Goal: Task Accomplishment & Management: Complete application form

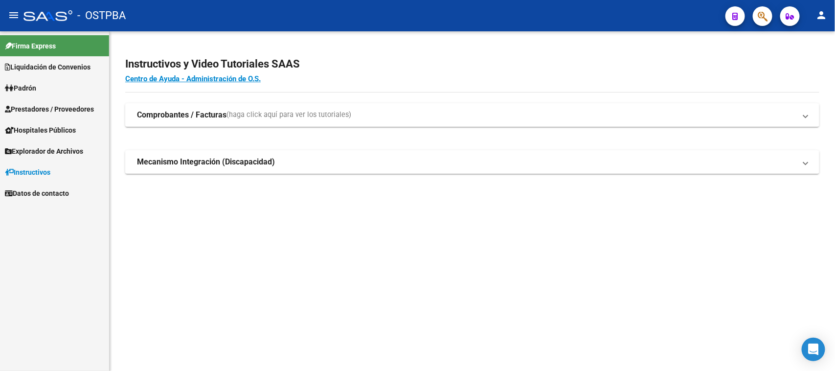
click at [73, 110] on span "Prestadores / Proveedores" at bounding box center [49, 109] width 89 height 11
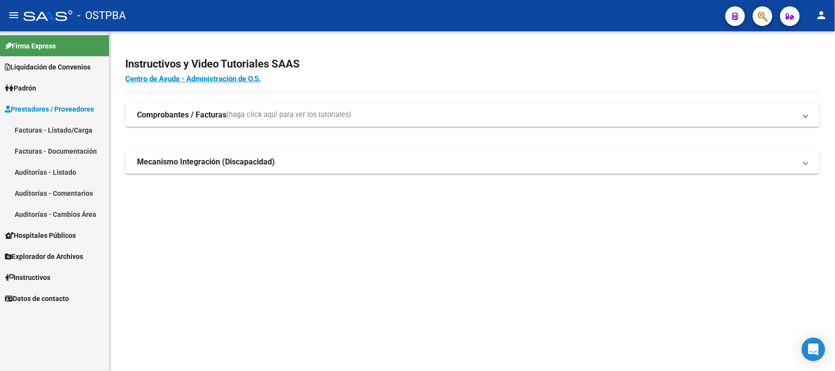
click at [53, 130] on link "Facturas - Listado/Carga" at bounding box center [54, 129] width 109 height 21
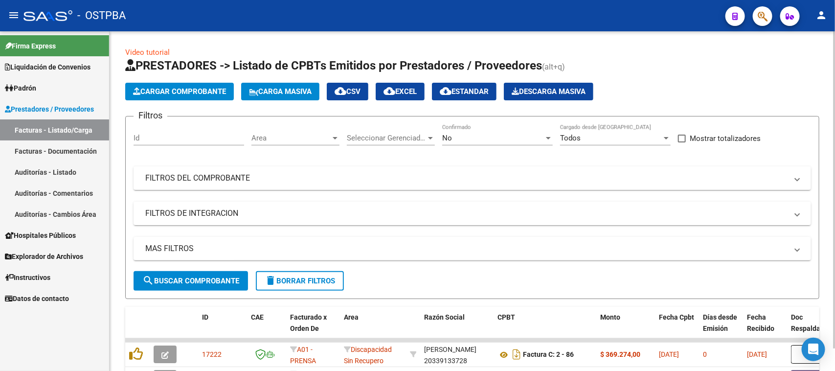
scroll to position [86, 0]
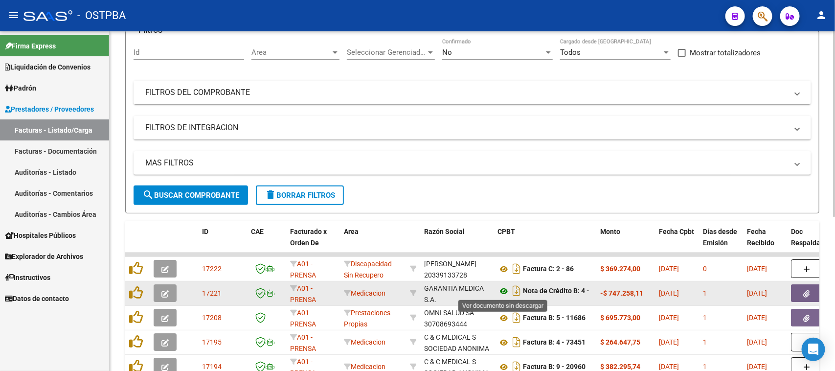
click at [504, 290] on icon at bounding box center [503, 291] width 13 height 12
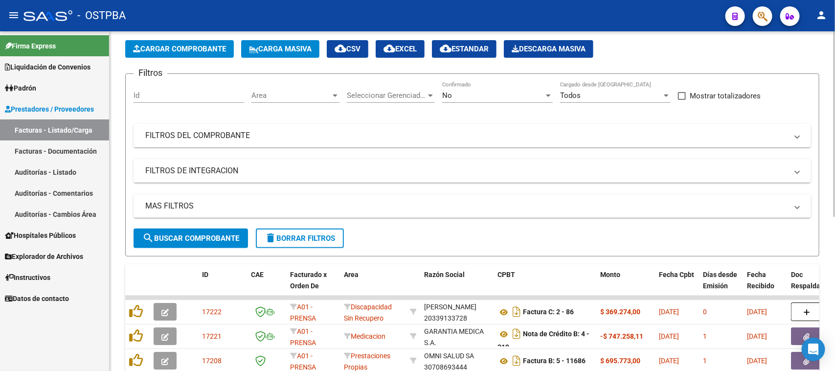
scroll to position [0, 0]
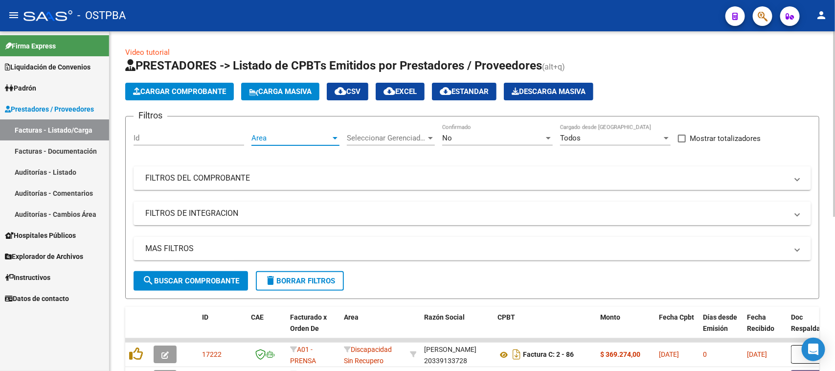
click at [295, 134] on span "Area" at bounding box center [290, 138] width 79 height 9
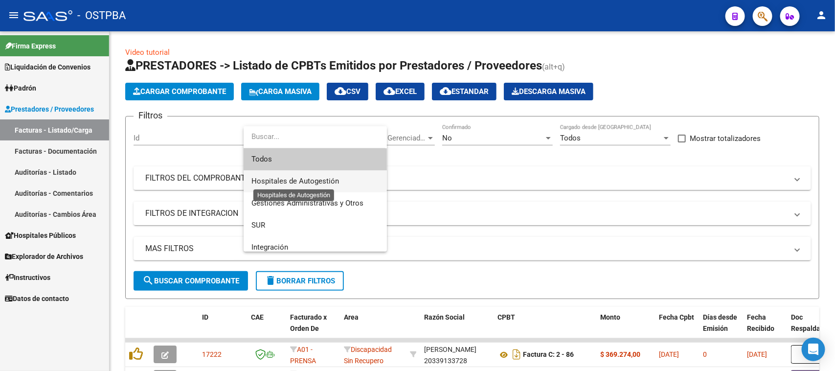
click at [289, 177] on span "Hospitales de Autogestión" at bounding box center [295, 181] width 88 height 9
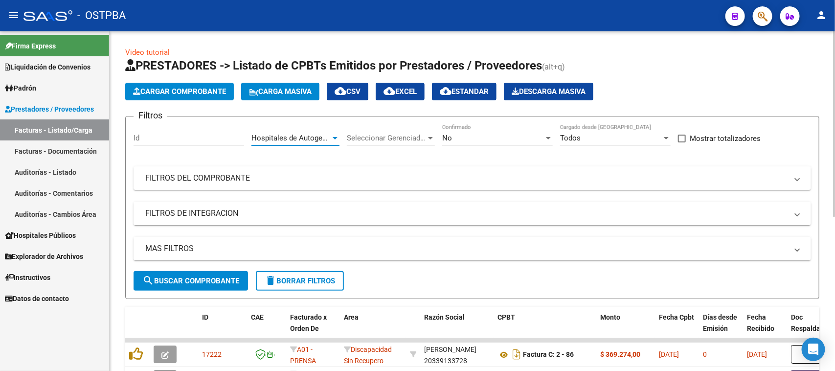
click at [221, 286] on button "search Buscar Comprobante" at bounding box center [191, 281] width 114 height 20
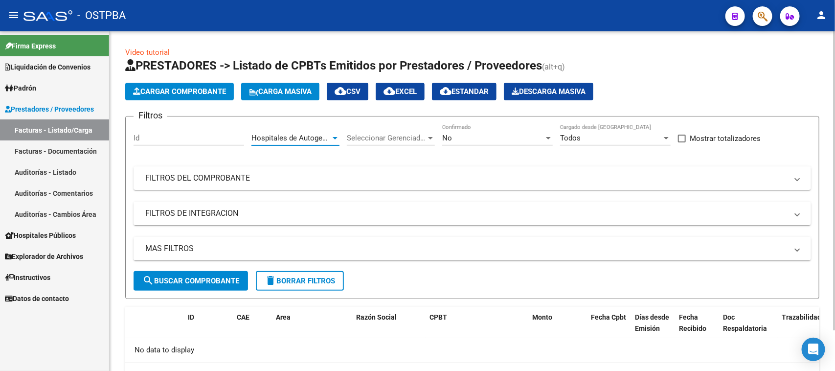
click at [336, 137] on div at bounding box center [335, 138] width 5 height 2
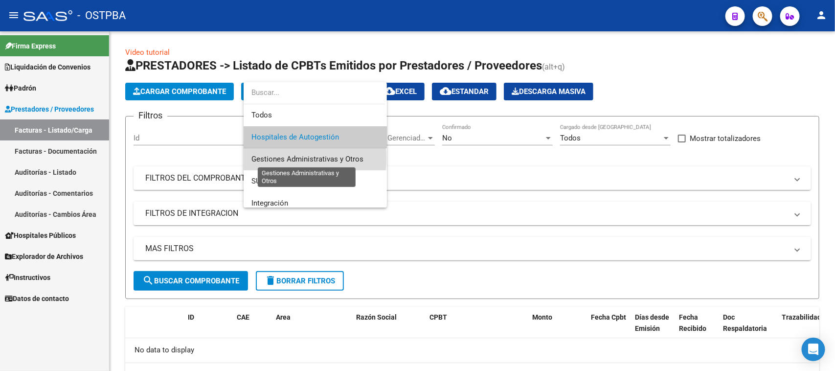
click at [270, 157] on span "Gestiones Administrativas y Otros" at bounding box center [307, 159] width 112 height 9
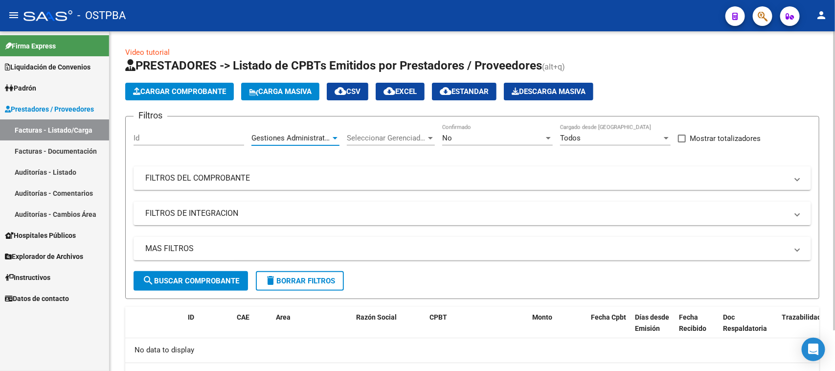
click at [222, 283] on span "search Buscar Comprobante" at bounding box center [190, 280] width 97 height 9
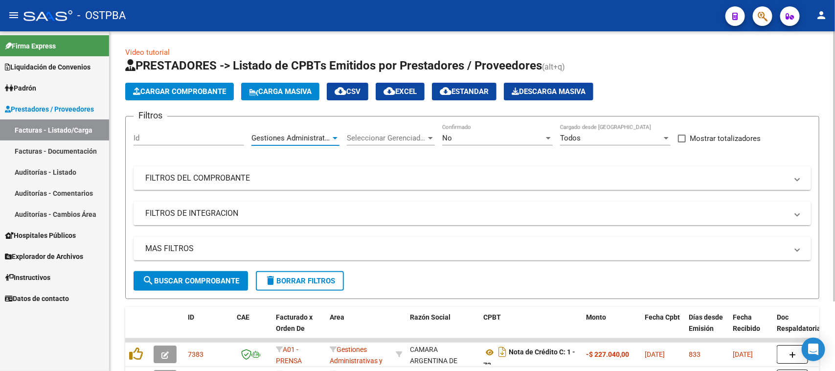
click at [336, 137] on div at bounding box center [335, 138] width 5 height 2
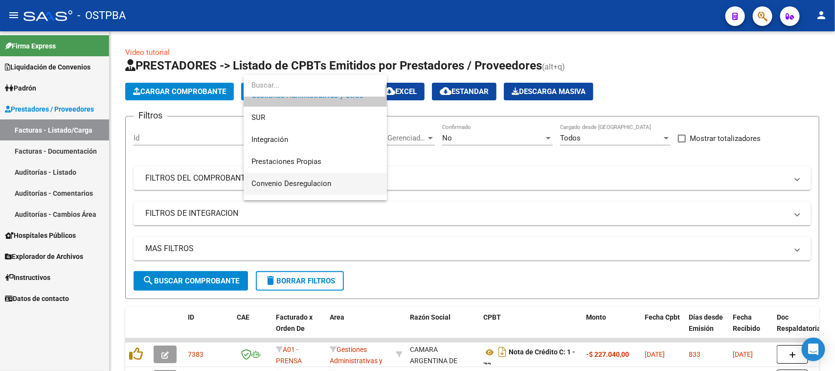
scroll to position [76, 0]
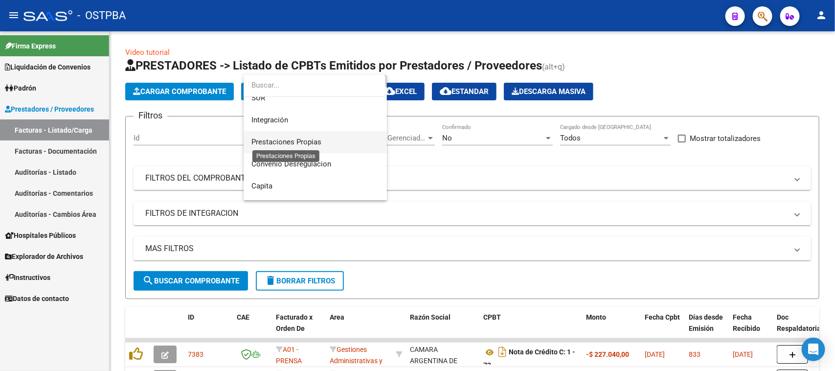
click at [274, 141] on span "Prestaciones Propias" at bounding box center [286, 141] width 70 height 9
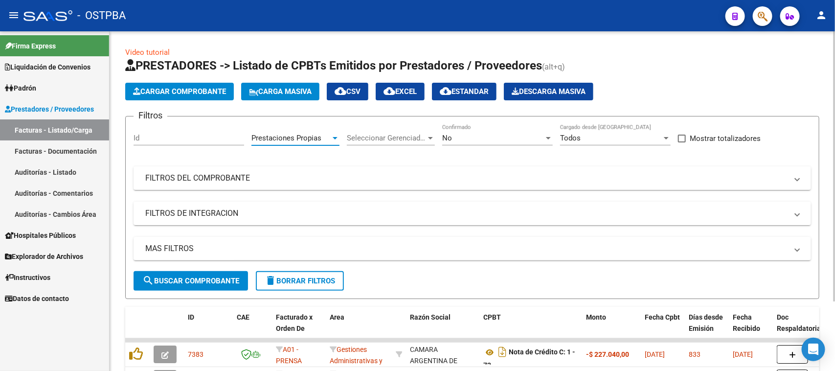
click at [234, 276] on span "search Buscar Comprobante" at bounding box center [190, 280] width 97 height 9
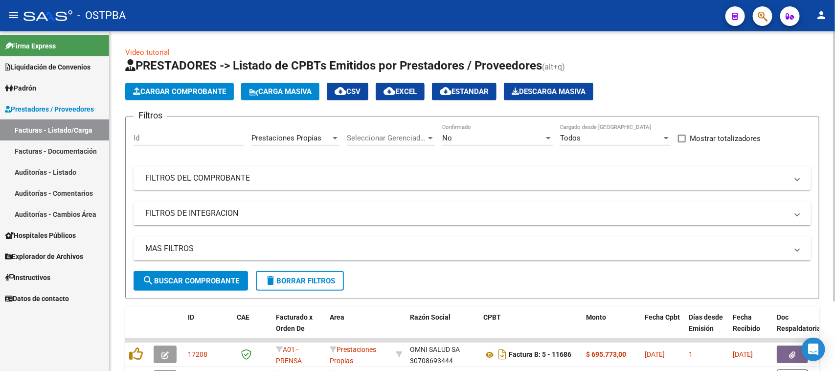
scroll to position [61, 0]
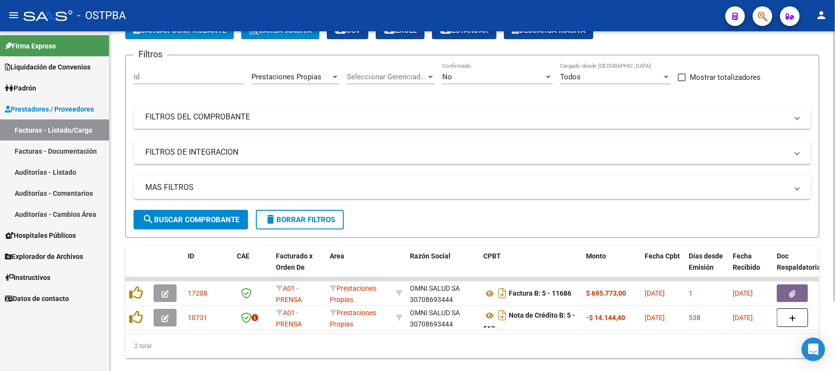
click at [336, 70] on div "Prestaciones Propias Area" at bounding box center [295, 73] width 88 height 21
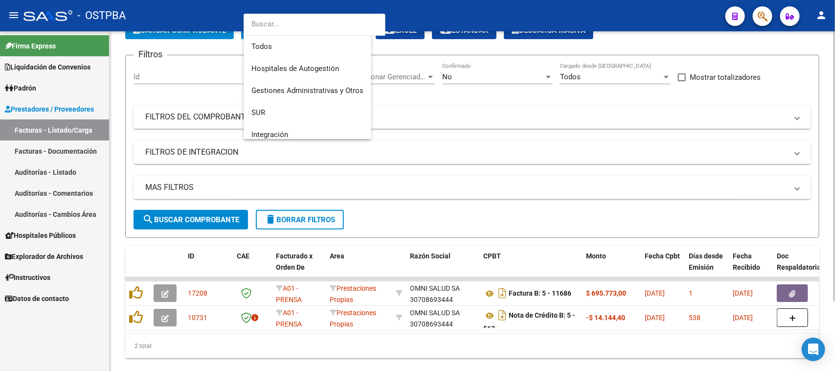
scroll to position [81, 0]
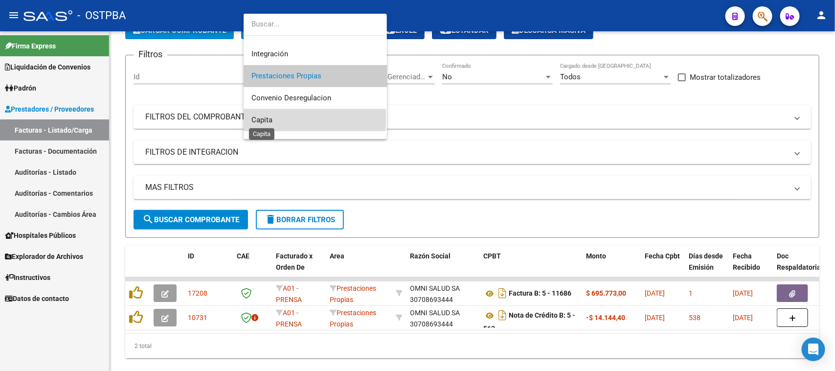
click at [267, 119] on span "Capita" at bounding box center [261, 119] width 21 height 9
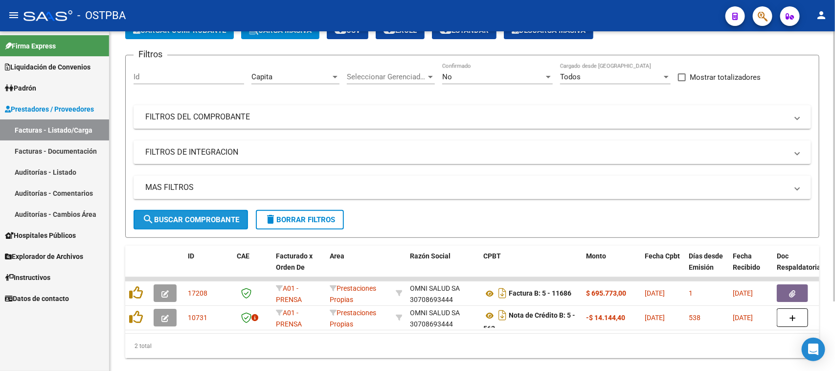
click at [211, 223] on button "search Buscar Comprobante" at bounding box center [191, 220] width 114 height 20
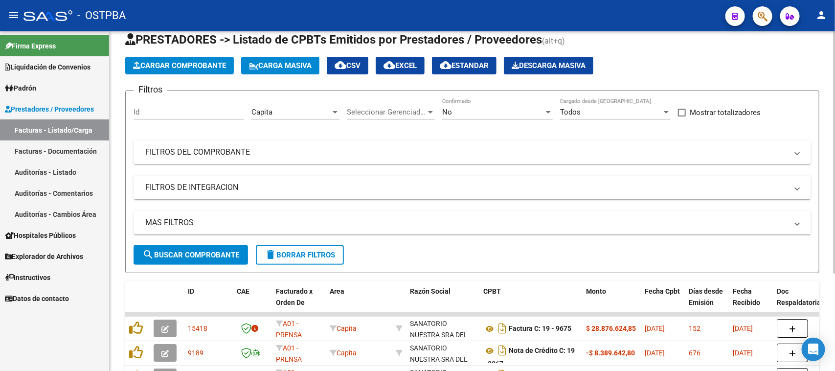
scroll to position [0, 0]
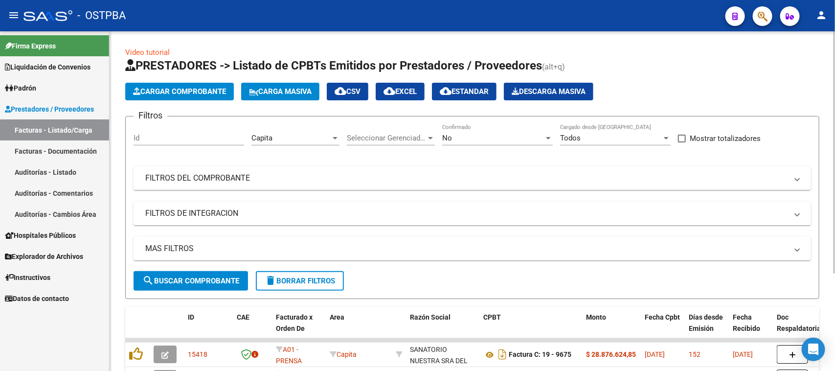
click at [333, 137] on div at bounding box center [335, 138] width 5 height 2
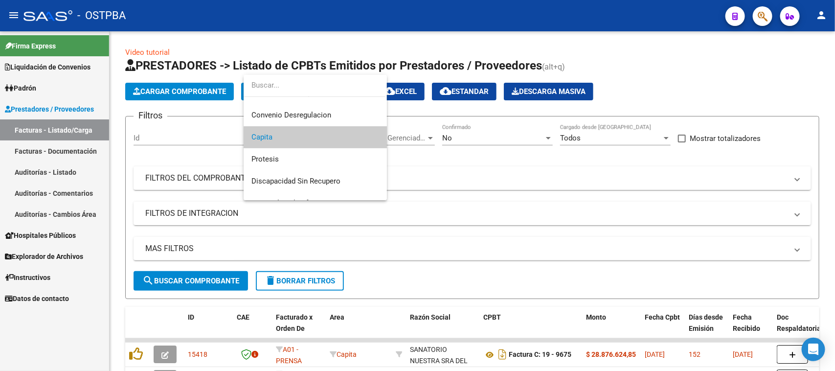
scroll to position [160, 0]
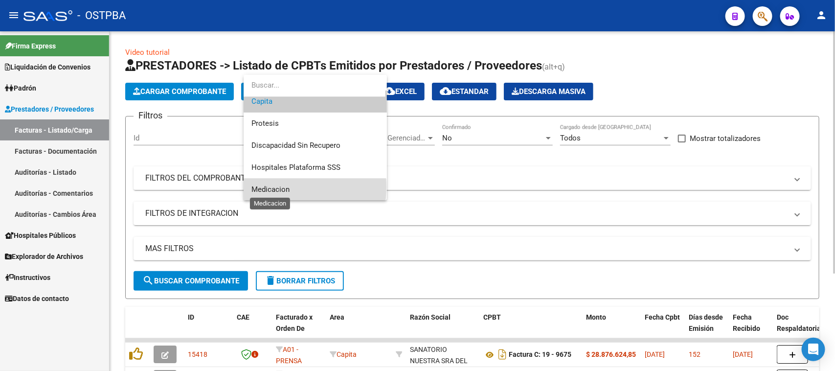
click at [280, 186] on span "Medicacion" at bounding box center [270, 189] width 38 height 9
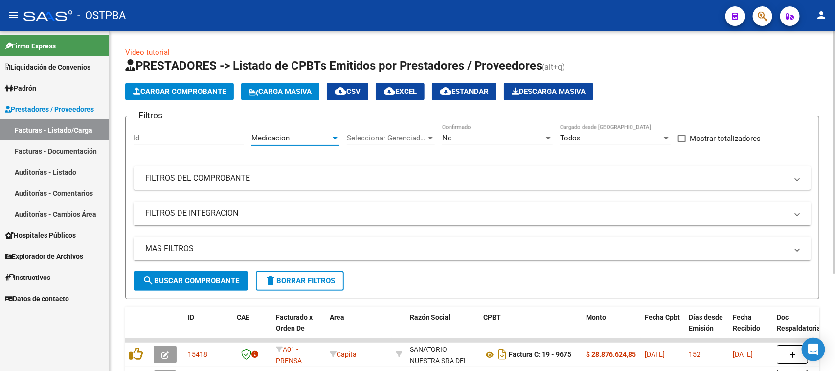
click at [219, 281] on span "search Buscar Comprobante" at bounding box center [190, 280] width 97 height 9
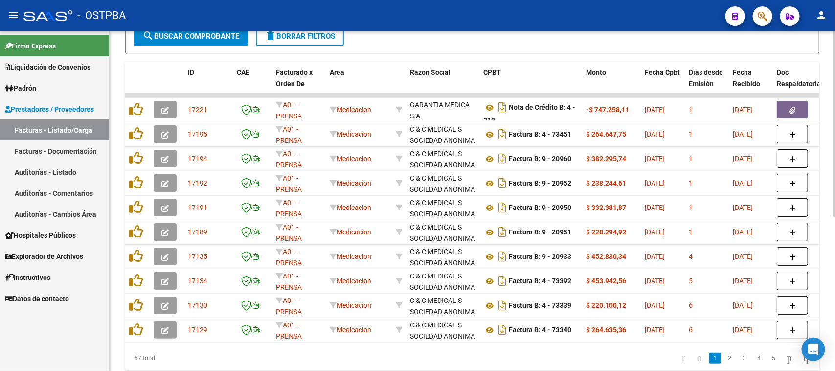
scroll to position [284, 0]
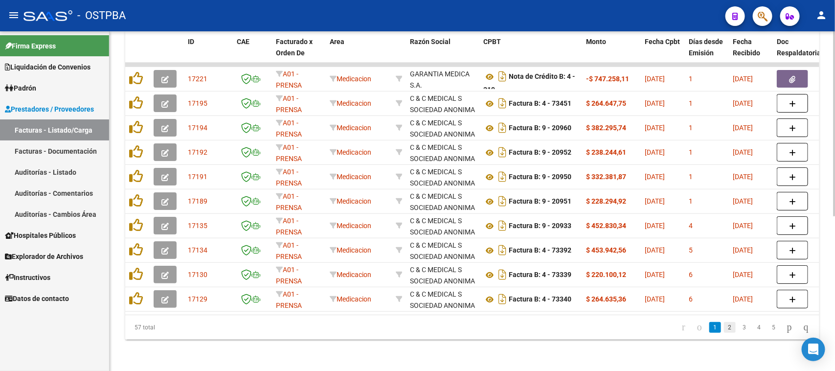
click at [724, 329] on link "2" at bounding box center [730, 327] width 12 height 11
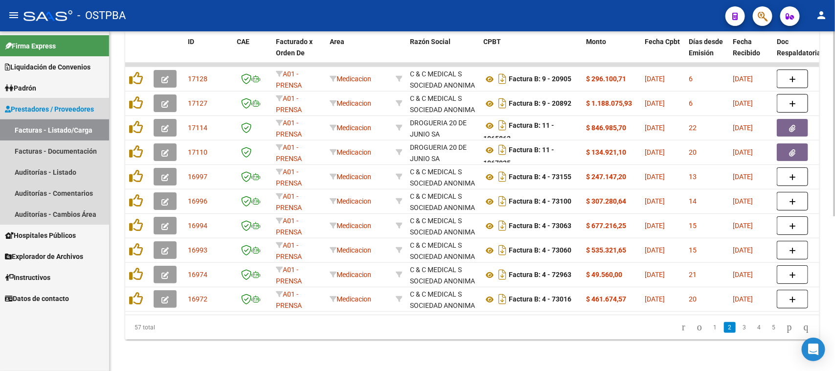
click at [64, 127] on link "Facturas - Listado/Carga" at bounding box center [54, 129] width 109 height 21
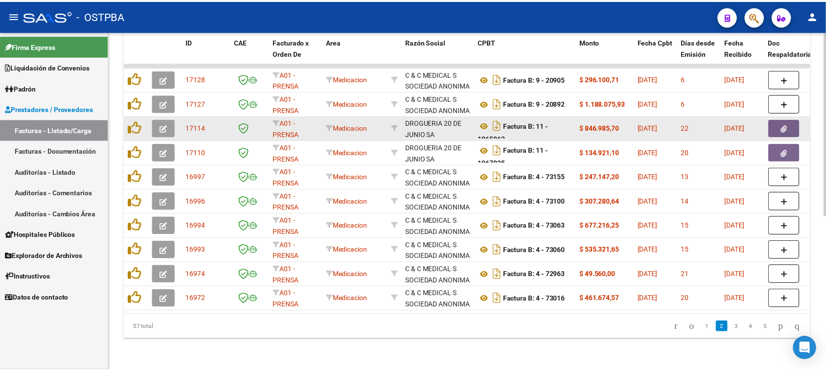
scroll to position [0, 0]
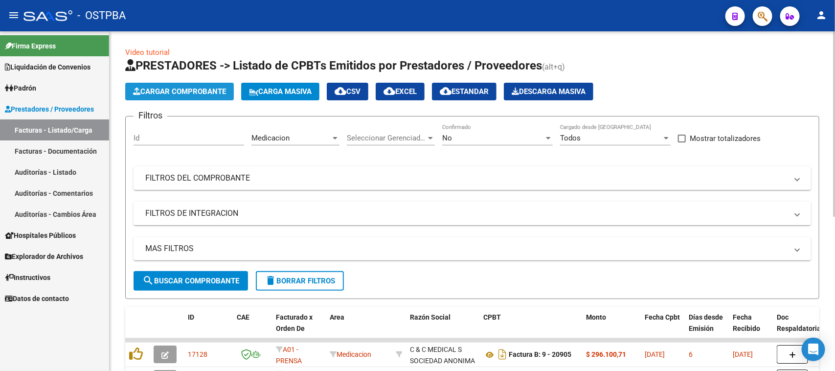
click at [169, 87] on span "Cargar Comprobante" at bounding box center [179, 91] width 93 height 9
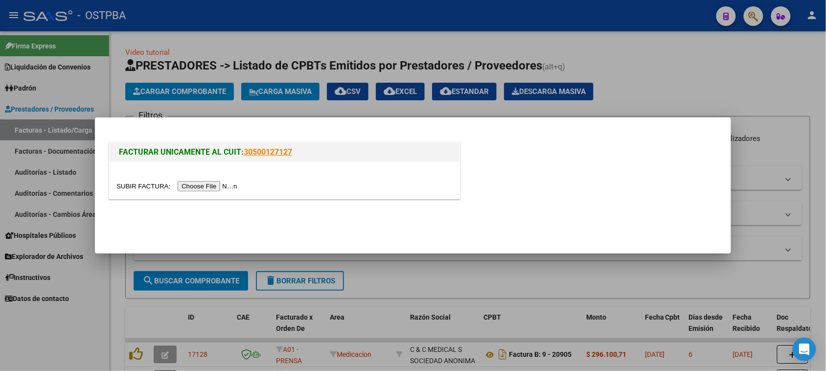
click at [209, 189] on input "file" at bounding box center [178, 186] width 124 height 10
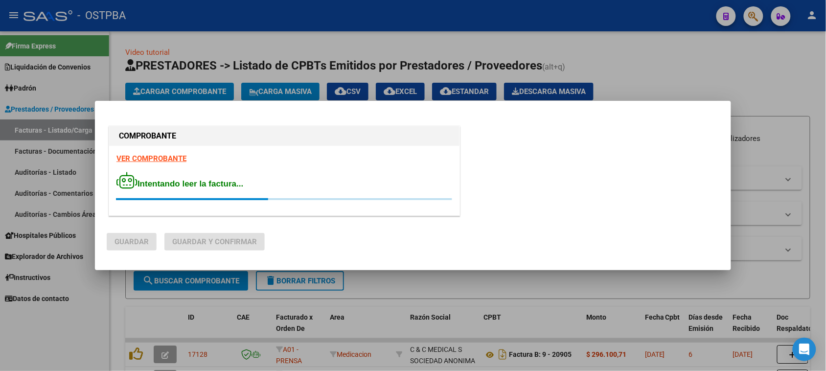
click at [179, 158] on strong "VER COMPROBANTE" at bounding box center [151, 158] width 70 height 9
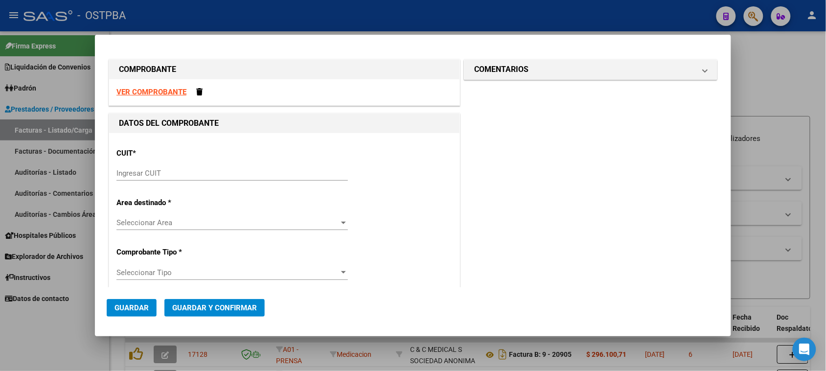
click at [176, 170] on input "Ingresar CUIT" at bounding box center [231, 173] width 231 height 9
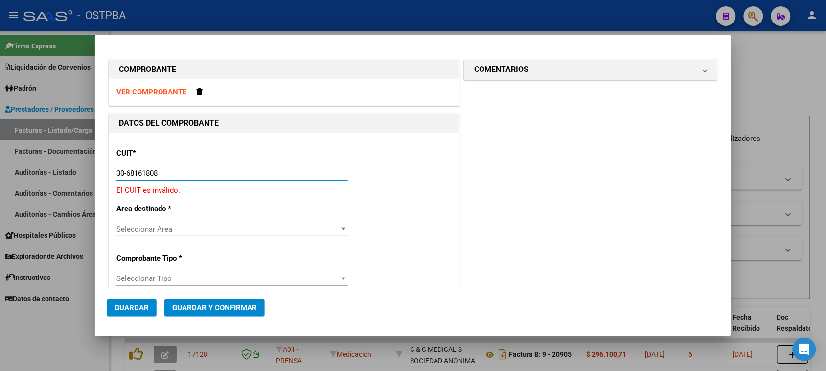
type input "30-68161808-9"
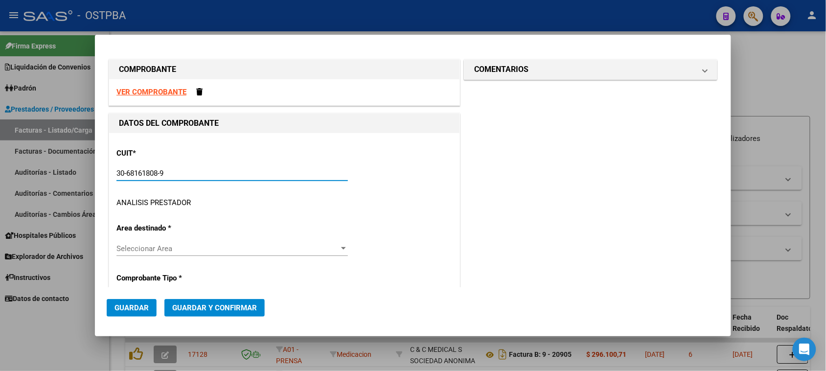
type input "6"
type input "30-68161808-9"
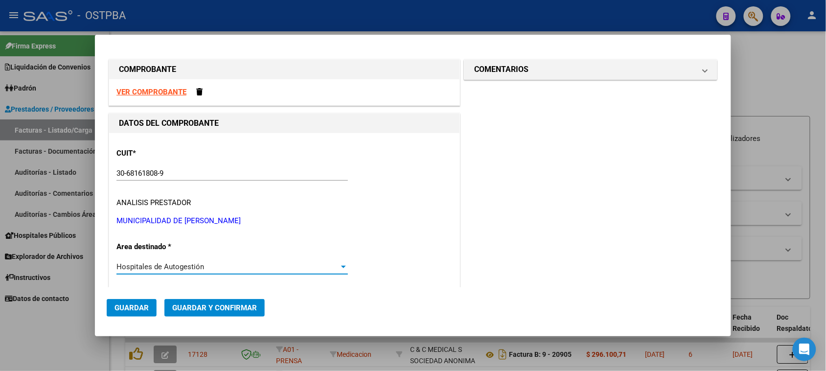
scroll to position [150, 0]
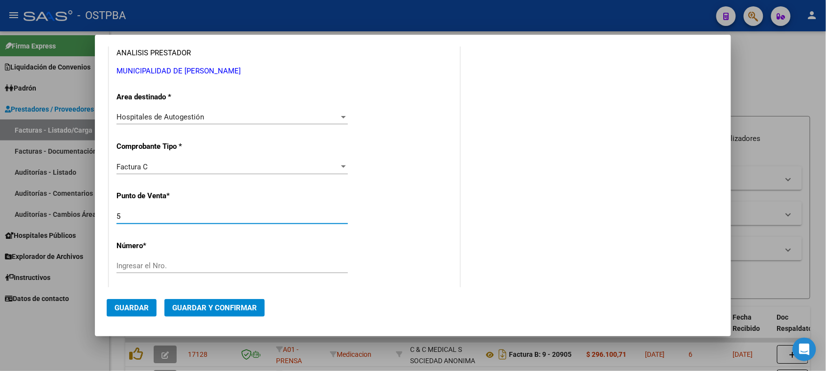
type input "5"
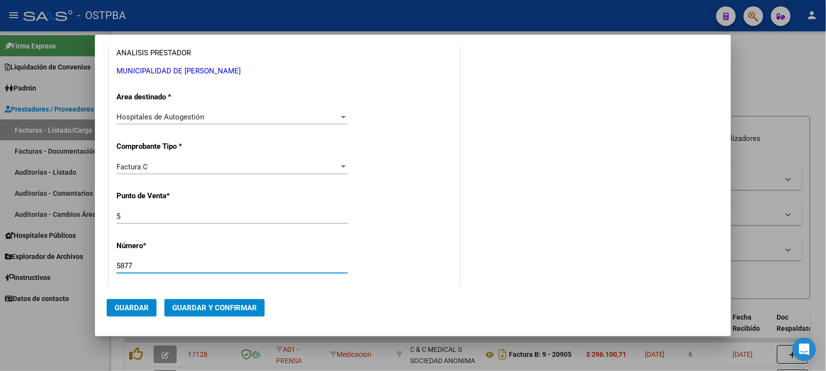
type input "5877"
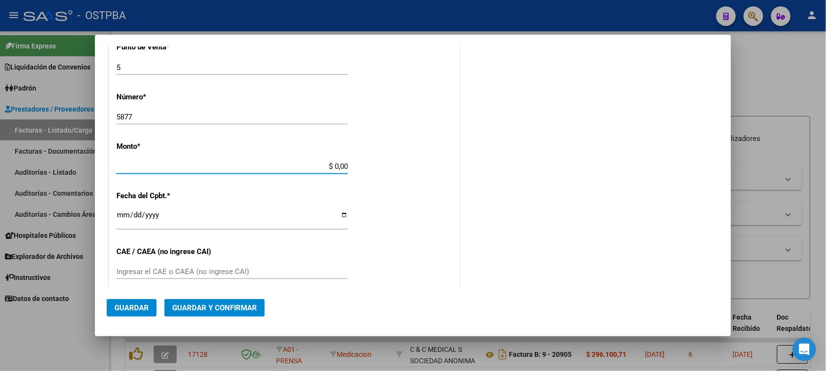
scroll to position [293, 0]
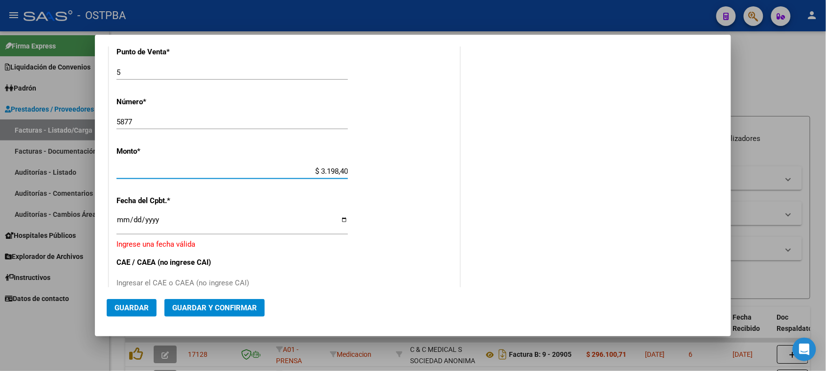
type input "$ 31.984,00"
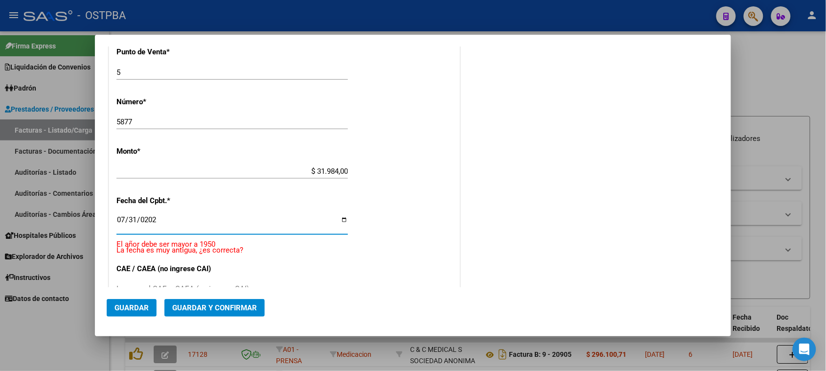
type input "[DATE]"
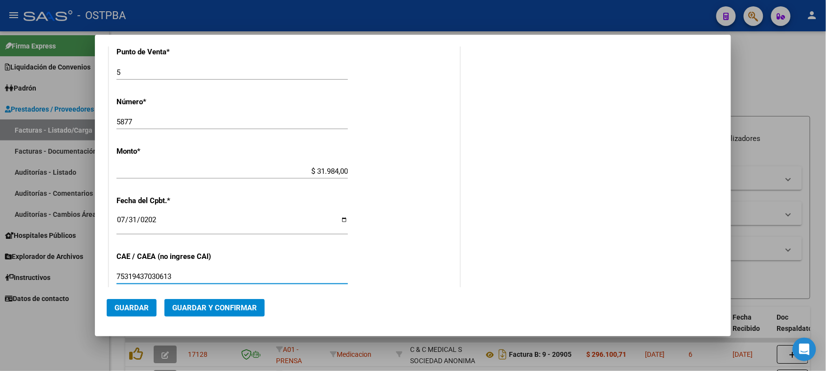
type input "75319437030613"
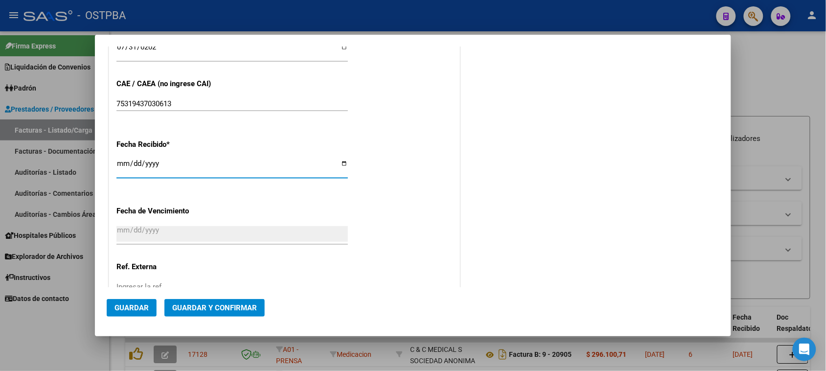
type input "[DATE]"
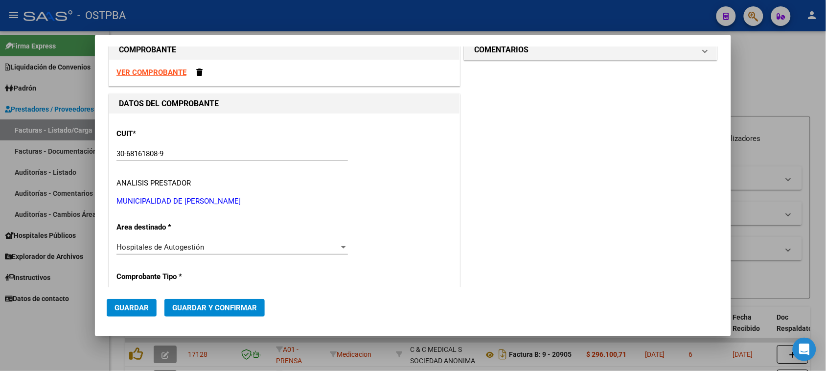
scroll to position [0, 0]
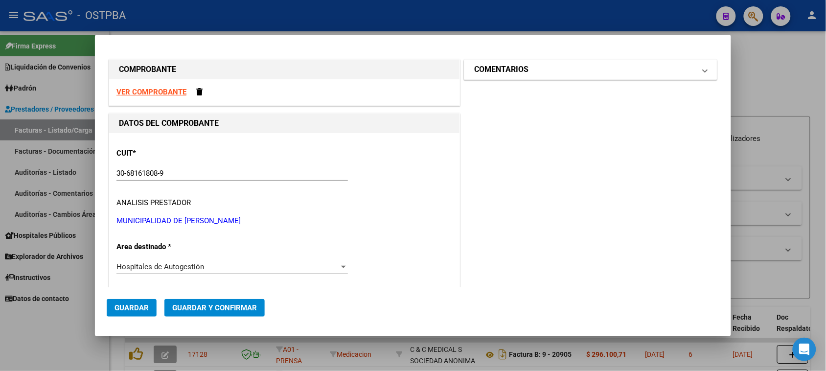
click at [575, 71] on mat-panel-title "COMENTARIOS" at bounding box center [584, 70] width 221 height 12
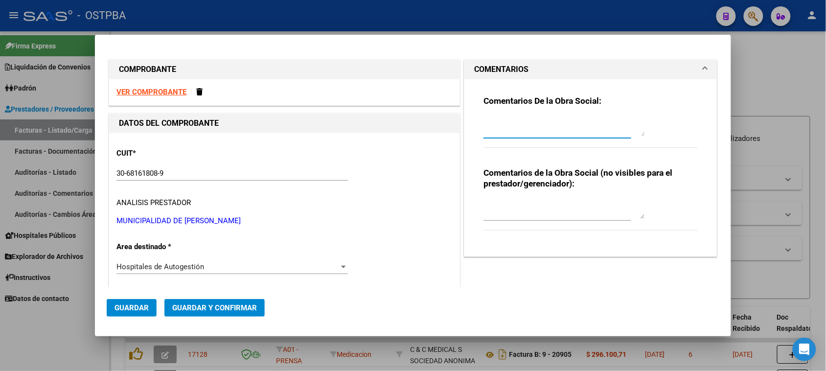
click at [552, 128] on textarea at bounding box center [563, 126] width 161 height 20
type textarea "HR 126216"
click at [145, 301] on button "Guardar" at bounding box center [132, 308] width 50 height 18
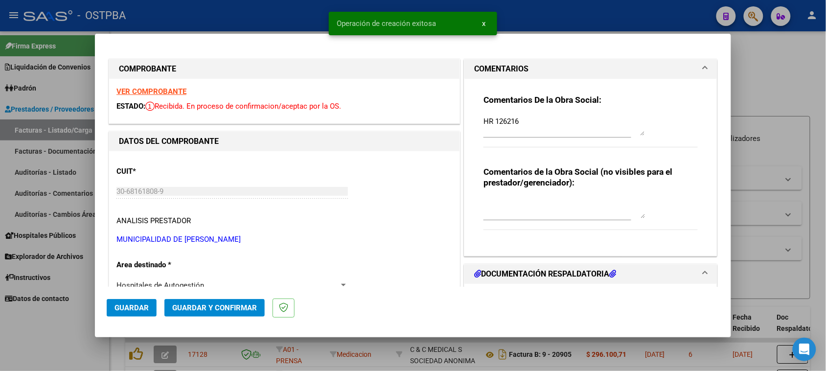
type input "[DATE]"
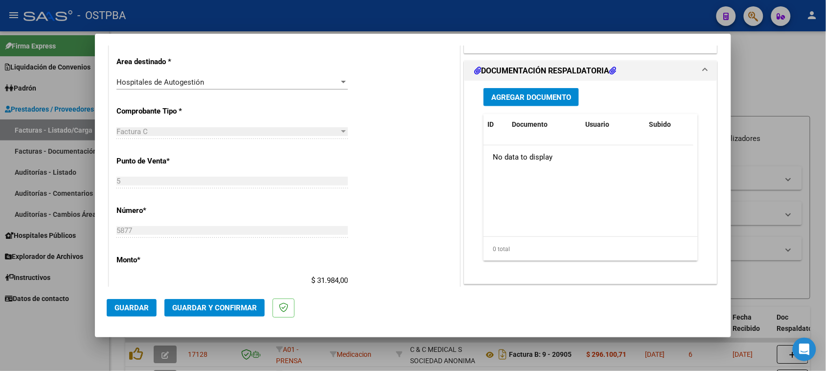
scroll to position [183, 0]
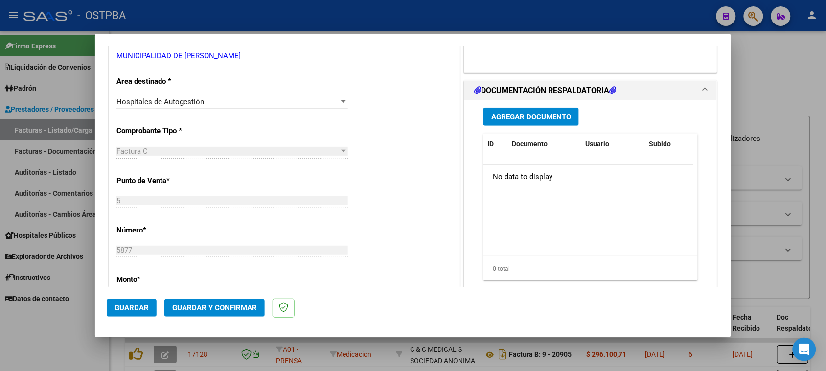
click at [535, 109] on button "Agregar Documento" at bounding box center [530, 117] width 95 height 18
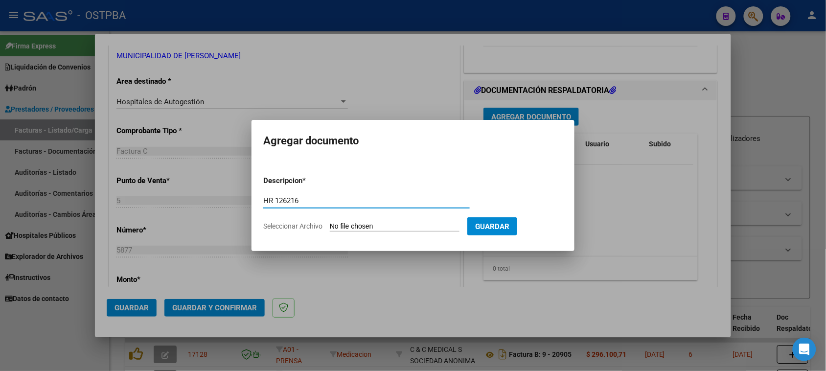
type input "HR 126216"
click at [330, 222] on input "Seleccionar Archivo" at bounding box center [395, 226] width 130 height 9
type input "C:\fakepath\HR 126216.pdf"
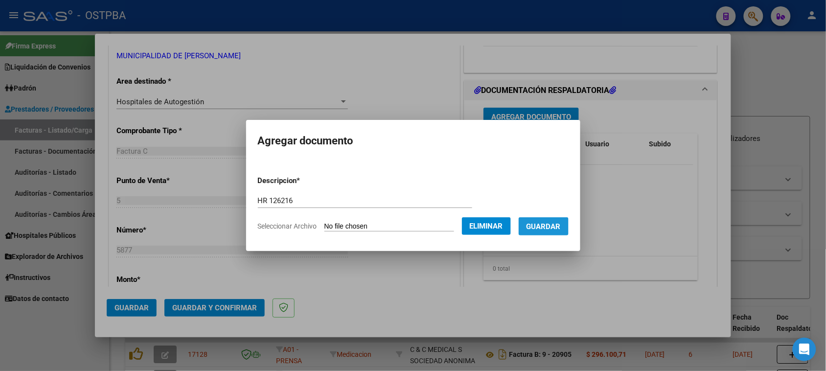
click at [561, 222] on span "Guardar" at bounding box center [543, 226] width 34 height 9
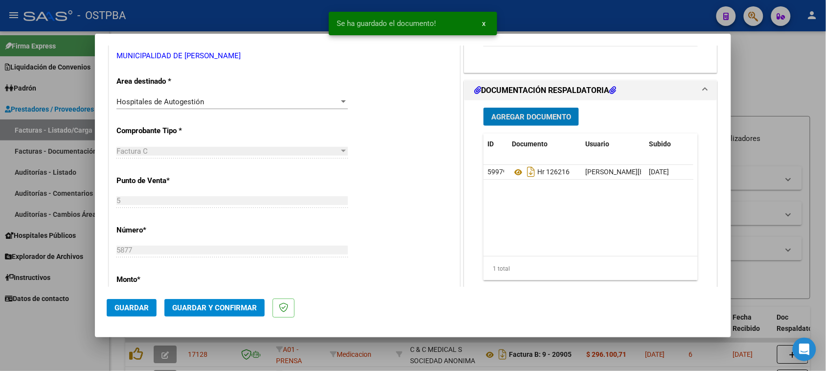
click at [553, 115] on span "Agregar Documento" at bounding box center [531, 116] width 80 height 9
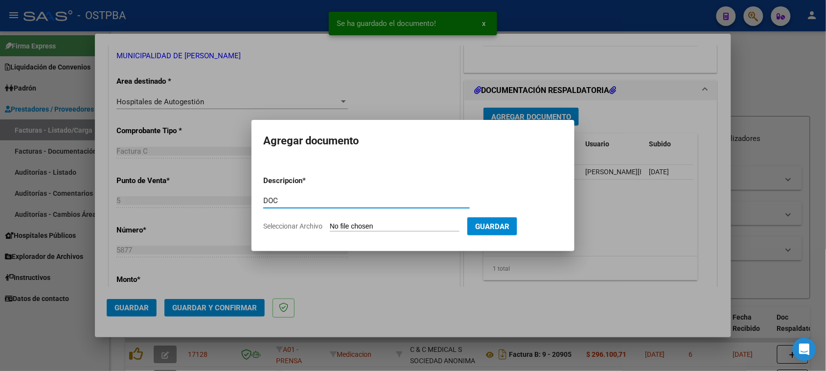
type input "DOC"
click at [330, 222] on input "Seleccionar Archivo" at bounding box center [395, 226] width 130 height 9
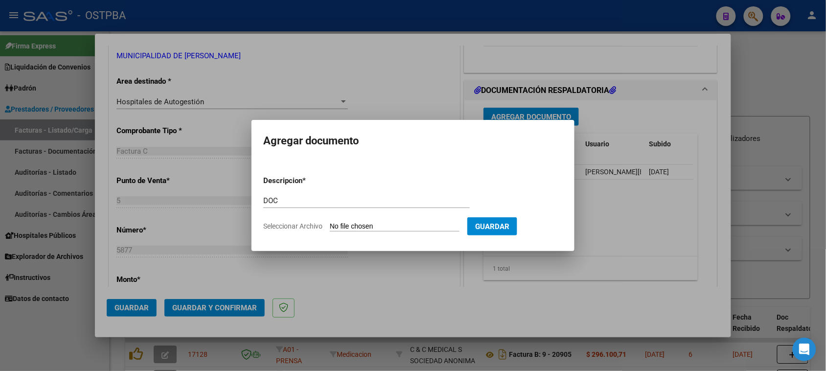
type input "C:\fakepath\DOC 5877.zip"
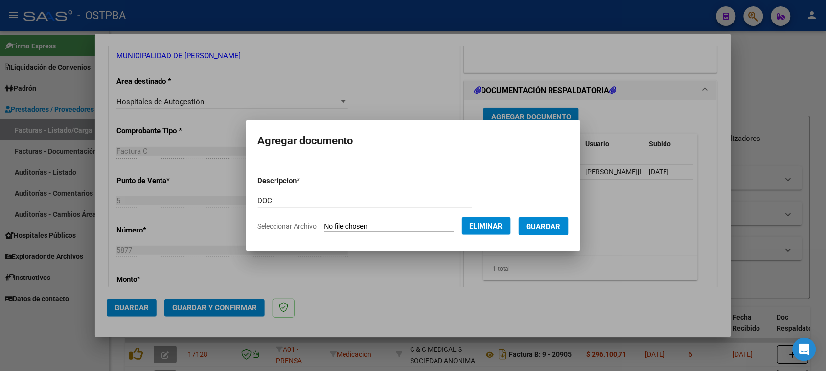
click at [555, 226] on span "Guardar" at bounding box center [543, 226] width 34 height 9
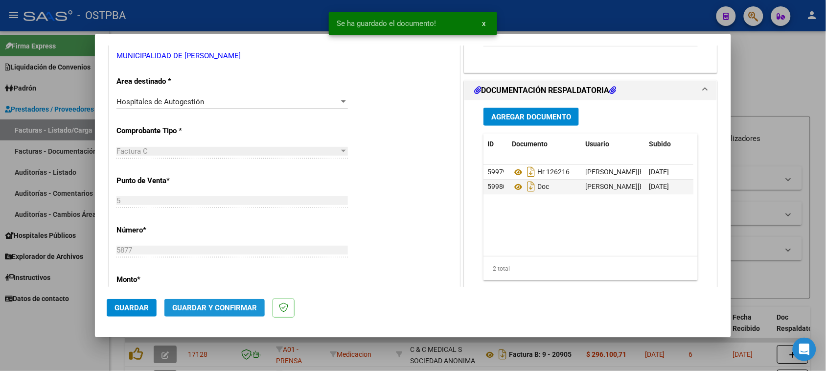
click at [209, 305] on span "Guardar y Confirmar" at bounding box center [214, 307] width 85 height 9
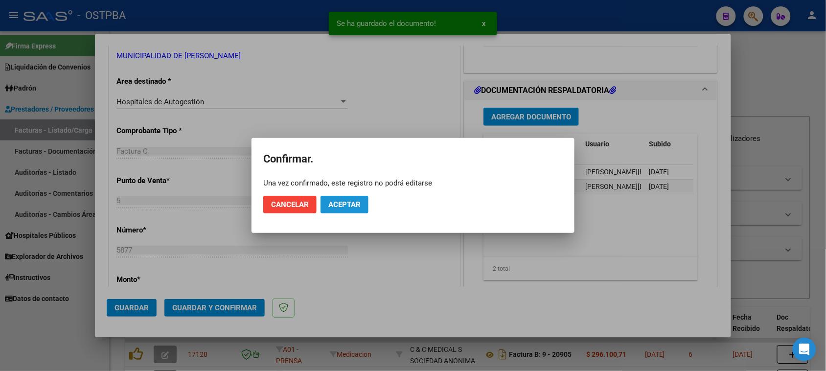
click at [350, 208] on span "Aceptar" at bounding box center [344, 204] width 32 height 9
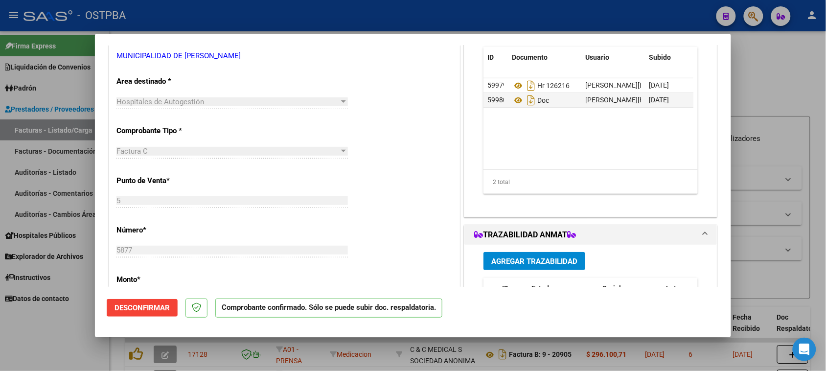
click at [28, 129] on div at bounding box center [413, 185] width 826 height 371
type input "$ 0,00"
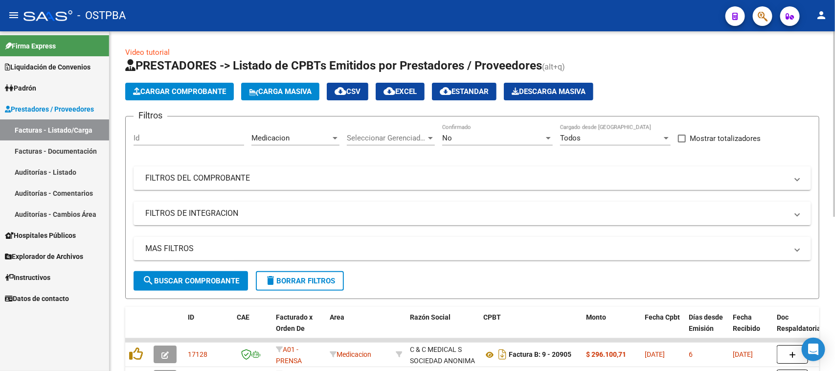
click at [152, 87] on span "Cargar Comprobante" at bounding box center [179, 91] width 93 height 9
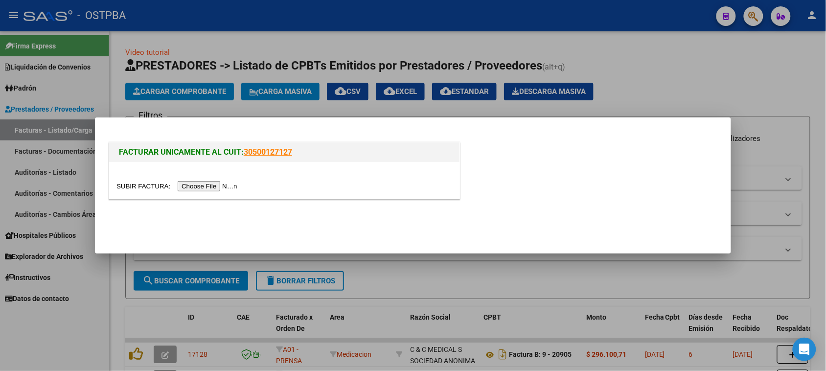
click at [219, 187] on input "file" at bounding box center [178, 186] width 124 height 10
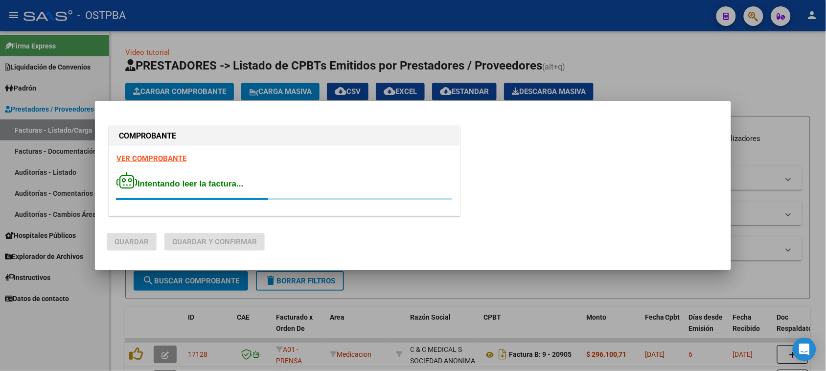
click at [158, 155] on strong "VER COMPROBANTE" at bounding box center [151, 158] width 70 height 9
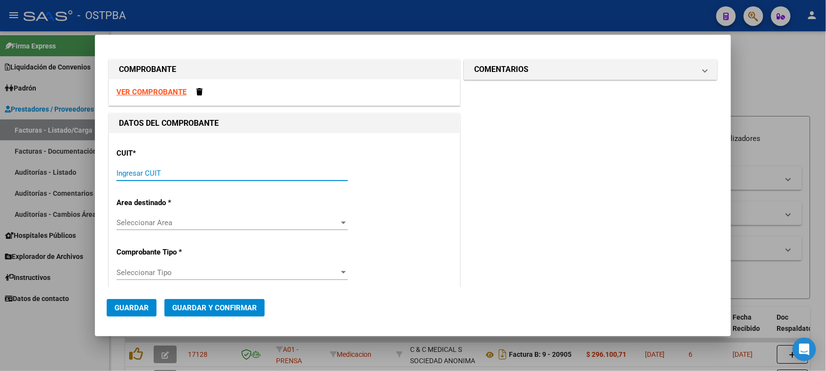
click at [173, 177] on input "Ingresar CUIT" at bounding box center [231, 173] width 231 height 9
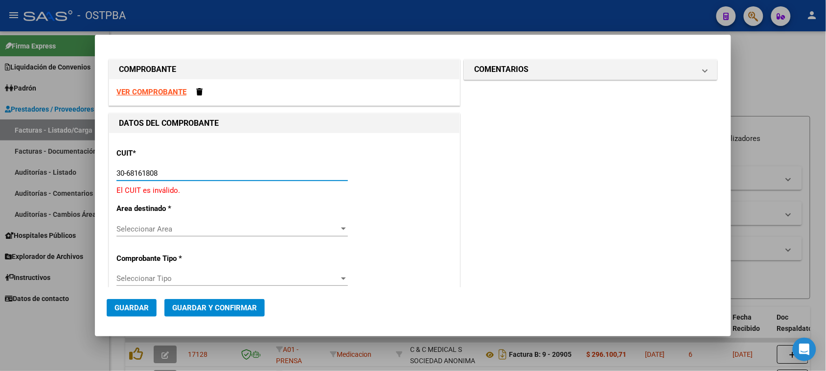
type input "30-68161808-9"
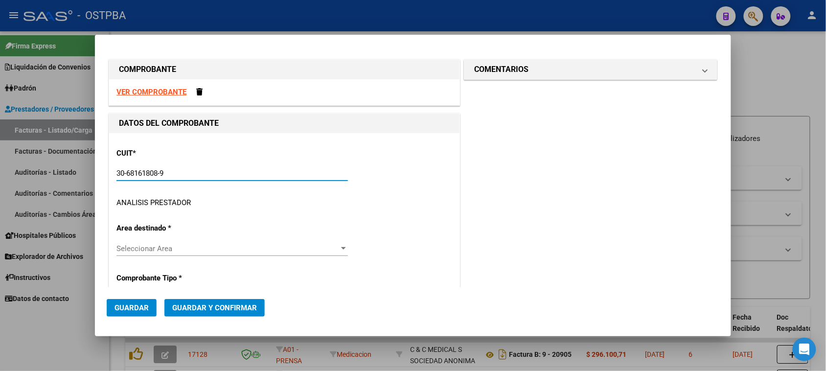
type input "5"
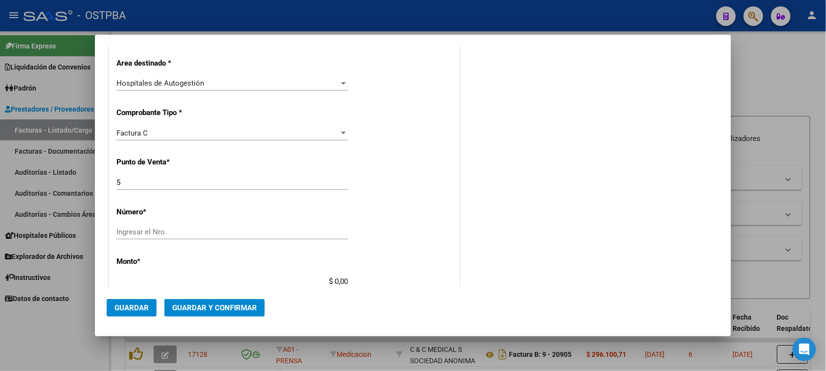
type input "30-68161808-9"
click at [121, 184] on input "5" at bounding box center [231, 182] width 231 height 9
type input "3"
click at [135, 233] on input "Ingresar el Nro." at bounding box center [231, 231] width 231 height 9
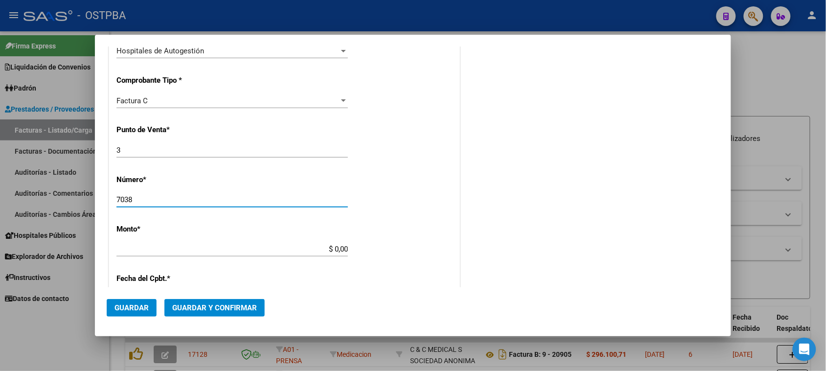
scroll to position [245, 0]
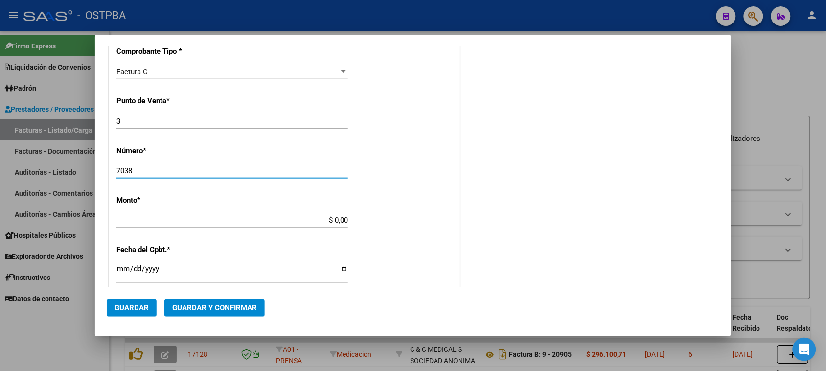
type input "7038"
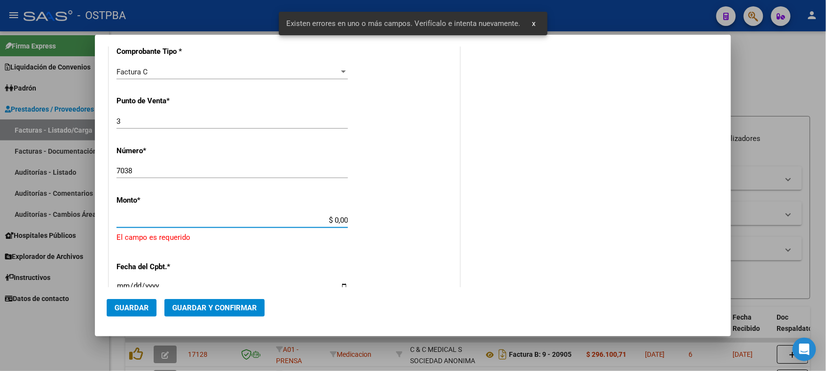
drag, startPoint x: 330, startPoint y: 220, endPoint x: 422, endPoint y: 221, distance: 91.5
click at [422, 221] on app-form-text-field "Monto * $ 0,00 Ingresar el monto [GEOGRAPHIC_DATA] es requerido" at bounding box center [284, 219] width 336 height 47
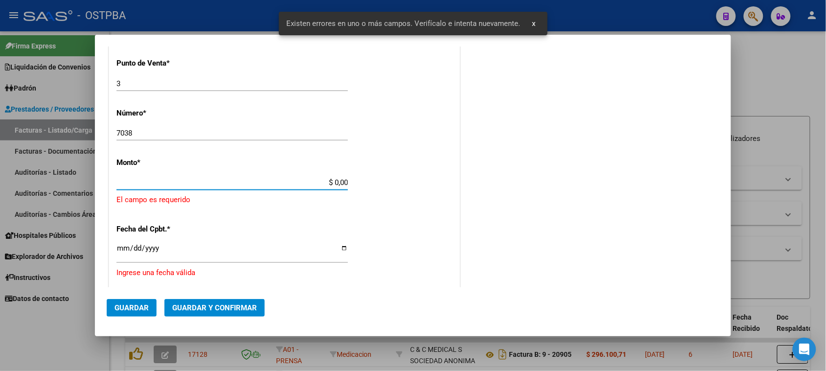
scroll to position [293, 0]
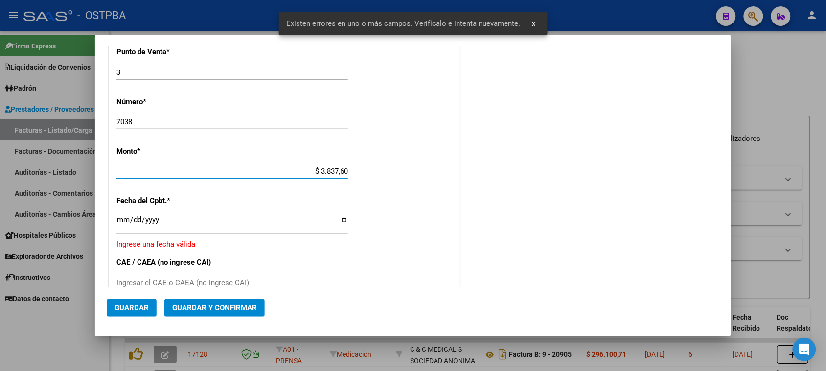
type input "$ 38.376,00"
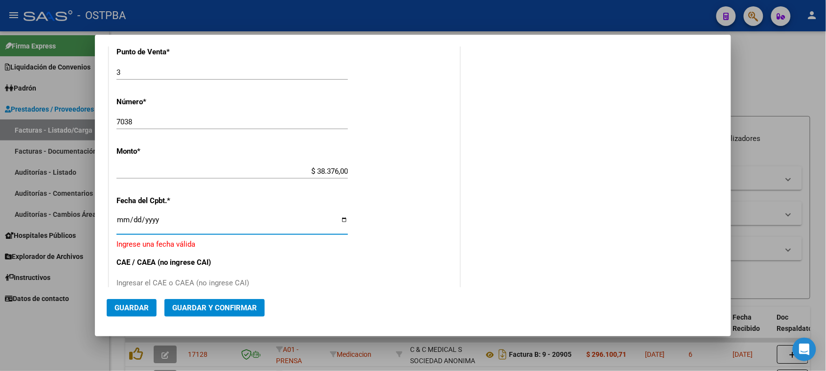
click at [120, 220] on input "Ingresar la fecha" at bounding box center [231, 224] width 231 height 16
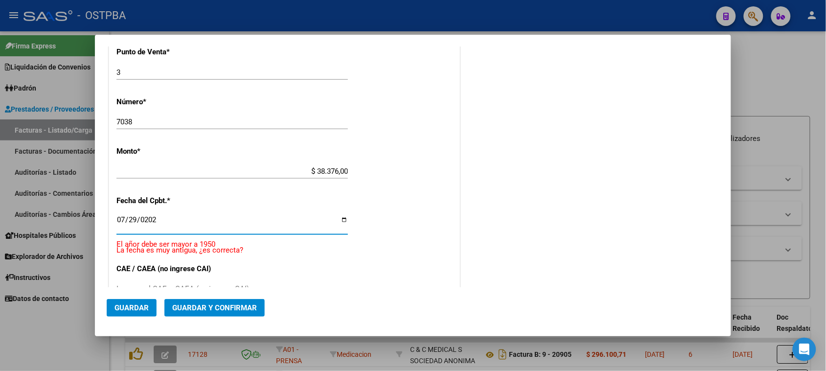
type input "[DATE]"
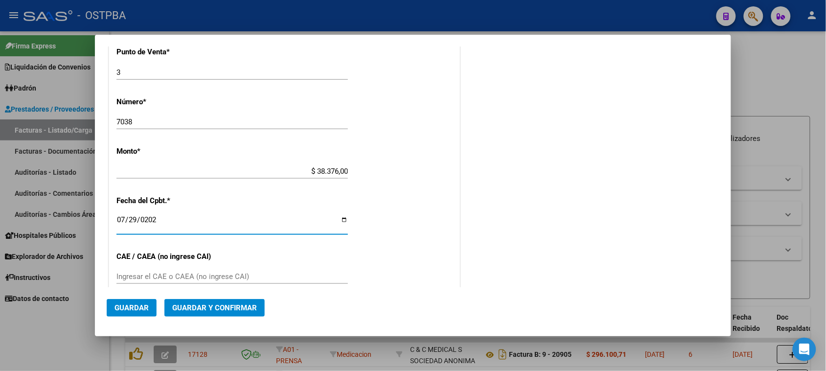
drag, startPoint x: 129, startPoint y: 280, endPoint x: 121, endPoint y: 274, distance: 9.1
click at [124, 277] on input "Ingresar el CAE o CAEA (no ingrese CAI)" at bounding box center [231, 276] width 231 height 9
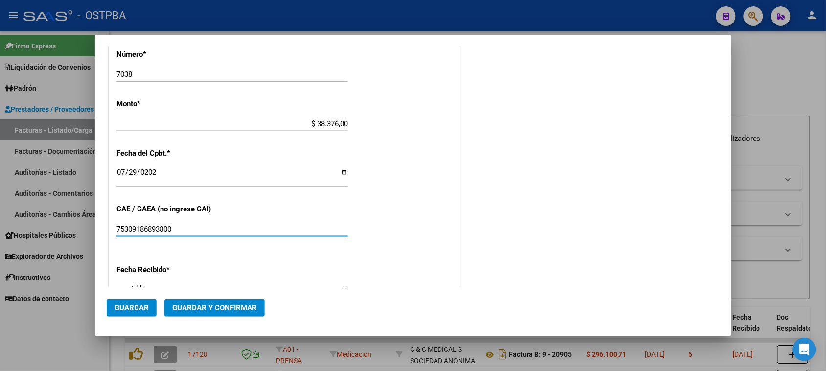
scroll to position [416, 0]
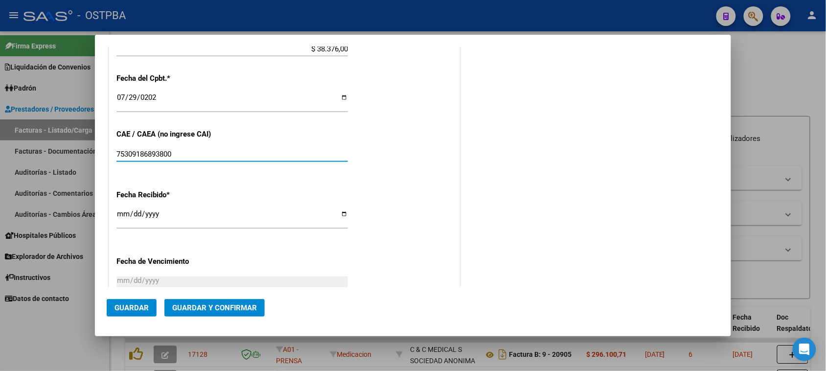
type input "75309186893800"
click at [123, 216] on input "[DATE]" at bounding box center [231, 218] width 231 height 16
type input "[DATE]"
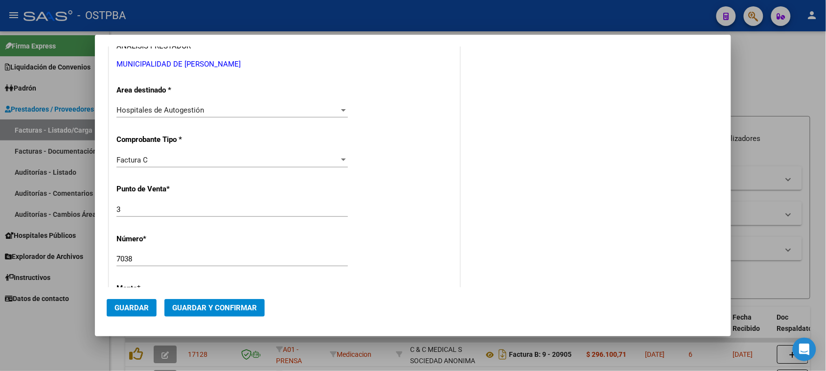
scroll to position [0, 0]
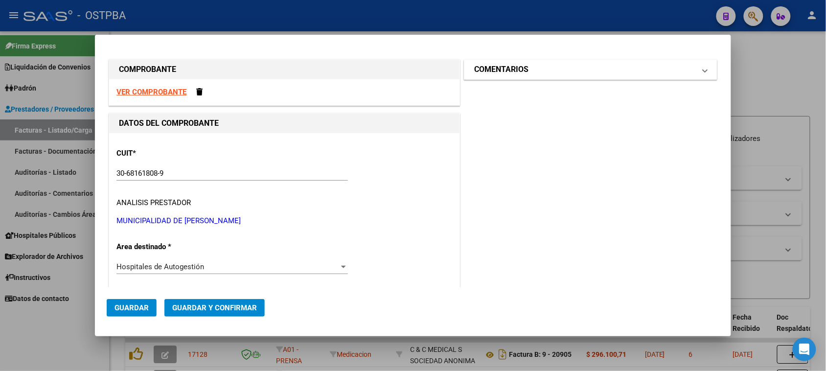
click at [539, 76] on mat-expansion-panel-header "COMENTARIOS" at bounding box center [590, 70] width 252 height 20
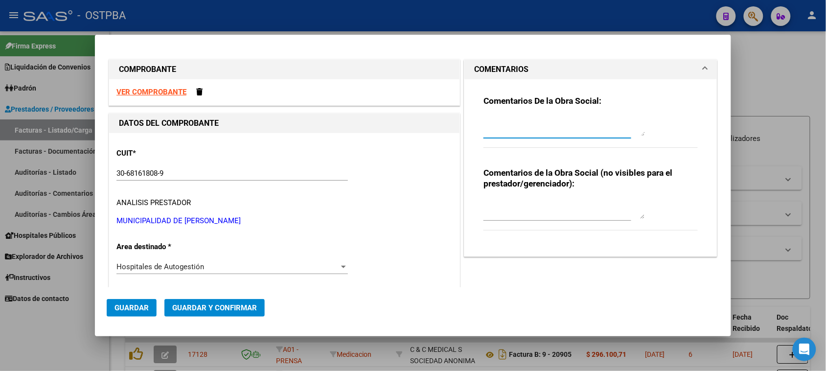
click at [516, 130] on textarea at bounding box center [563, 126] width 161 height 20
type textarea "HR 126217"
click at [125, 308] on span "Guardar" at bounding box center [131, 307] width 34 height 9
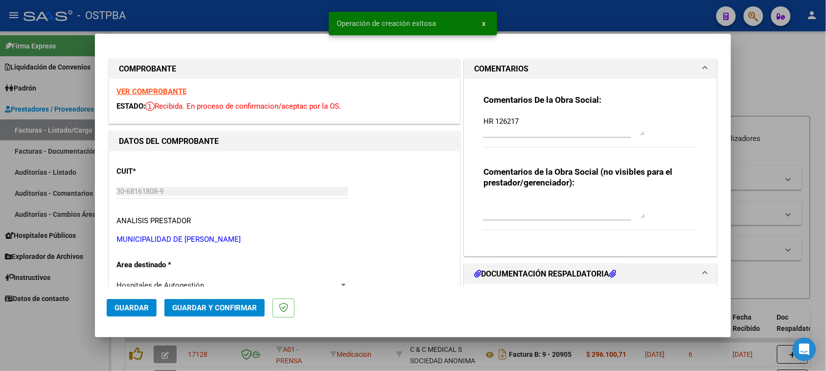
type input "[DATE]"
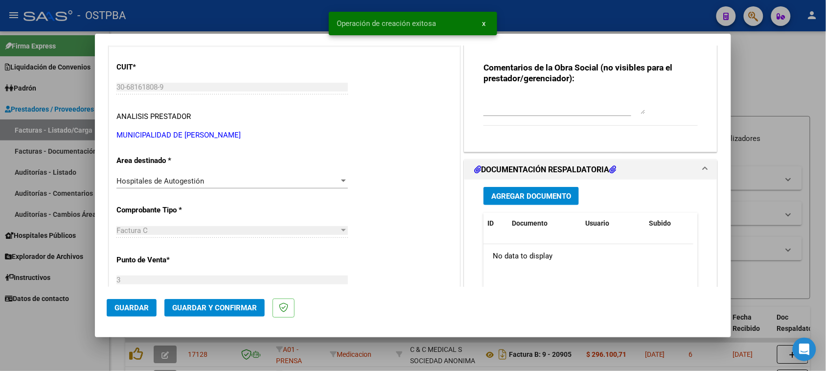
scroll to position [122, 0]
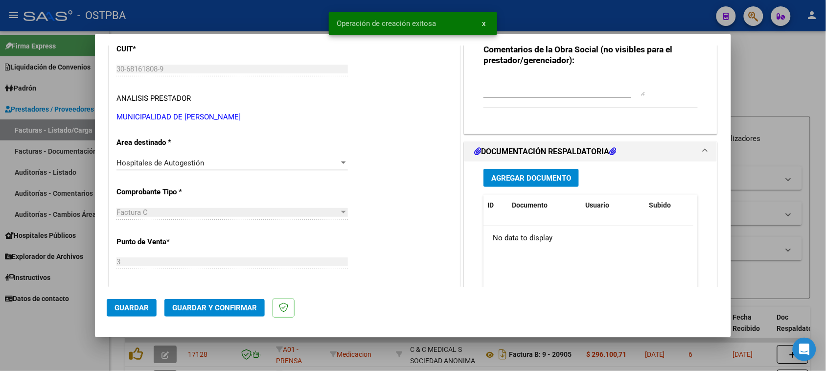
click at [532, 179] on span "Agregar Documento" at bounding box center [531, 178] width 80 height 9
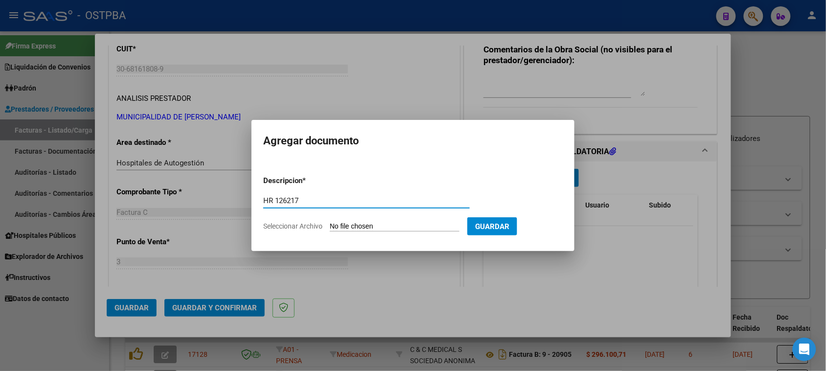
type input "HR 126217"
click at [421, 225] on input "Seleccionar Archivo" at bounding box center [395, 226] width 130 height 9
type input "C:\fakepath\HR 126217.pdf"
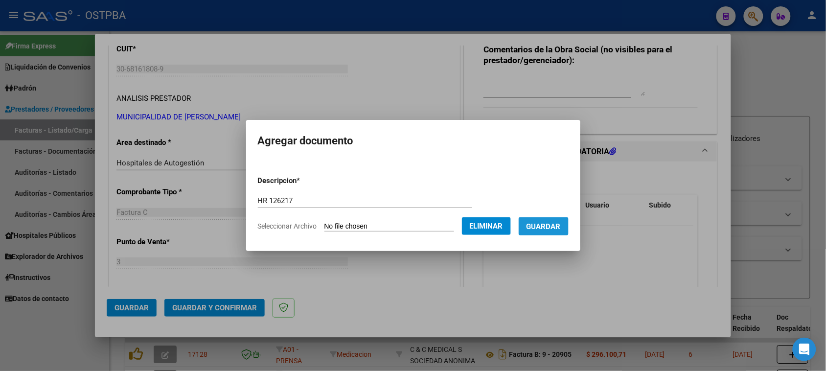
drag, startPoint x: 549, startPoint y: 230, endPoint x: 411, endPoint y: 241, distance: 138.3
click at [549, 230] on button "Guardar" at bounding box center [543, 226] width 50 height 18
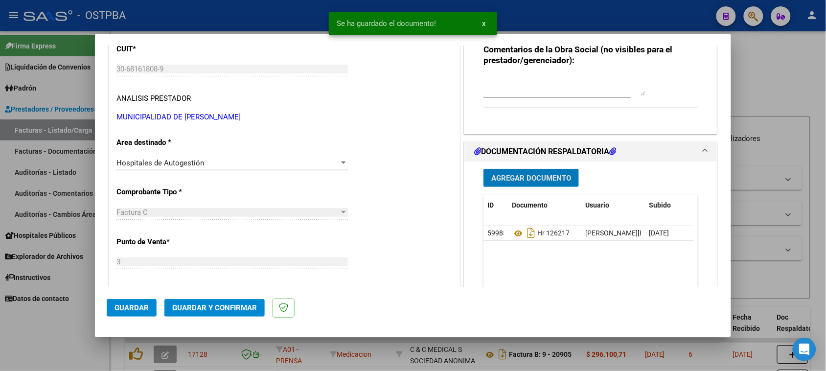
click at [522, 177] on span "Agregar Documento" at bounding box center [531, 178] width 80 height 9
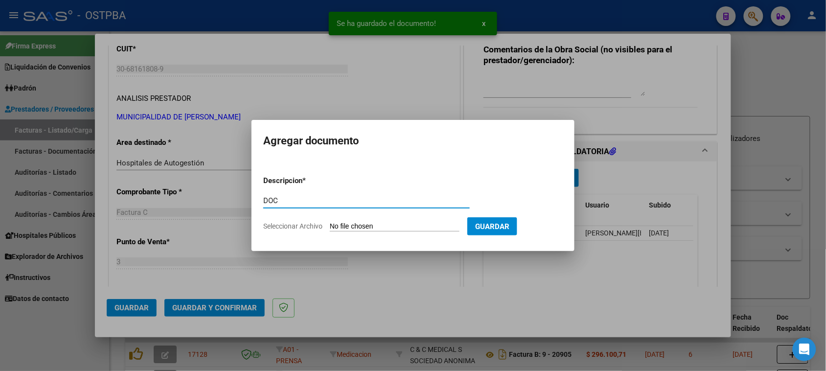
type input "DOC"
click at [330, 222] on input "Seleccionar Archivo" at bounding box center [395, 226] width 130 height 9
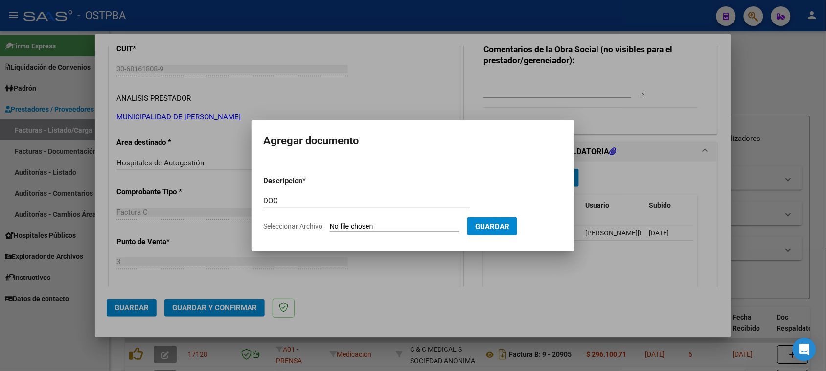
type input "C:\fakepath\DOC 7038.zip"
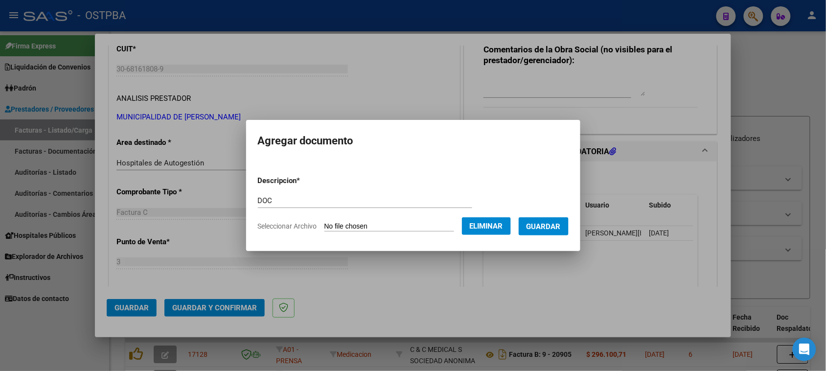
click at [554, 225] on span "Guardar" at bounding box center [543, 226] width 34 height 9
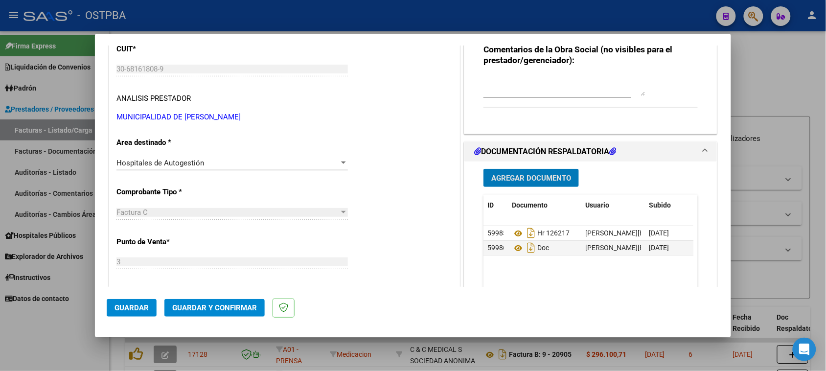
click at [183, 305] on span "Guardar y Confirmar" at bounding box center [214, 307] width 85 height 9
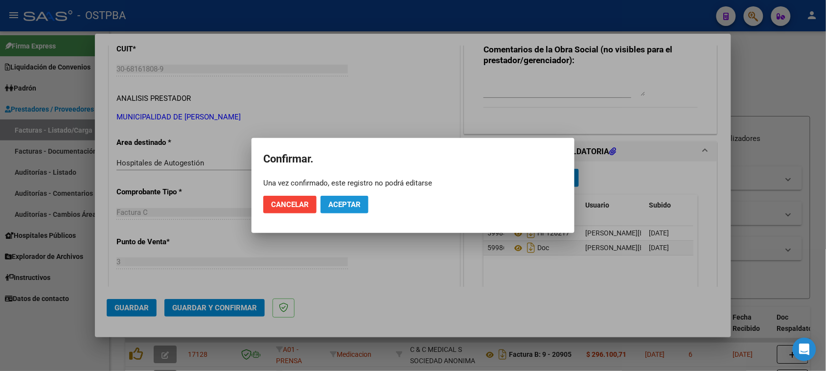
click at [352, 206] on span "Aceptar" at bounding box center [344, 204] width 32 height 9
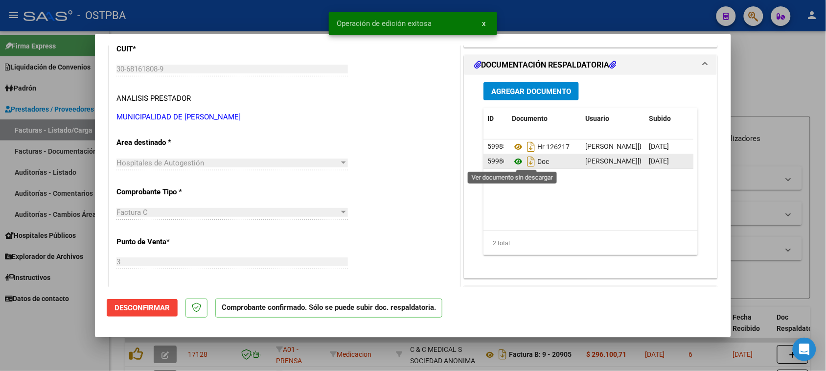
click at [512, 164] on icon at bounding box center [518, 162] width 13 height 12
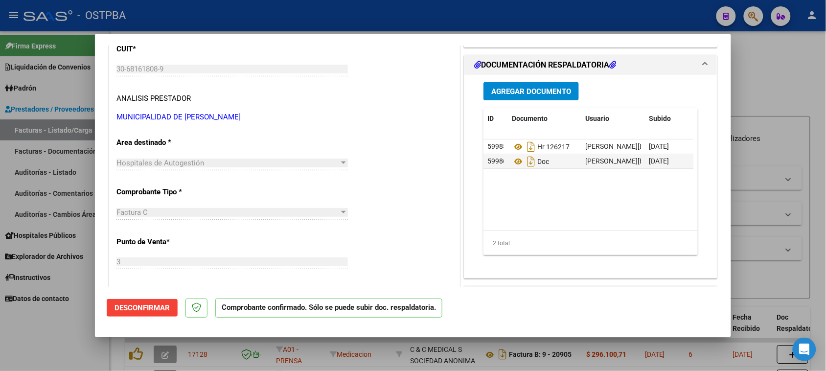
click at [44, 170] on div at bounding box center [413, 185] width 826 height 371
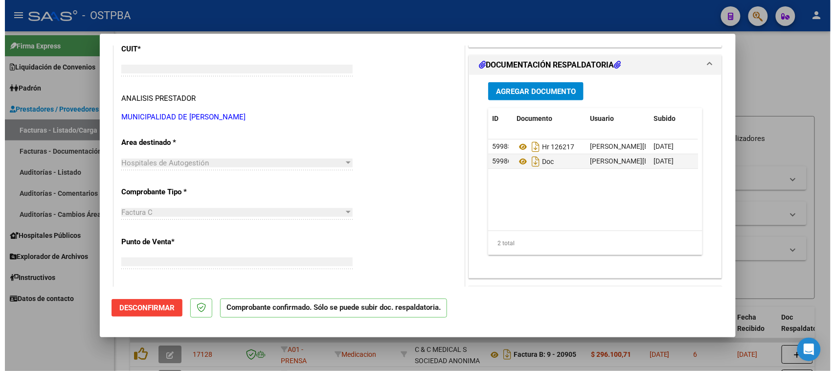
scroll to position [0, 0]
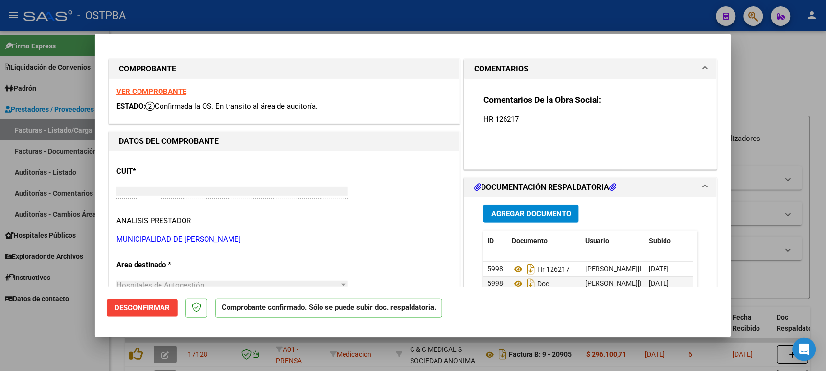
click at [44, 170] on link "Auditorías - Listado" at bounding box center [54, 171] width 109 height 21
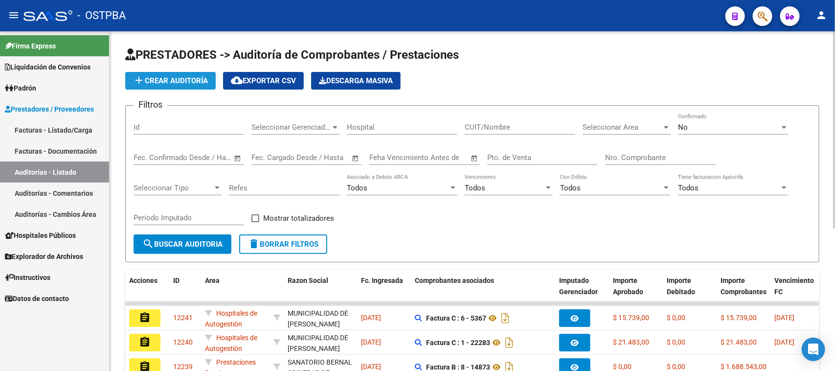
click at [150, 77] on span "add Crear Auditoría" at bounding box center [170, 80] width 75 height 9
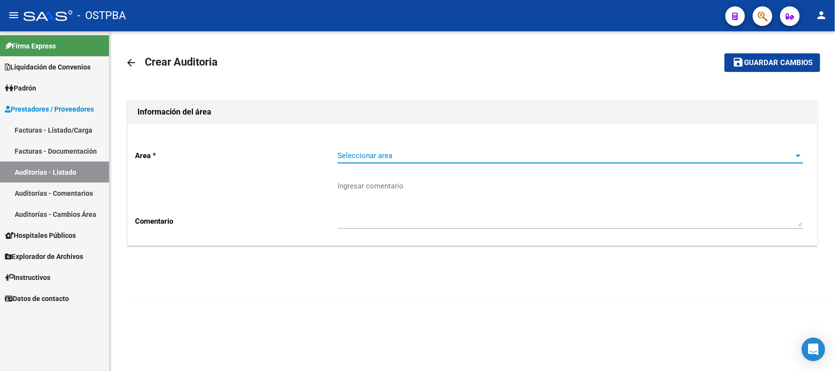
click at [407, 158] on span "Seleccionar area" at bounding box center [565, 155] width 457 height 9
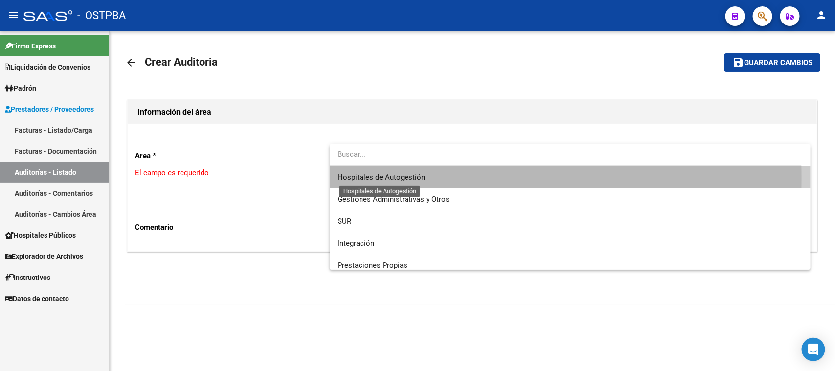
click at [381, 178] on span "Hospitales de Autogestión" at bounding box center [381, 177] width 88 height 9
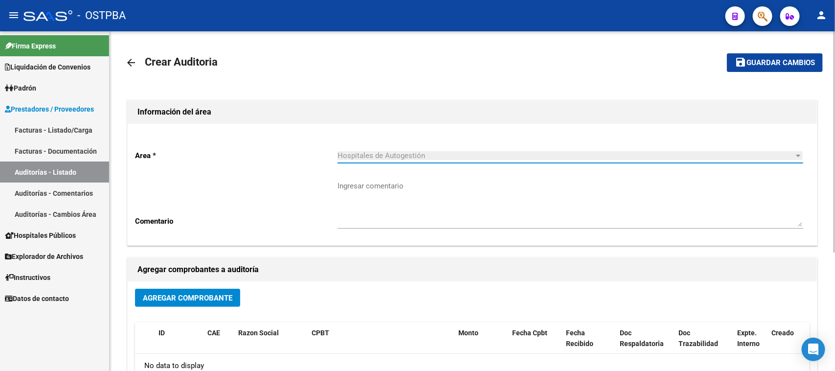
click at [213, 299] on span "Agregar Comprobante" at bounding box center [188, 297] width 90 height 9
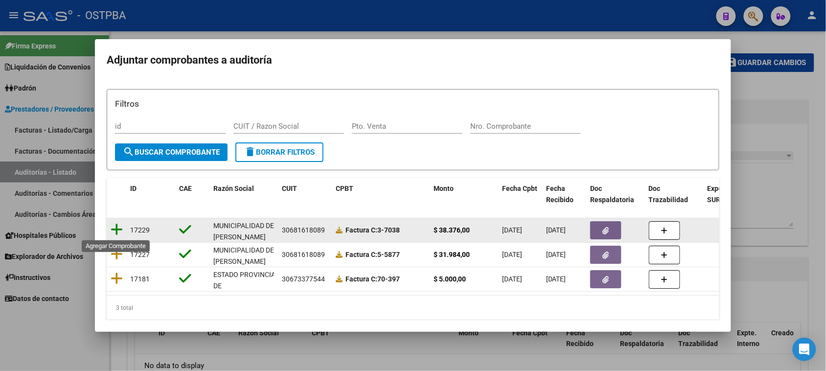
click at [119, 226] on icon at bounding box center [117, 230] width 12 height 14
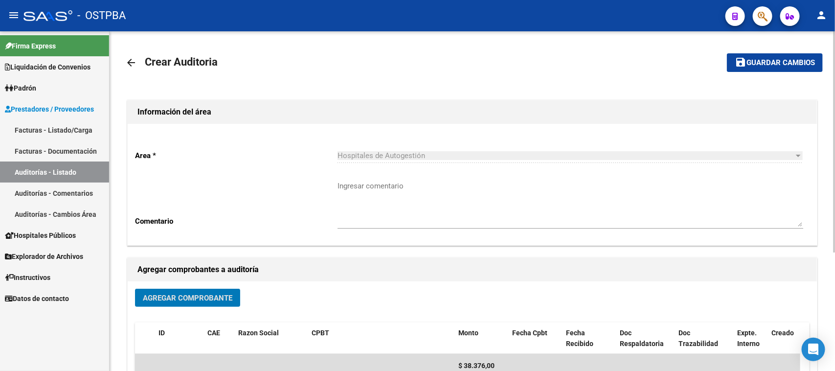
drag, startPoint x: 791, startPoint y: 60, endPoint x: 778, endPoint y: 68, distance: 15.9
click at [791, 60] on span "Guardar cambios" at bounding box center [780, 63] width 68 height 9
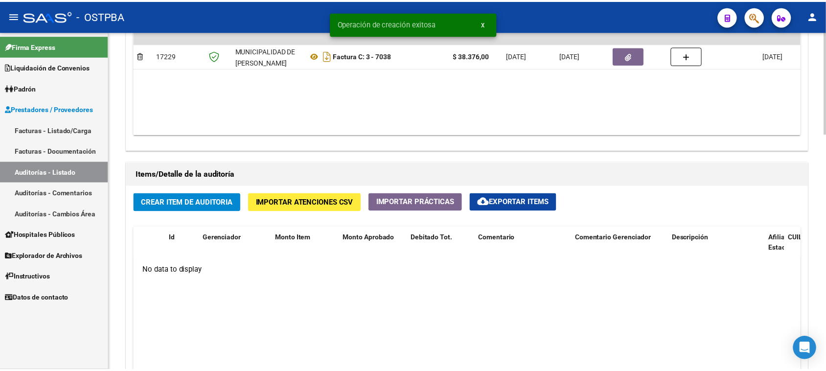
scroll to position [611, 0]
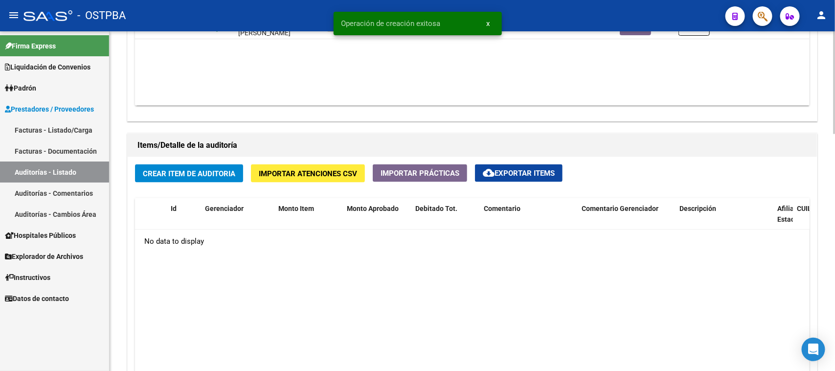
click at [221, 177] on span "Crear Item de Auditoria" at bounding box center [189, 173] width 92 height 9
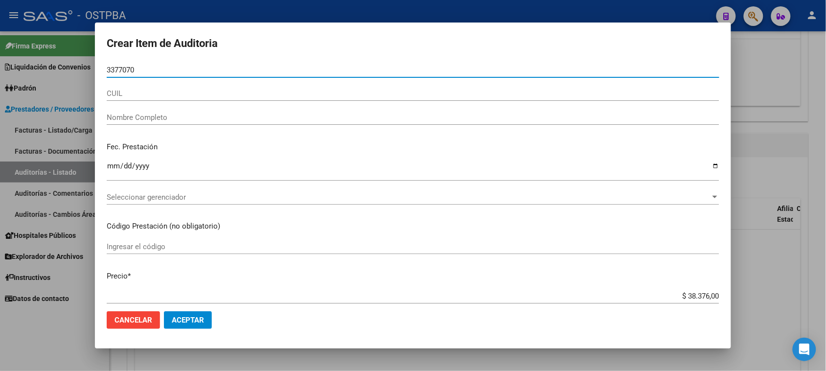
type input "33770700"
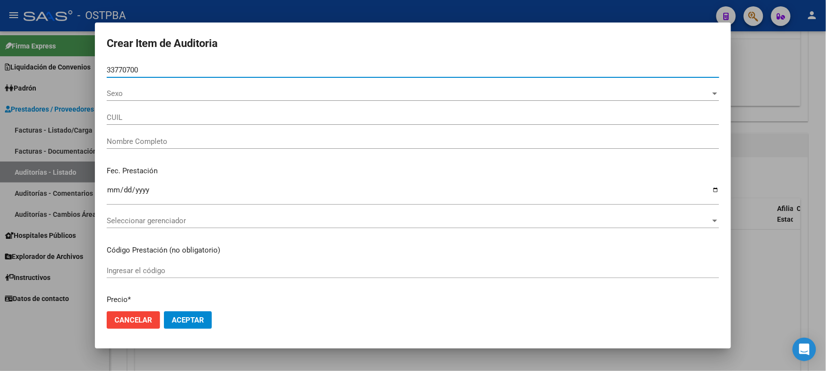
type input "23337707009"
type input "[PERSON_NAME] [PERSON_NAME] -"
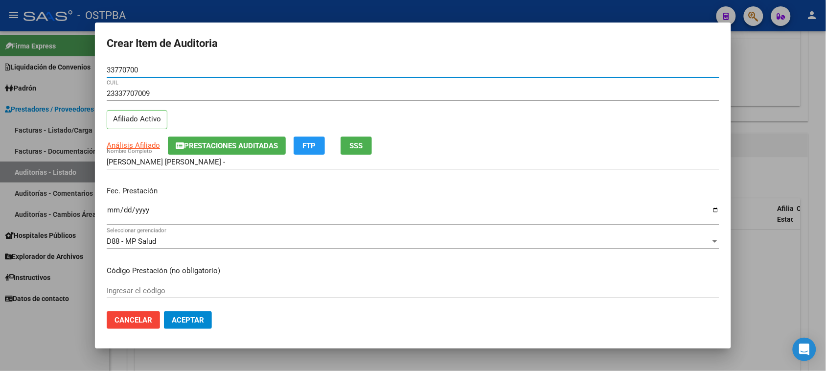
type input "33770700"
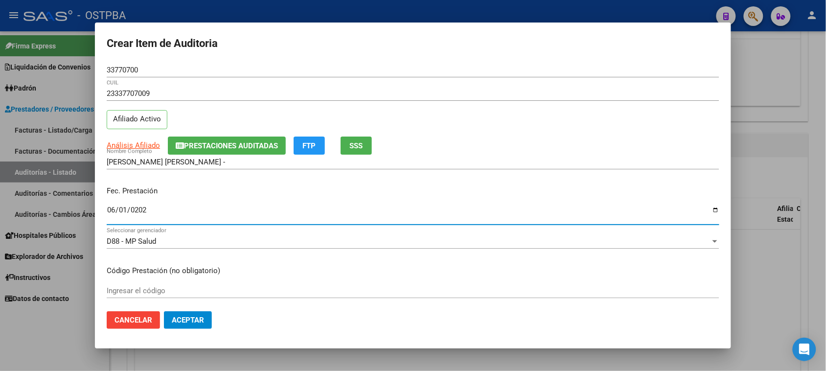
type input "[DATE]"
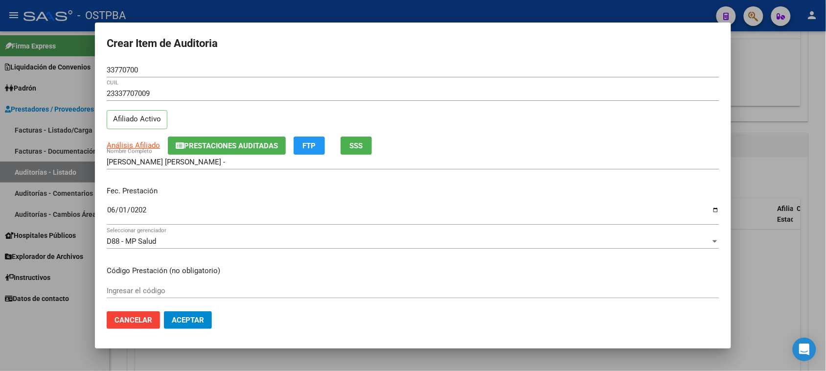
scroll to position [157, 0]
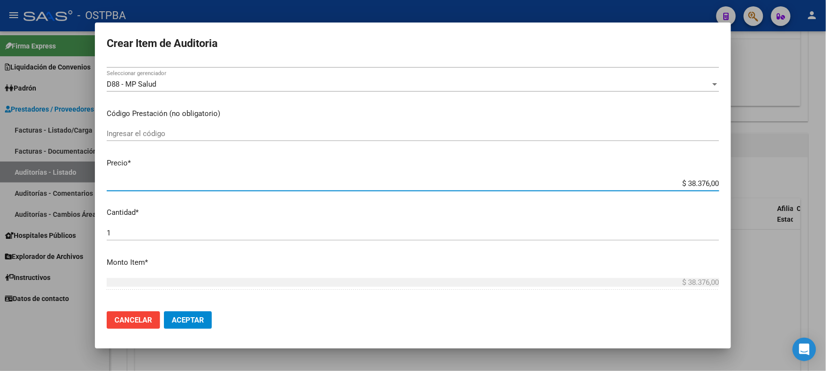
type input "$ 0,03"
type input "$ 0,39"
type input "$ 3,99"
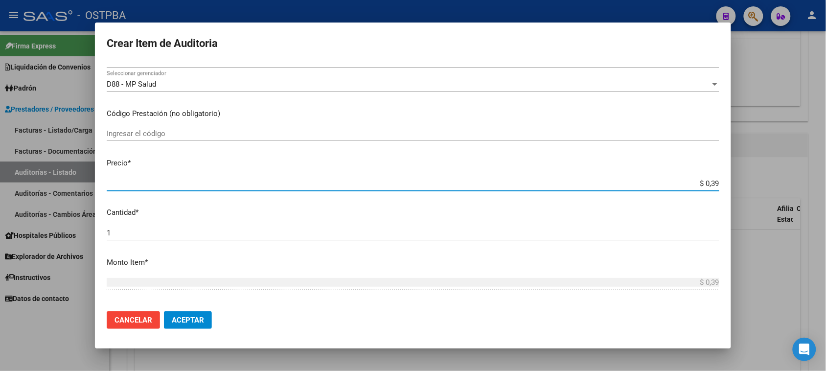
type input "$ 3,99"
type input "$ 39,98"
type input "$ 399,80"
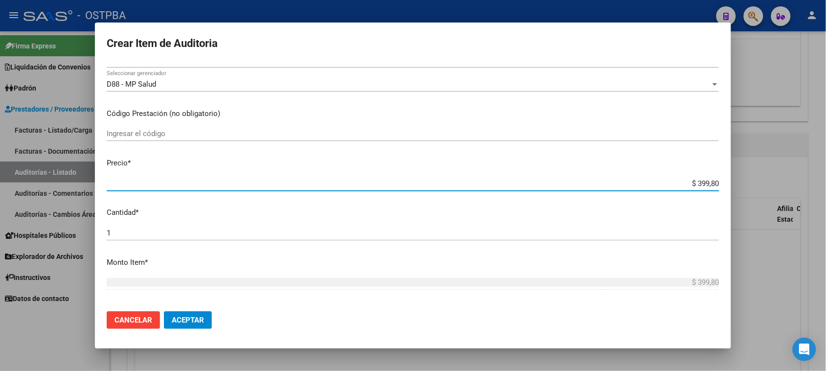
type input "$ 3.998,00"
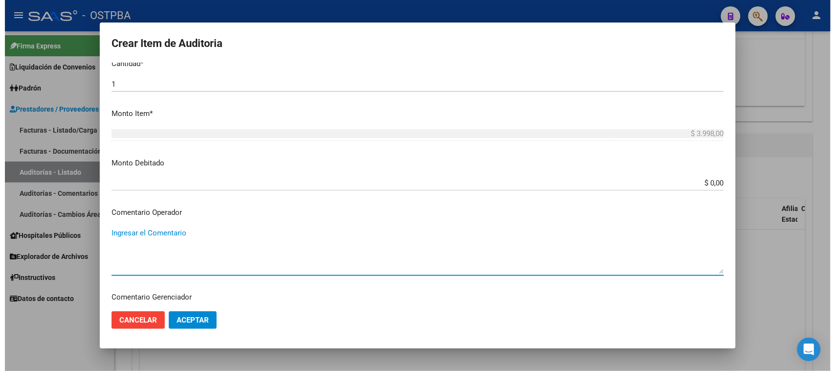
scroll to position [524, 0]
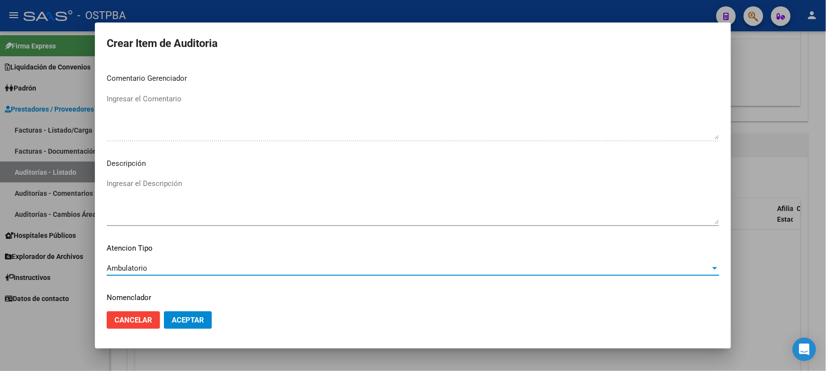
click at [199, 317] on span "Aceptar" at bounding box center [188, 319] width 32 height 9
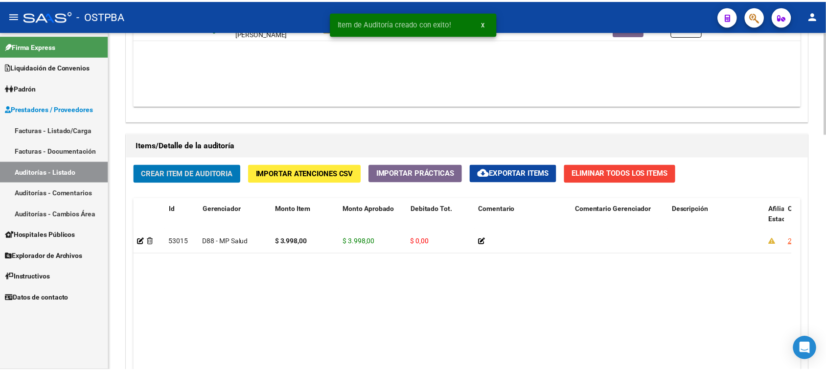
scroll to position [612, 0]
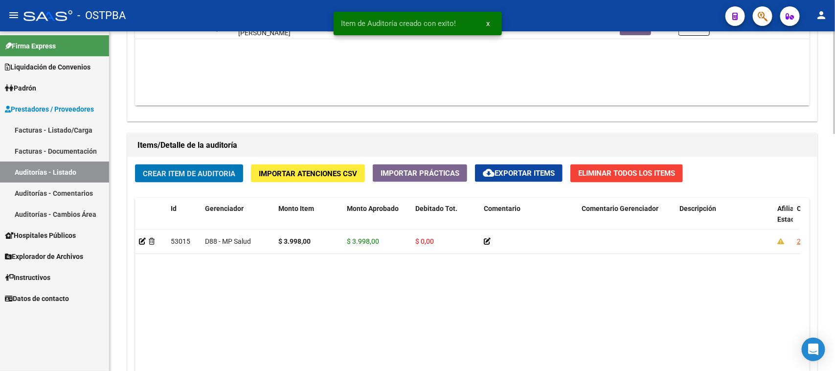
click at [170, 174] on span "Crear Item de Auditoria" at bounding box center [189, 173] width 92 height 9
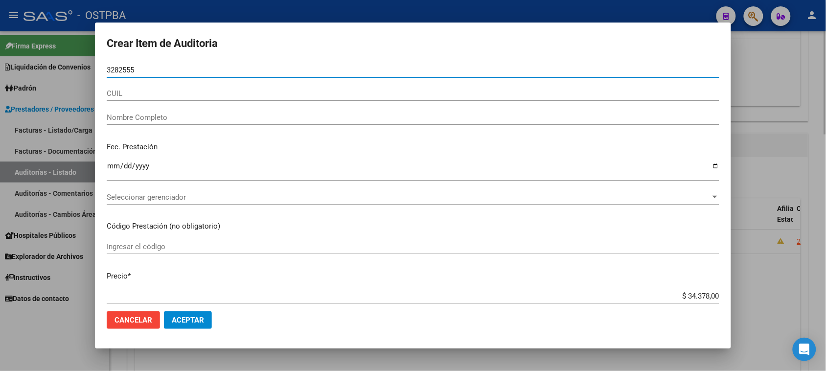
type input "32825558"
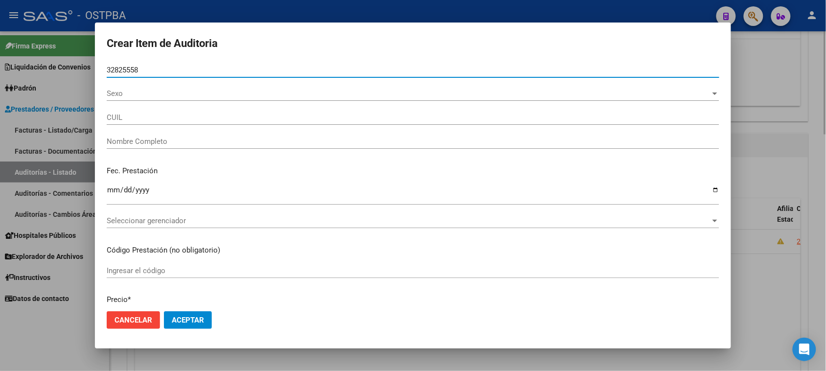
type input "27328255583"
type input "[PERSON_NAME] [PERSON_NAME] -"
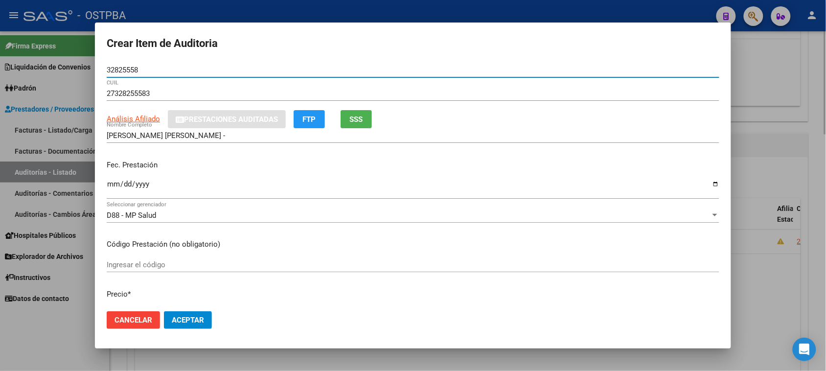
type input "32825558"
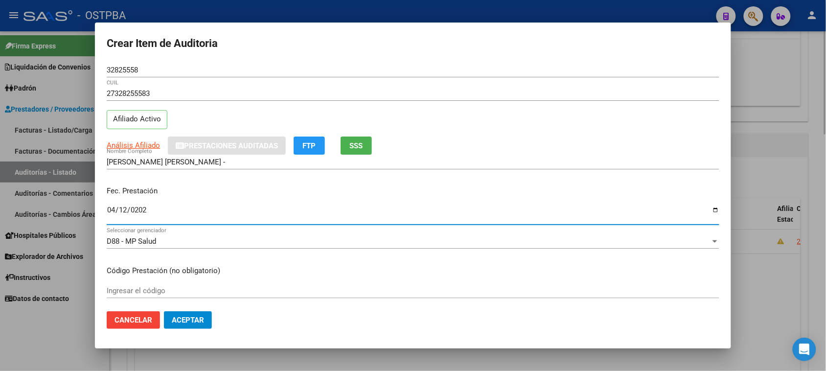
type input "[DATE]"
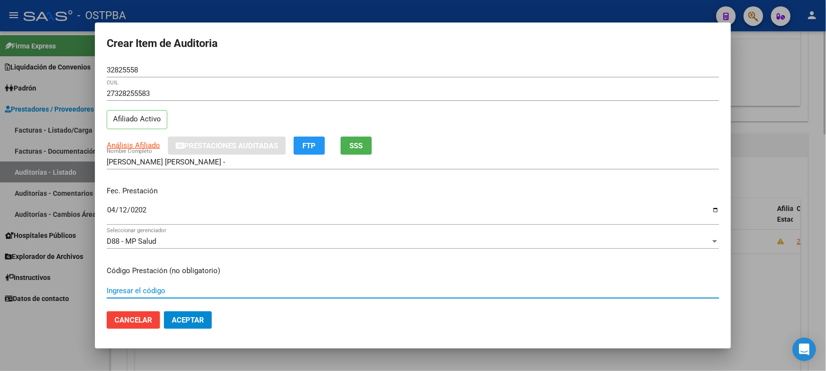
scroll to position [157, 0]
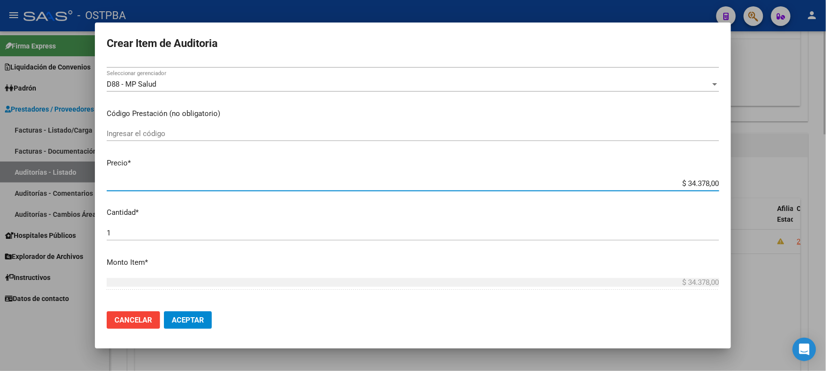
type input "$ 0,07"
type input "$ 0,76"
type input "$ 7,60"
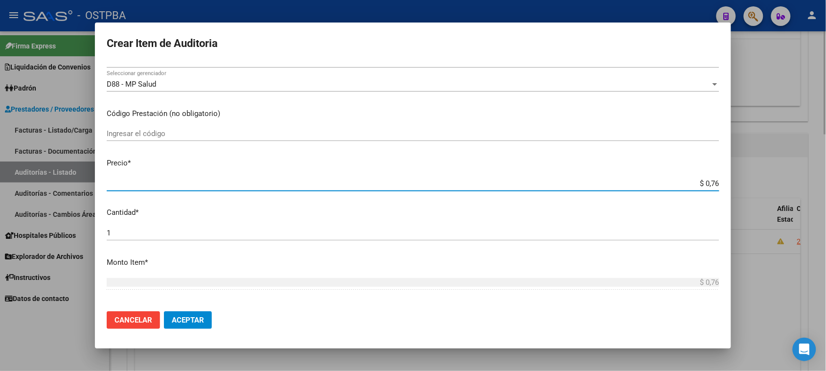
type input "$ 7,60"
type input "$ 76,09"
type input "$ 760,90"
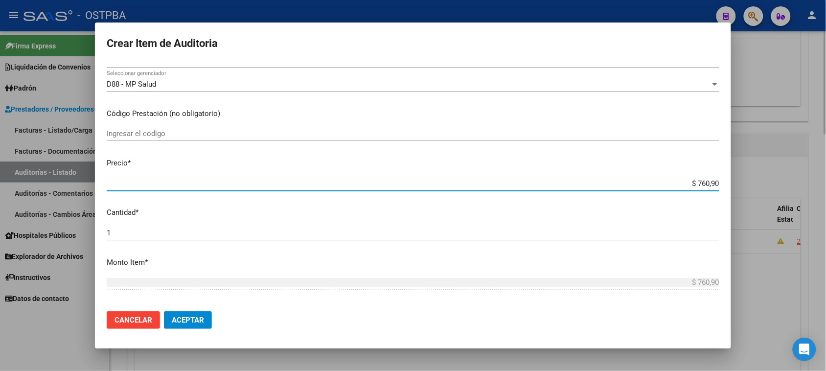
type input "$ 7.609,00"
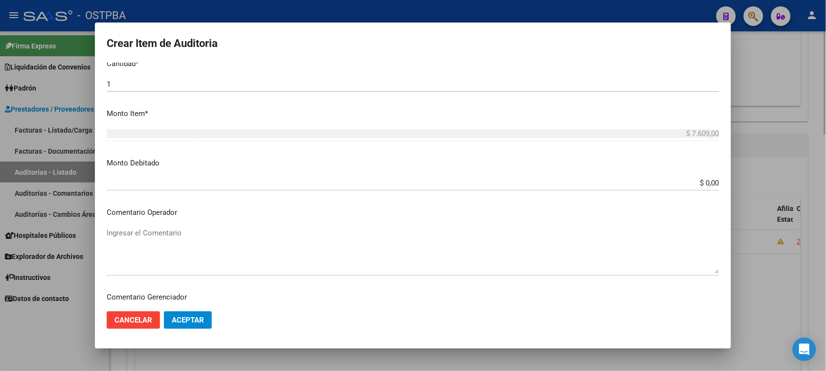
scroll to position [524, 0]
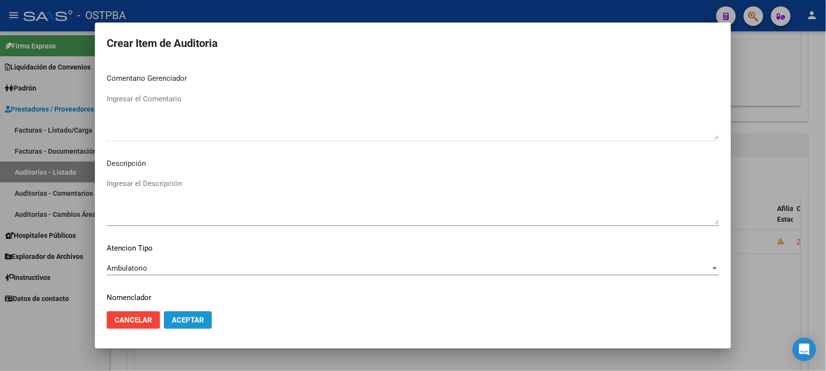
click at [175, 320] on span "Aceptar" at bounding box center [188, 319] width 32 height 9
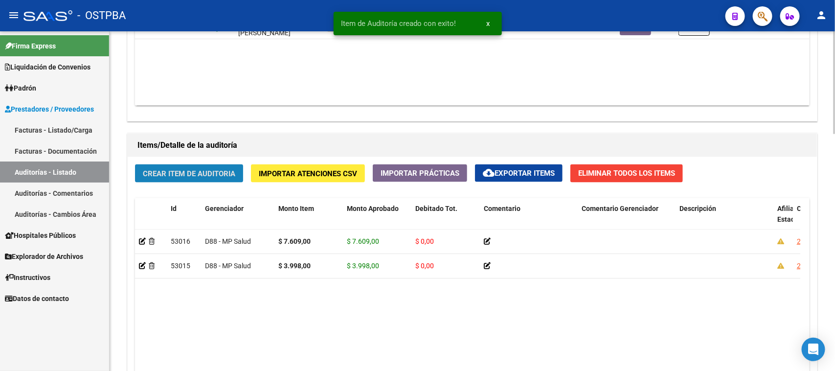
click at [188, 177] on button "Crear Item de Auditoria" at bounding box center [189, 173] width 108 height 18
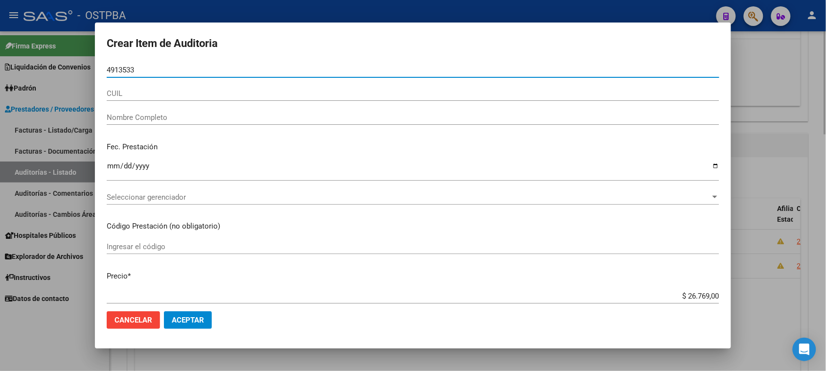
type input "49135331"
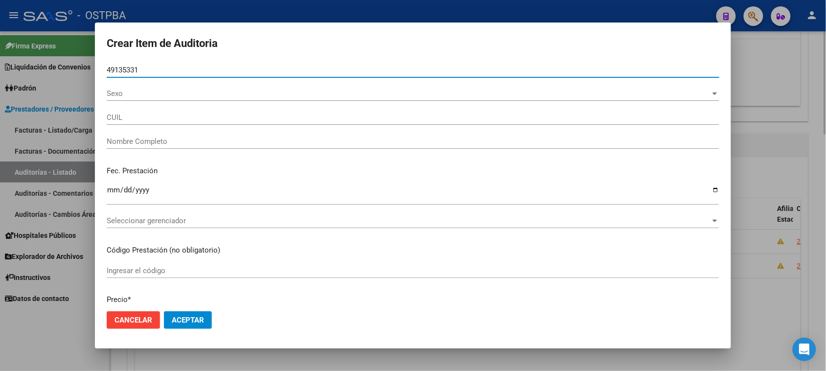
type input "20491353318"
type input "[PERSON_NAME]"
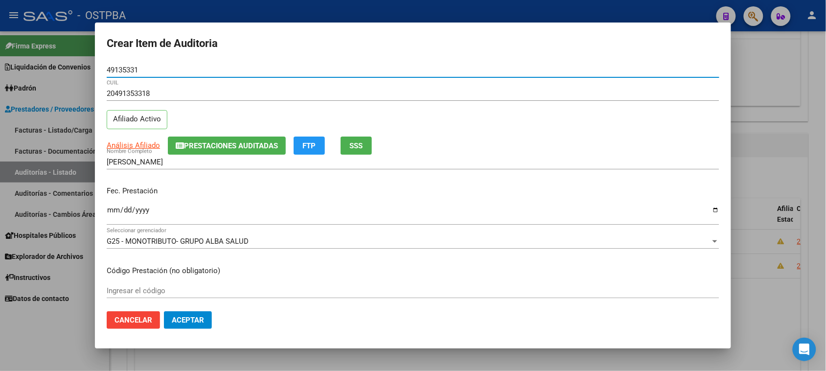
type input "49135331"
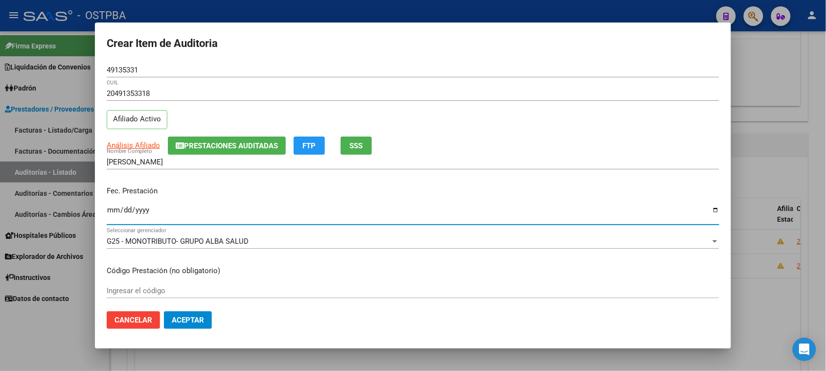
click at [113, 210] on input "Ingresar la fecha" at bounding box center [413, 214] width 612 height 16
type input "[DATE]"
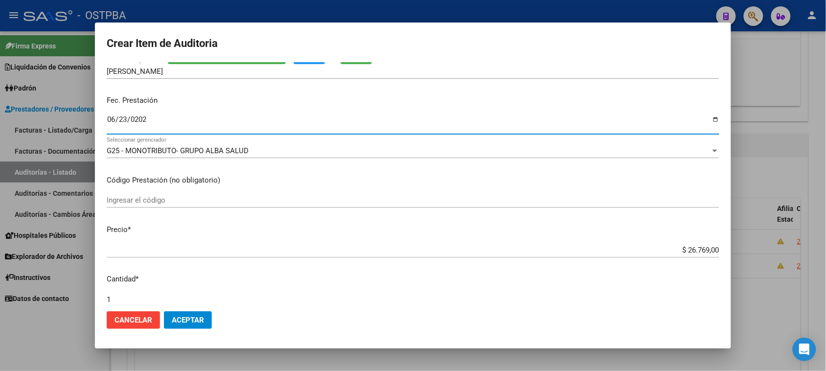
scroll to position [122, 0]
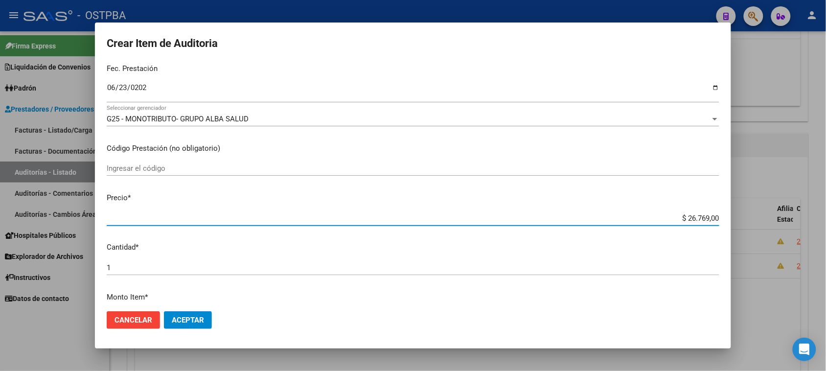
drag, startPoint x: 678, startPoint y: 216, endPoint x: 830, endPoint y: 219, distance: 152.1
click at [826, 219] on html "menu - OSTPBA person Firma Express Liquidación de Convenios Gastos - Items Gast…" at bounding box center [413, 185] width 826 height 371
type input "$ 0,03"
type input "$ 0,39"
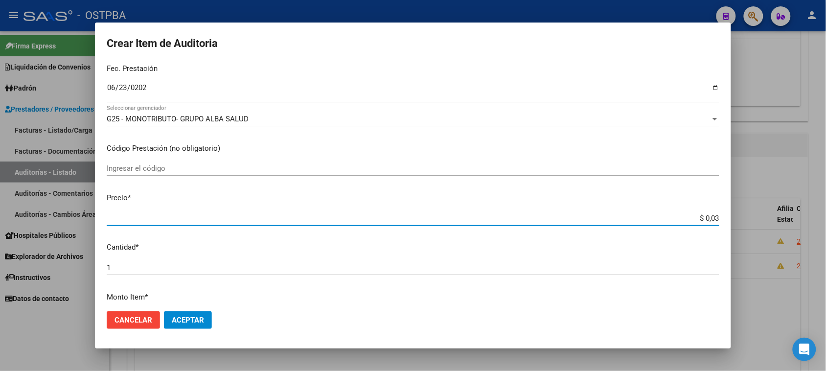
type input "$ 0,39"
type input "$ 3,99"
type input "$ 39,98"
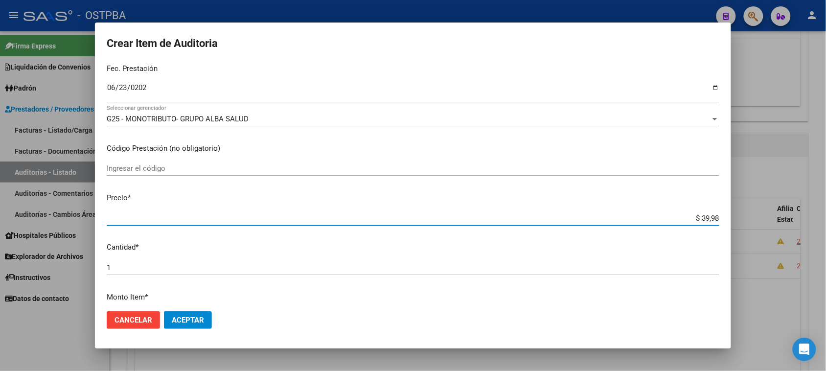
type input "$ 399,80"
type input "$ 3.998,00"
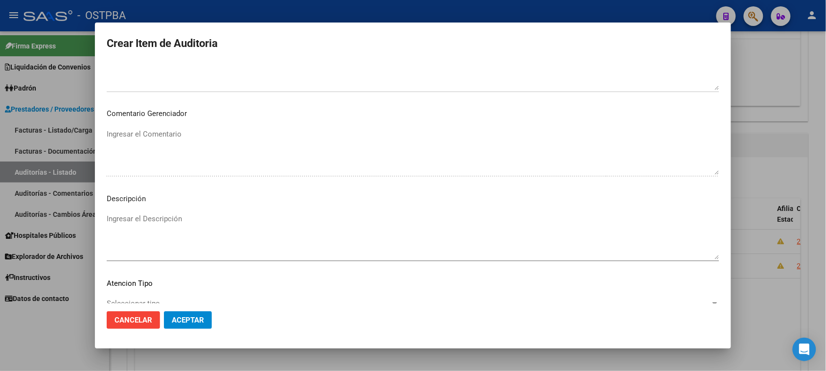
scroll to position [554, 0]
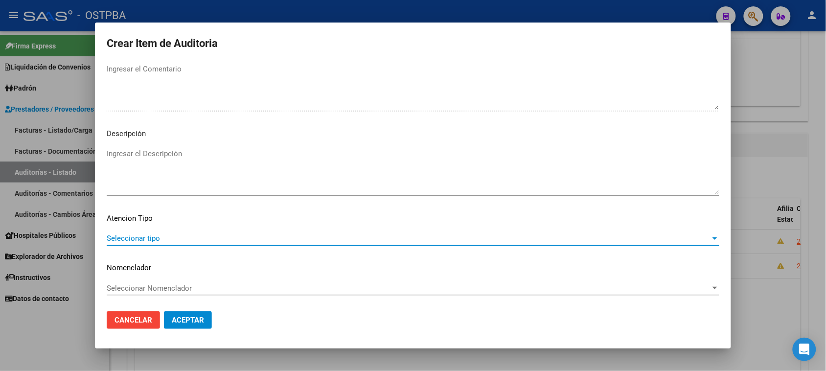
click at [147, 240] on span "Seleccionar tipo" at bounding box center [409, 238] width 604 height 9
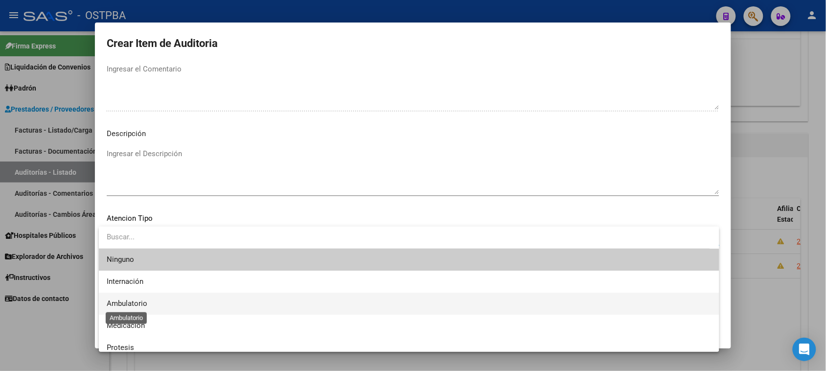
click at [131, 301] on span "Ambulatorio" at bounding box center [127, 303] width 41 height 9
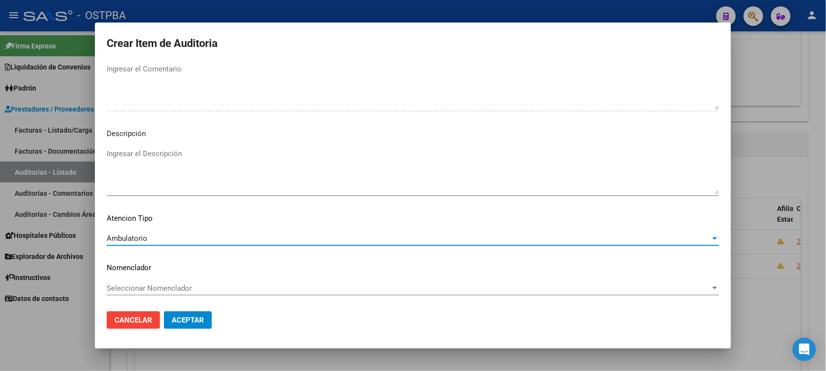
click at [175, 321] on span "Aceptar" at bounding box center [188, 319] width 32 height 9
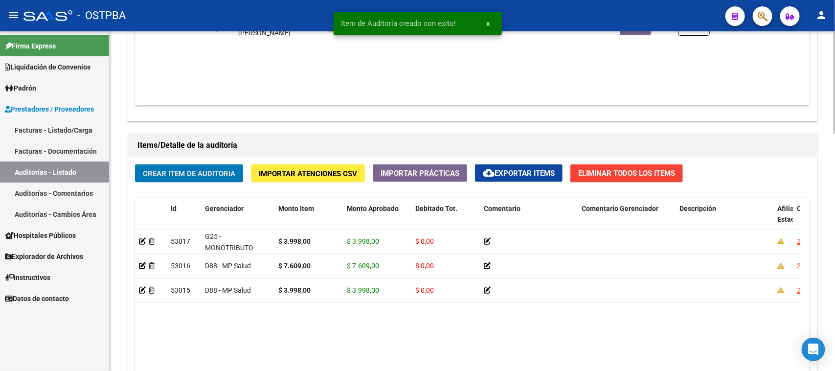
click at [203, 170] on span "Crear Item de Auditoria" at bounding box center [189, 173] width 92 height 9
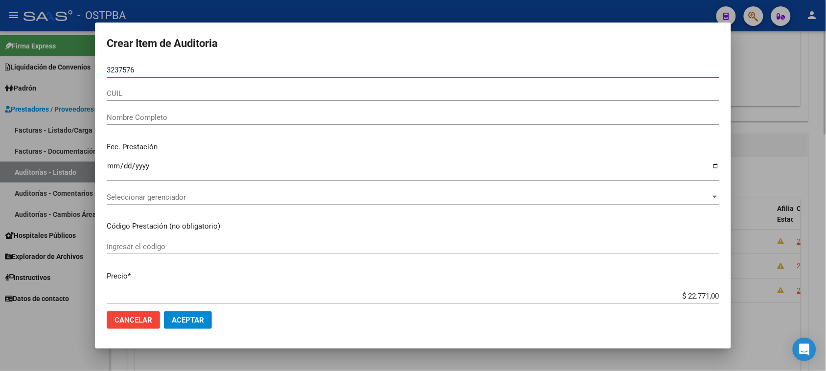
type input "32375762"
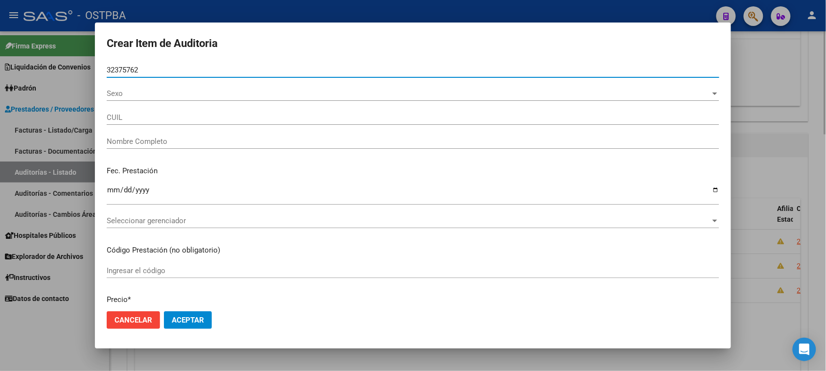
type input "27323757629"
type input "[PERSON_NAME]"
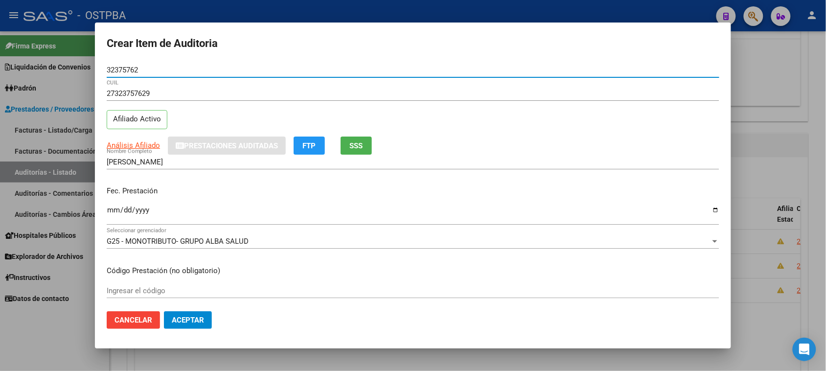
type input "32375762"
click at [111, 208] on input "Ingresar la fecha" at bounding box center [413, 214] width 612 height 16
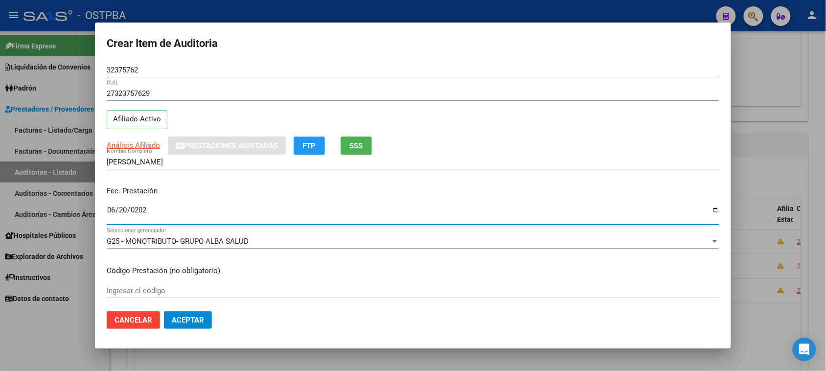
type input "[DATE]"
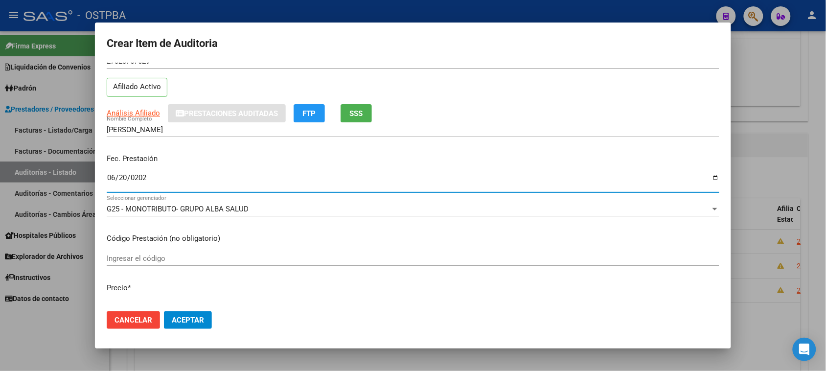
scroll to position [122, 0]
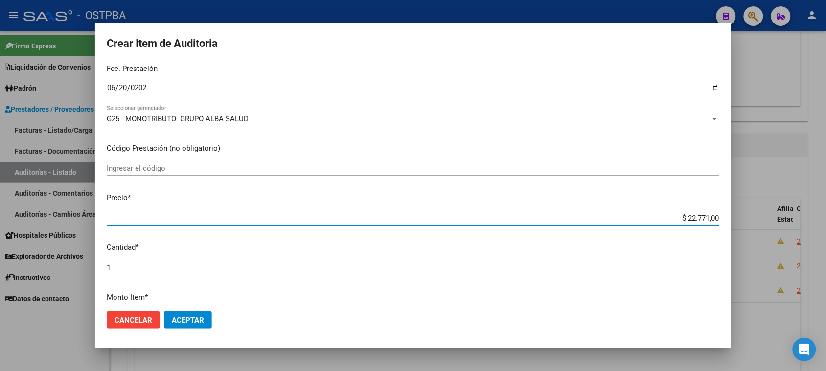
drag, startPoint x: 683, startPoint y: 218, endPoint x: 834, endPoint y: 215, distance: 151.7
click at [826, 215] on html "menu - OSTPBA person Firma Express Liquidación de Convenios Gastos - Items Gast…" at bounding box center [413, 185] width 826 height 371
type input "$ 0,03"
type input "$ 0,39"
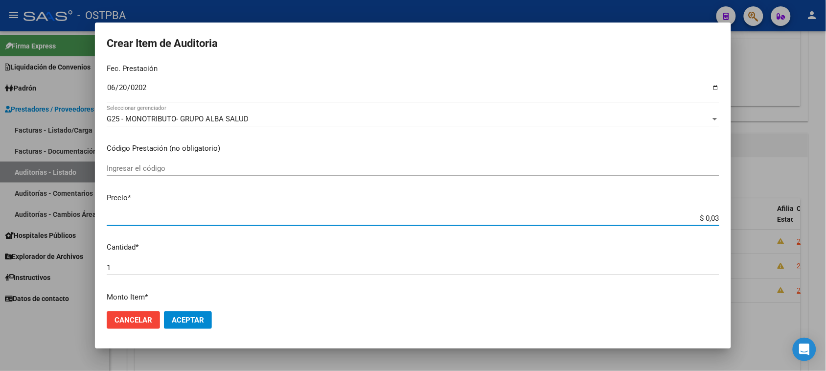
type input "$ 0,39"
type input "$ 3,99"
type input "$ 39,98"
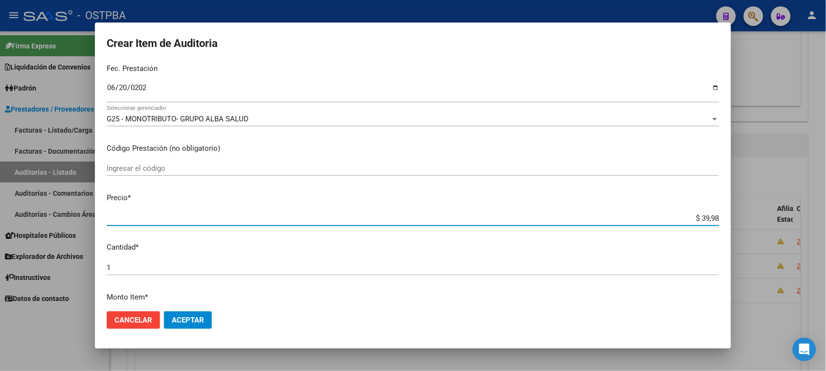
type input "$ 399,80"
type input "$ 3.998,00"
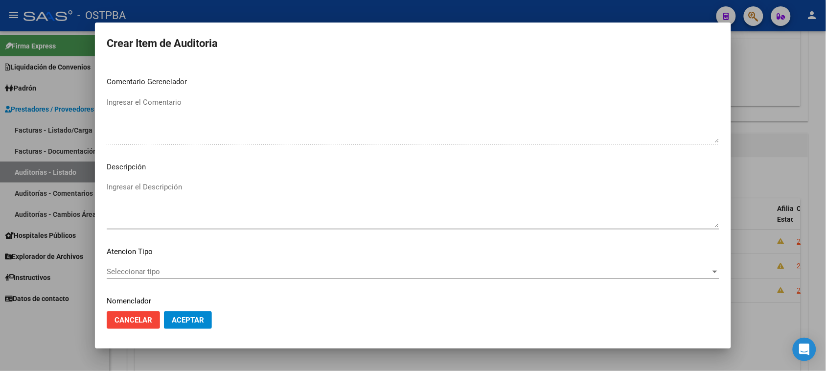
scroll to position [550, 0]
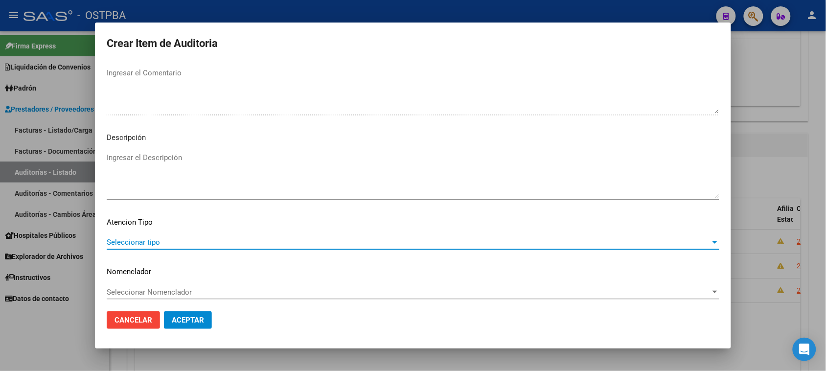
click at [138, 246] on span "Seleccionar tipo" at bounding box center [409, 242] width 604 height 9
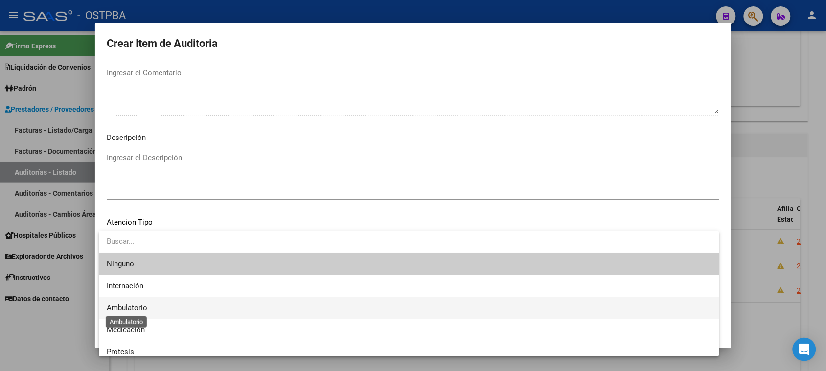
click at [128, 308] on span "Ambulatorio" at bounding box center [127, 307] width 41 height 9
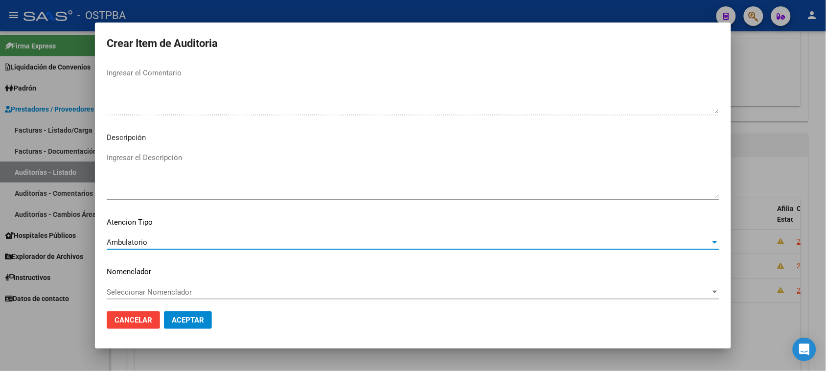
click at [187, 320] on span "Aceptar" at bounding box center [188, 319] width 32 height 9
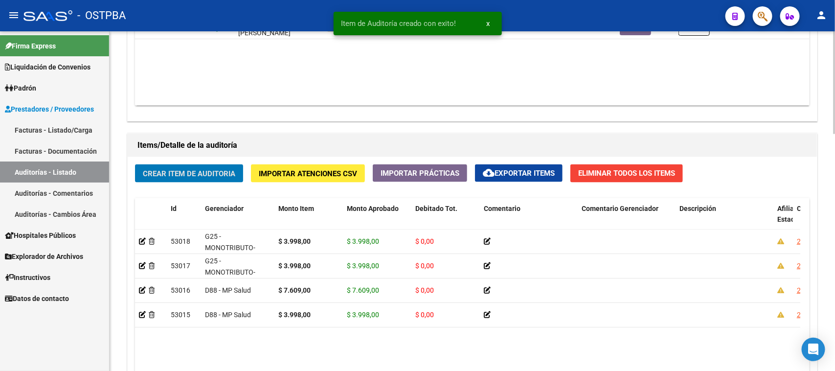
click at [180, 171] on span "Crear Item de Auditoria" at bounding box center [189, 173] width 92 height 9
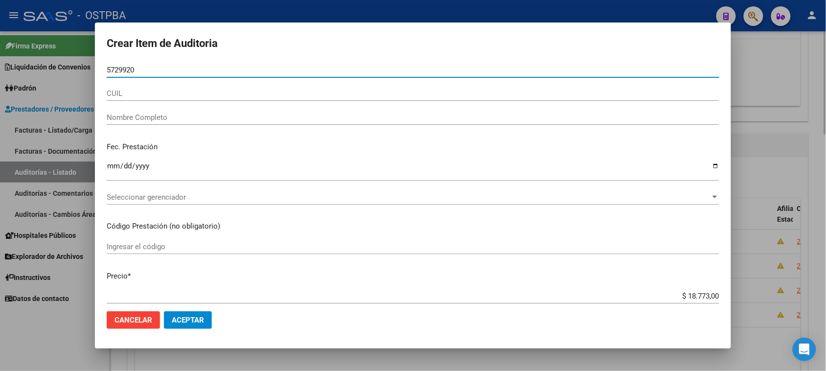
type input "57299207"
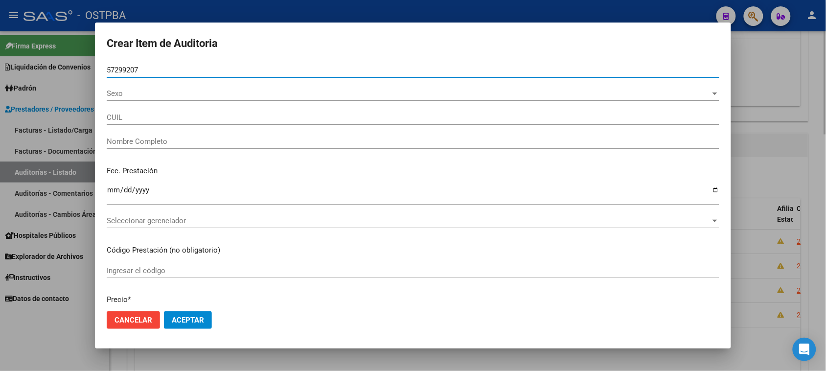
type input "27572992077"
type input "[PERSON_NAME]"
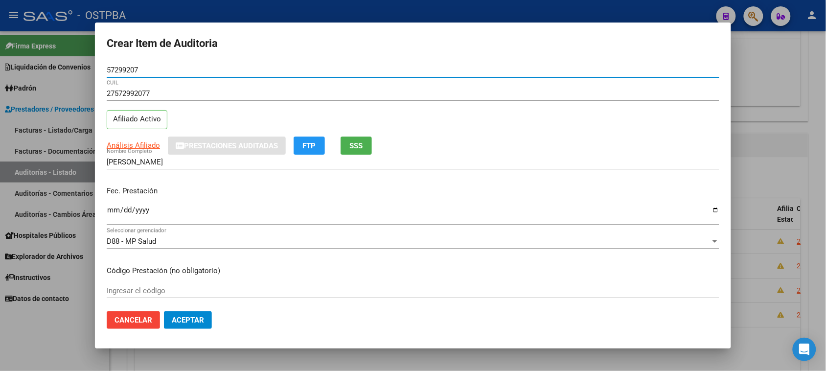
type input "57299207"
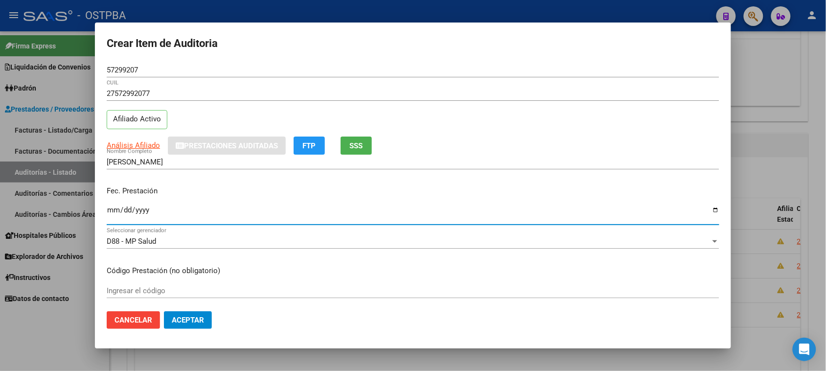
click at [113, 210] on input "Ingresar la fecha" at bounding box center [413, 214] width 612 height 16
type input "[DATE]"
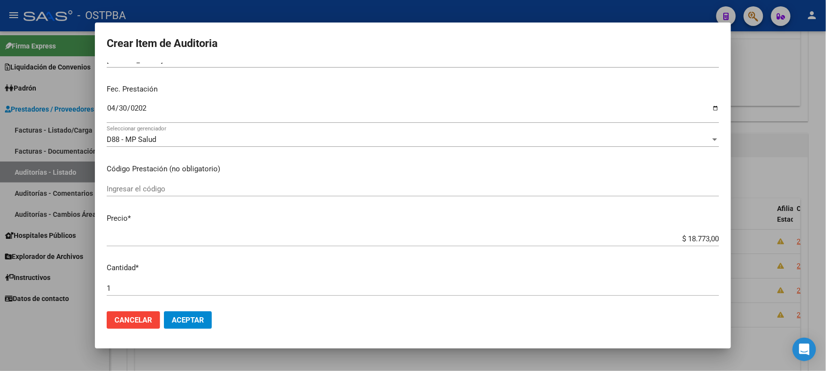
scroll to position [122, 0]
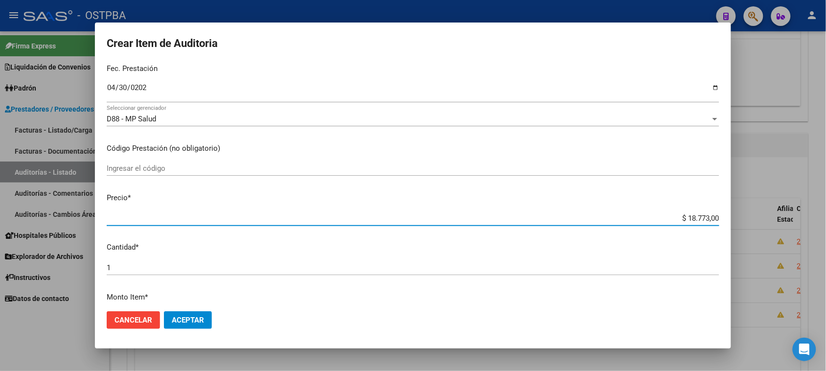
drag, startPoint x: 678, startPoint y: 216, endPoint x: 803, endPoint y: 216, distance: 124.7
click at [803, 216] on div "Crear Item de Auditoria 57299207 Nro Documento 27572992077 CUIL Afiliado Activo…" at bounding box center [413, 185] width 826 height 371
type input "$ 0,07"
type input "$ 0,76"
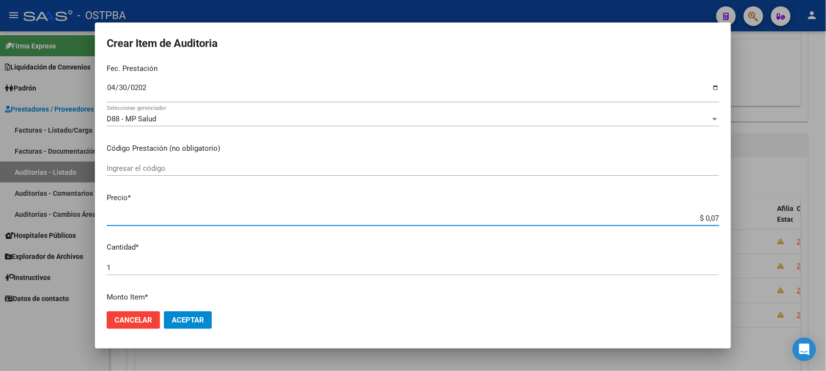
type input "$ 0,76"
type input "$ 7,60"
type input "$ 76,09"
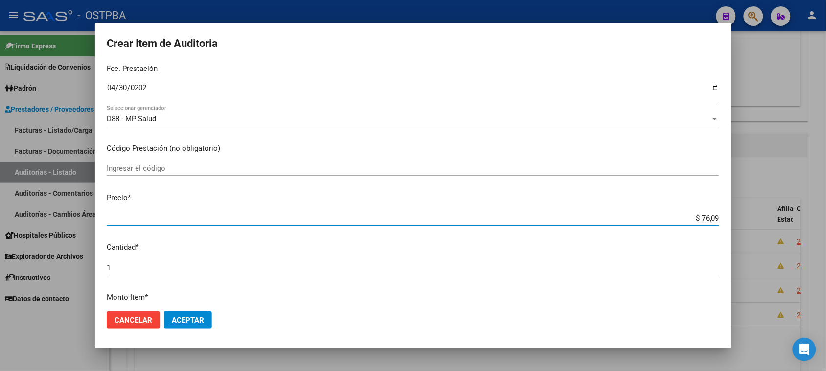
type input "$ 760,90"
type input "$ 7.609,00"
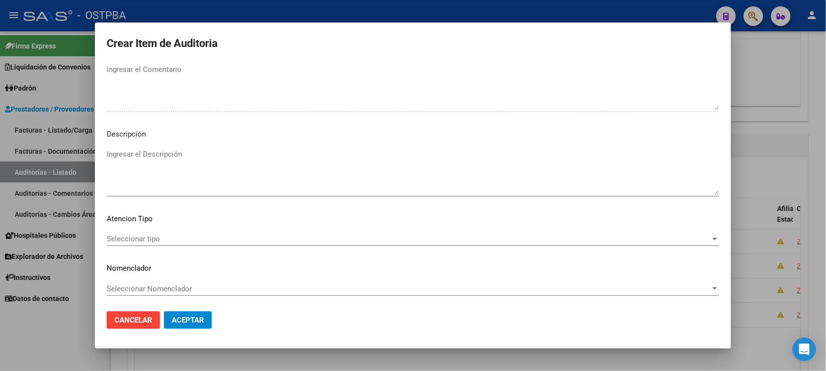
scroll to position [554, 0]
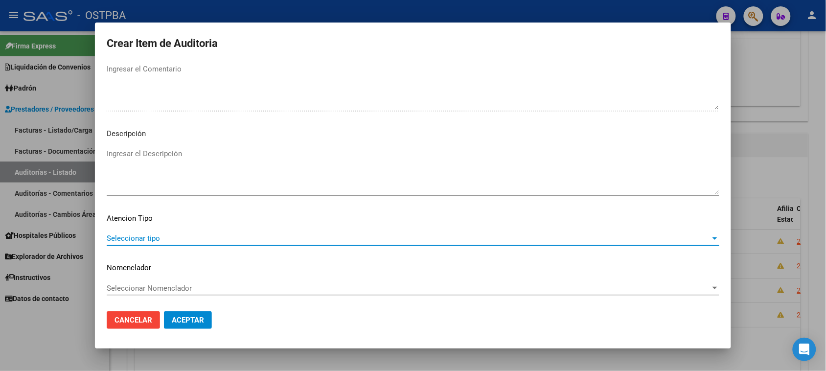
click at [143, 235] on span "Seleccionar tipo" at bounding box center [409, 238] width 604 height 9
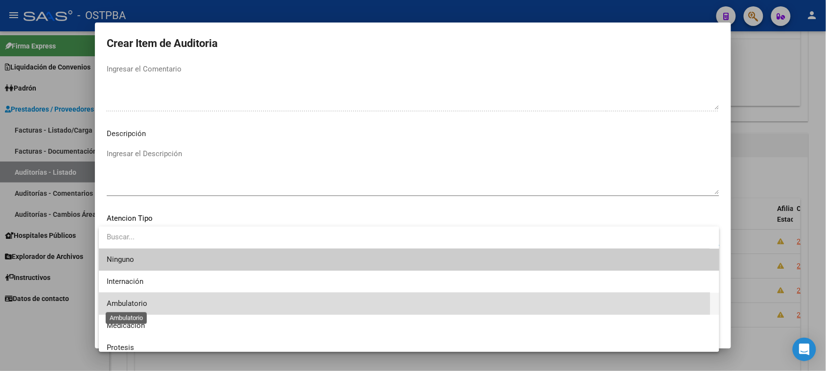
click at [143, 305] on span "Ambulatorio" at bounding box center [127, 303] width 41 height 9
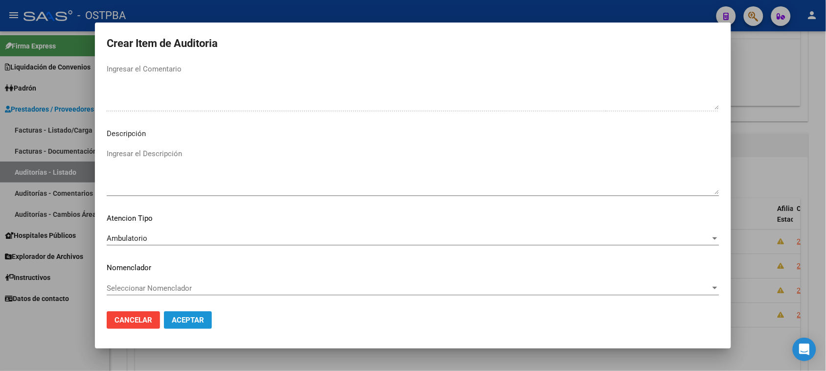
click at [184, 319] on span "Aceptar" at bounding box center [188, 319] width 32 height 9
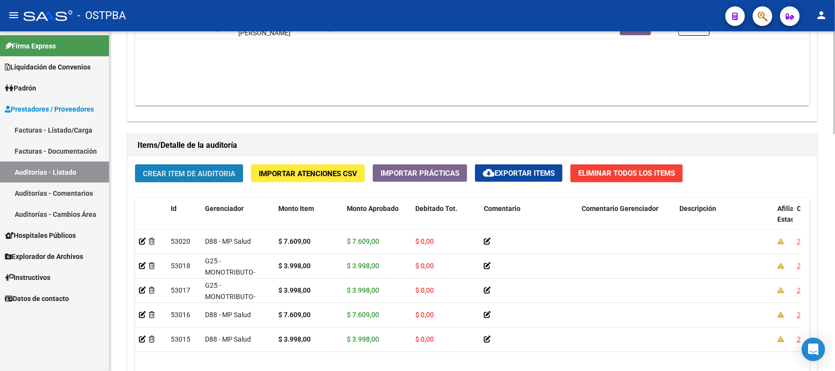
click at [190, 170] on span "Crear Item de Auditoria" at bounding box center [189, 173] width 92 height 9
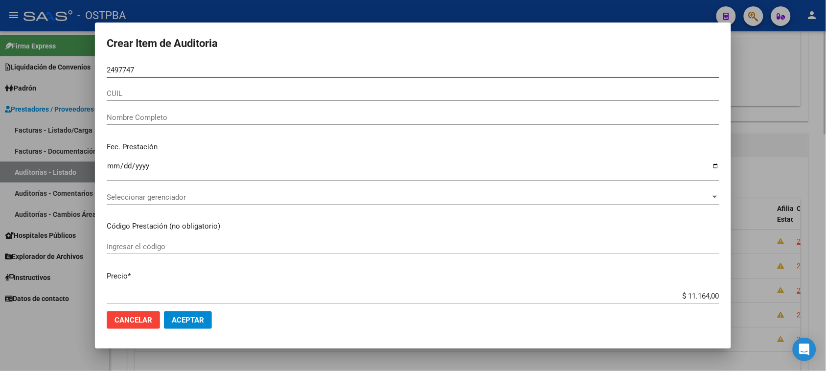
type input "24977474"
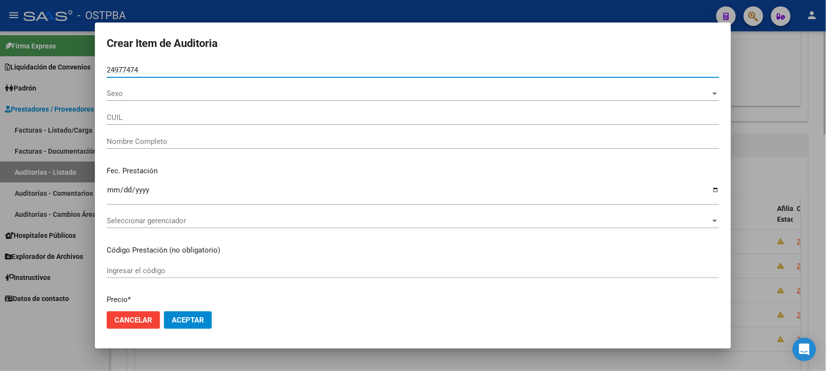
type input "20249774740"
type input "[PERSON_NAME] -"
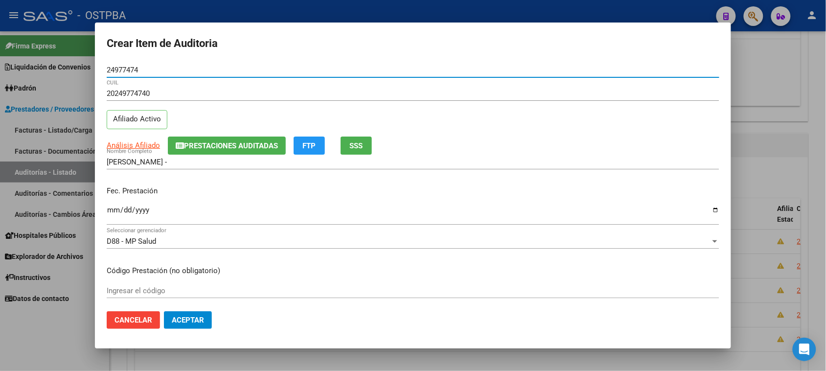
type input "24977474"
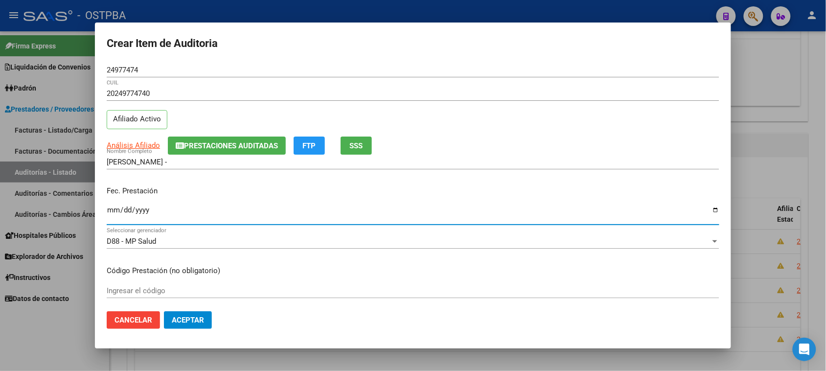
drag, startPoint x: 113, startPoint y: 209, endPoint x: 102, endPoint y: 206, distance: 11.6
click at [111, 209] on input "Ingresar la fecha" at bounding box center [413, 214] width 612 height 16
type input "[DATE]"
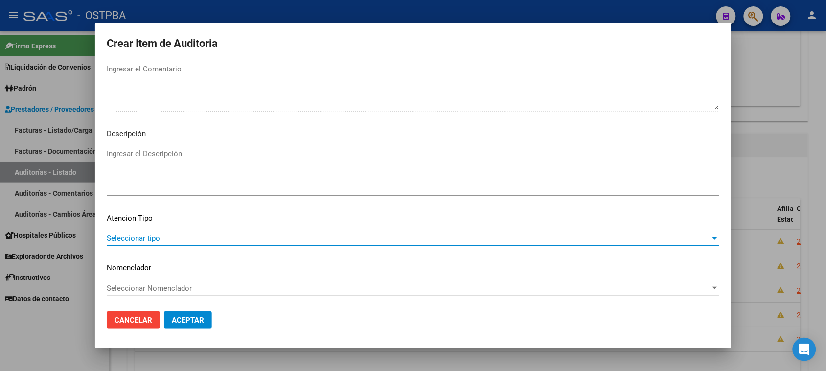
click at [148, 240] on span "Seleccionar tipo" at bounding box center [409, 238] width 604 height 9
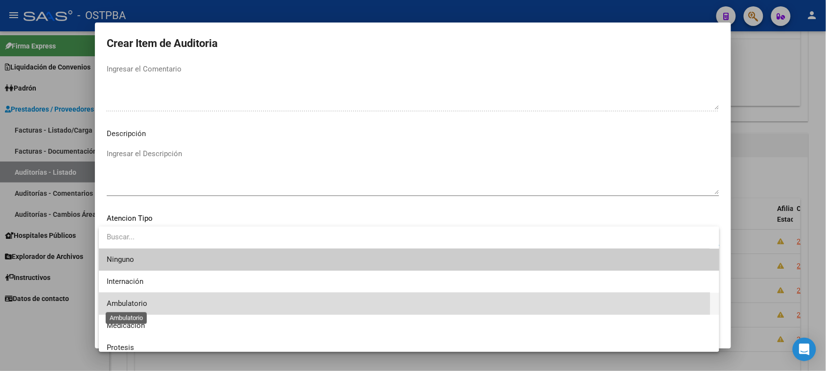
drag, startPoint x: 137, startPoint y: 301, endPoint x: 203, endPoint y: 323, distance: 69.4
click at [137, 301] on span "Ambulatorio" at bounding box center [127, 303] width 41 height 9
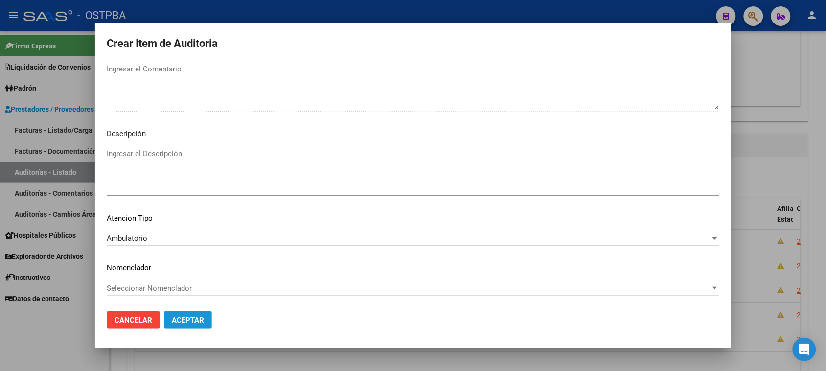
click at [201, 319] on span "Aceptar" at bounding box center [188, 319] width 32 height 9
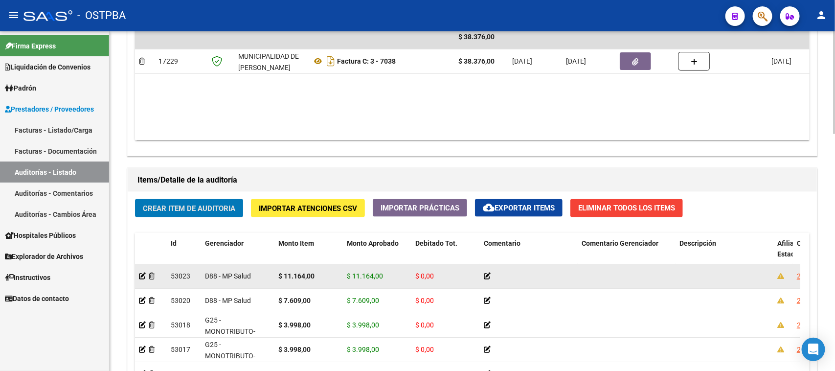
scroll to position [551, 0]
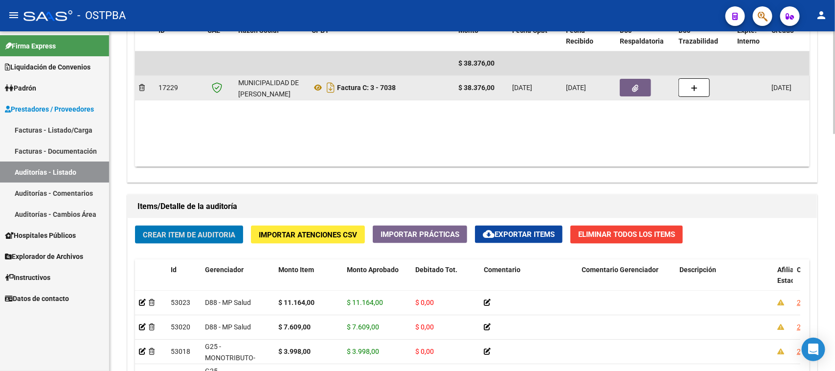
click at [640, 83] on button "button" at bounding box center [635, 88] width 31 height 18
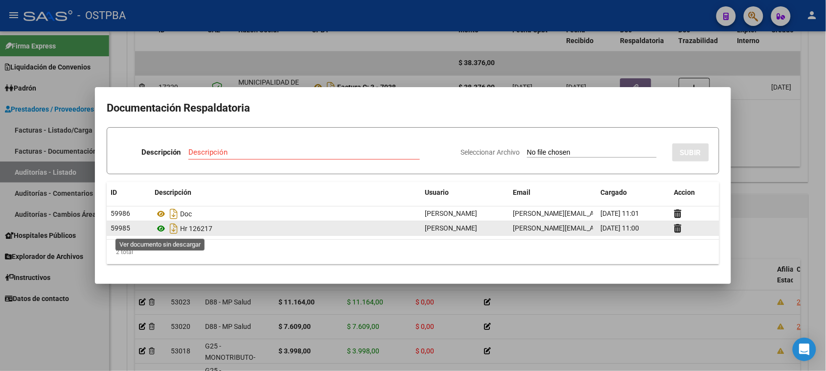
click at [160, 230] on icon at bounding box center [161, 229] width 13 height 12
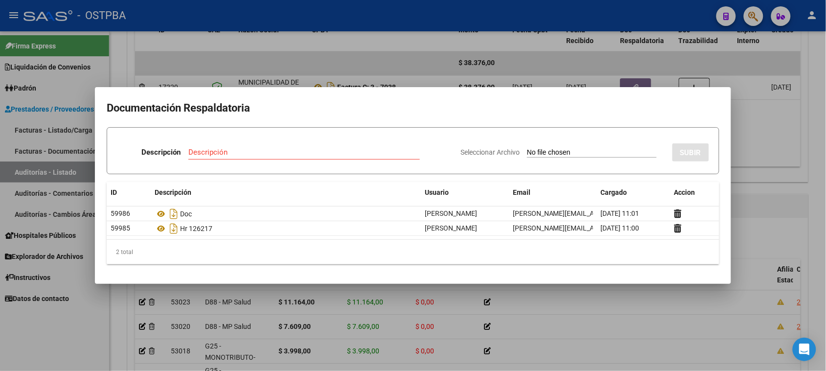
click at [752, 149] on div at bounding box center [413, 185] width 826 height 371
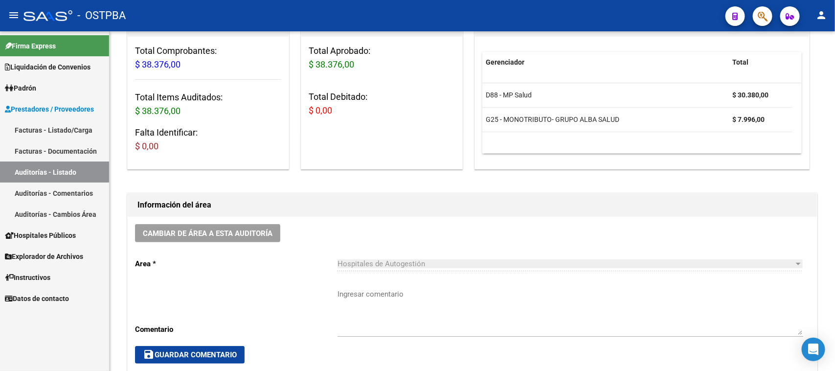
scroll to position [0, 0]
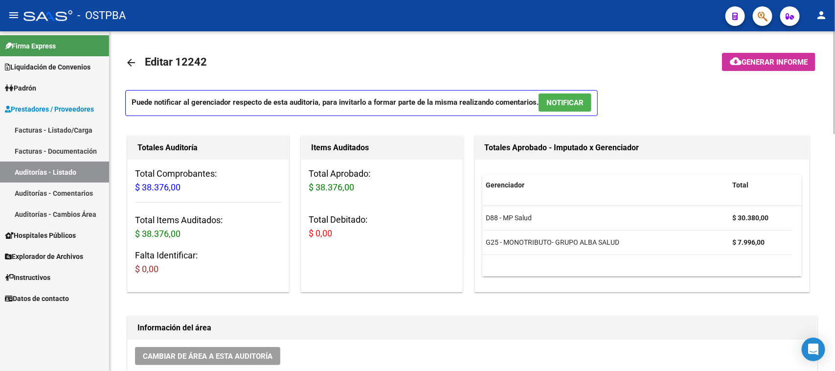
click at [131, 63] on mat-icon "arrow_back" at bounding box center [131, 63] width 12 height 12
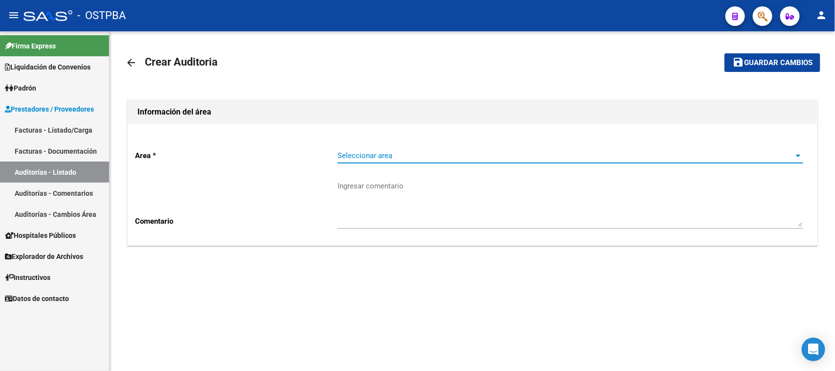
click at [370, 151] on span "Seleccionar area" at bounding box center [565, 155] width 457 height 9
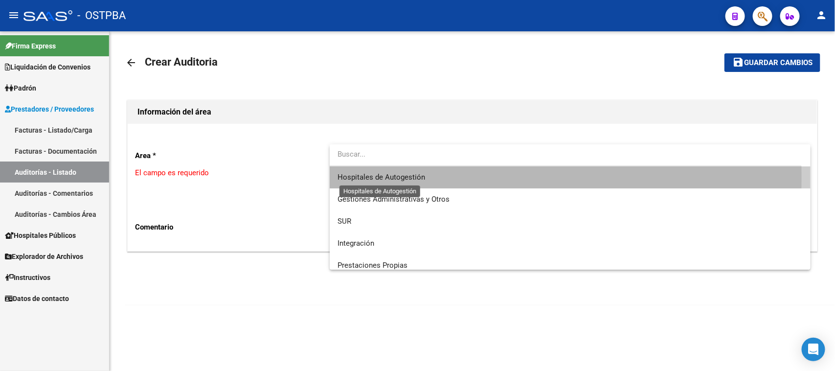
click at [362, 177] on span "Hospitales de Autogestión" at bounding box center [381, 177] width 88 height 9
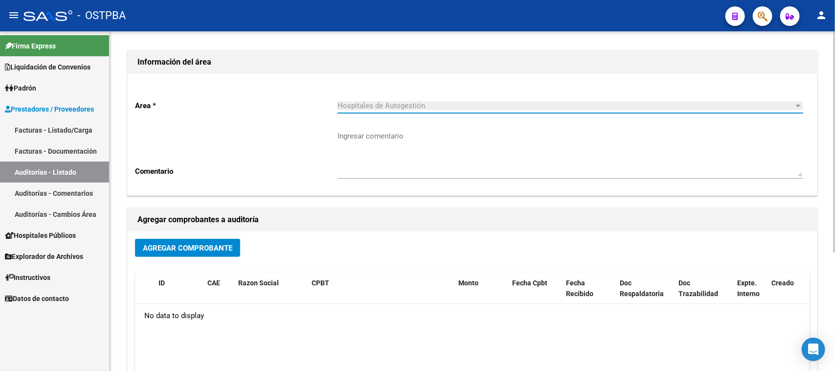
scroll to position [122, 0]
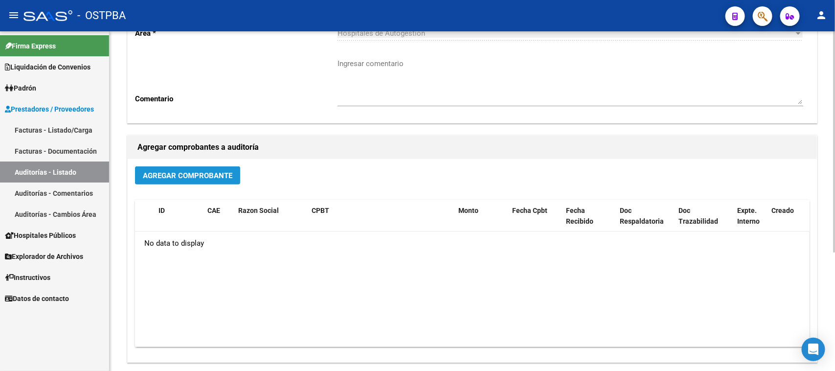
click at [195, 173] on span "Agregar Comprobante" at bounding box center [188, 175] width 90 height 9
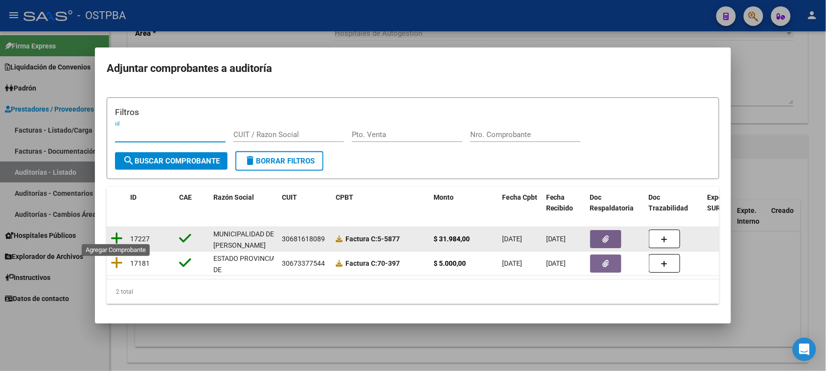
click at [117, 231] on icon at bounding box center [117, 238] width 12 height 14
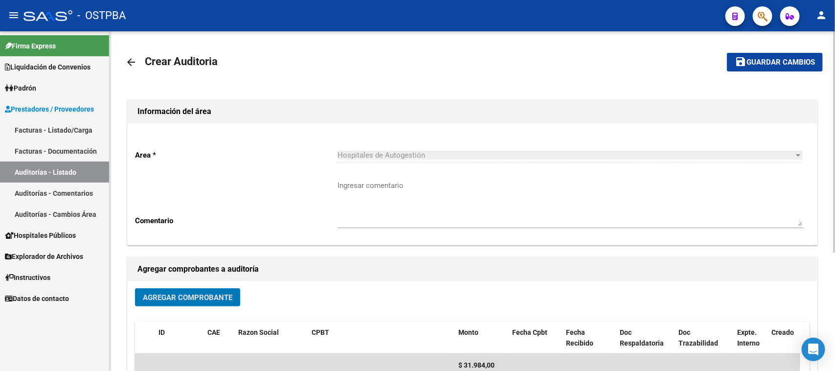
scroll to position [0, 0]
click at [750, 61] on span "Guardar cambios" at bounding box center [780, 63] width 68 height 9
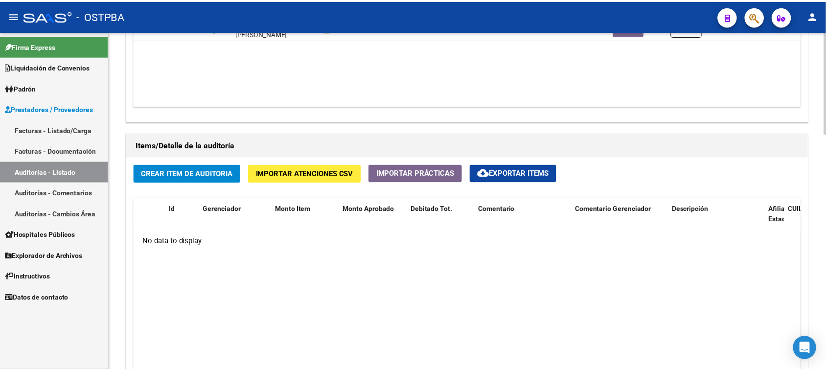
scroll to position [673, 0]
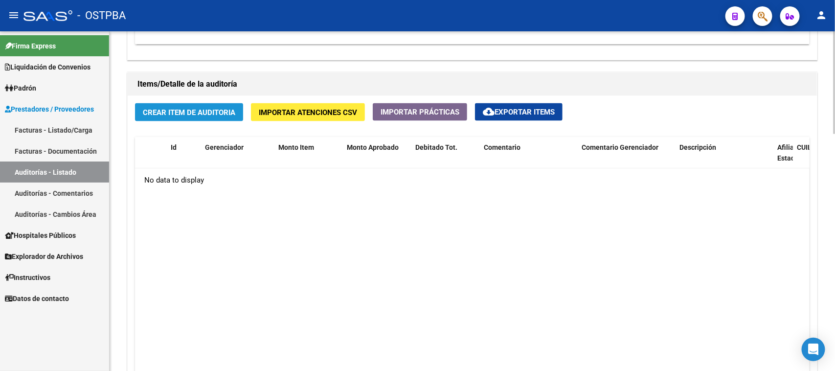
click at [225, 112] on span "Crear Item de Auditoria" at bounding box center [189, 112] width 92 height 9
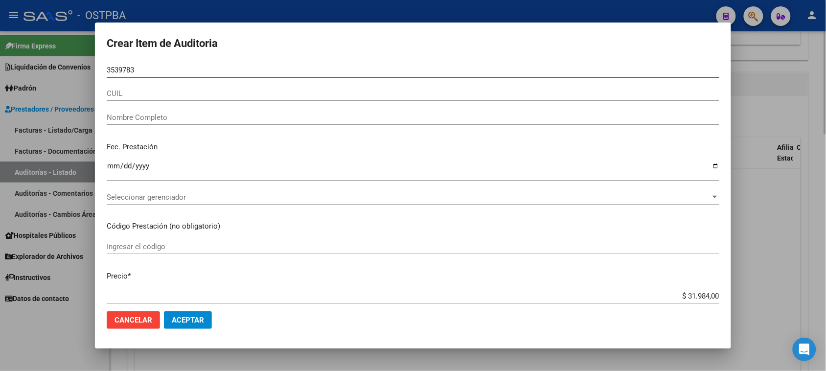
type input "35397834"
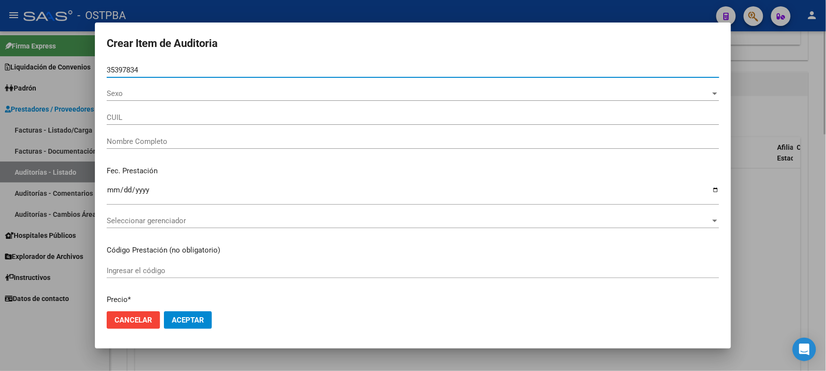
type input "27353978344"
type input "[PERSON_NAME] -"
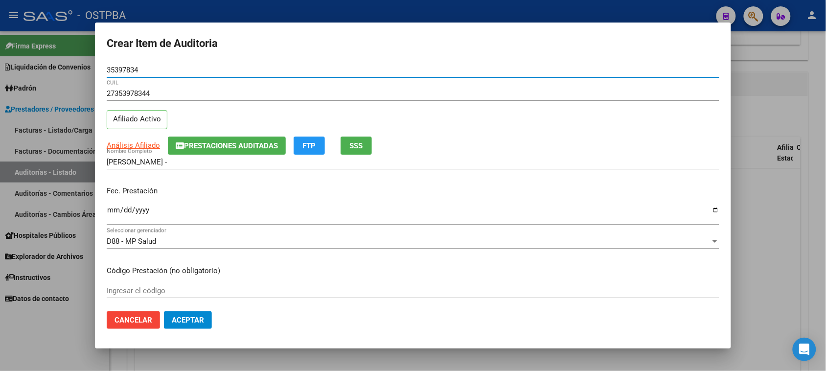
type input "35397834"
click at [113, 211] on input "Ingresar la fecha" at bounding box center [413, 214] width 612 height 16
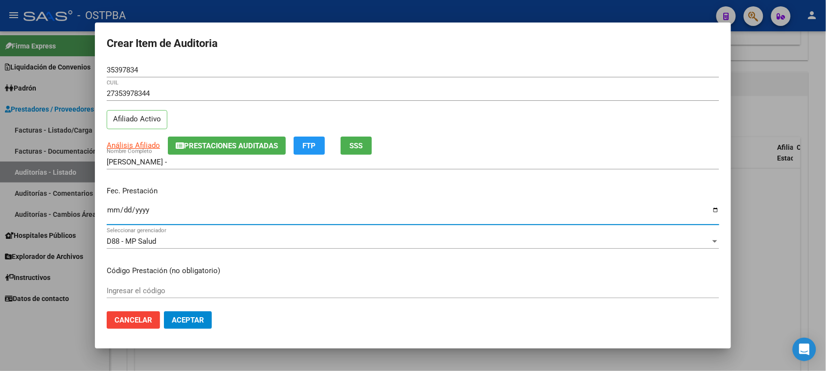
click at [113, 209] on input "Ingresar la fecha" at bounding box center [413, 214] width 612 height 16
type input "0800-09-27"
type input "[DATE]"
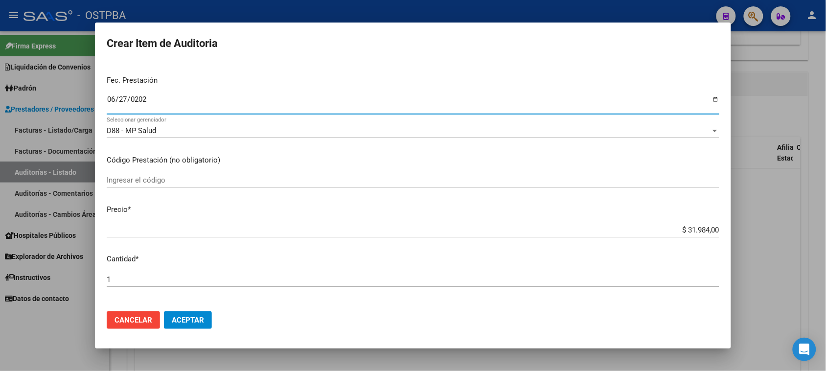
scroll to position [122, 0]
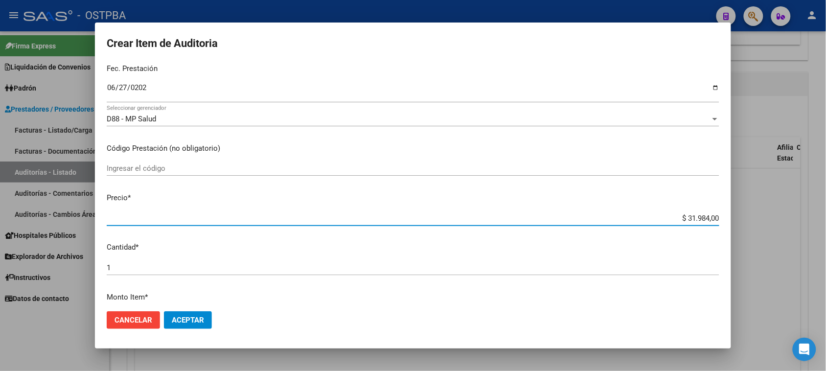
drag, startPoint x: 676, startPoint y: 218, endPoint x: 808, endPoint y: 218, distance: 131.6
click at [808, 218] on div "Crear Item de Auditoria 35397834 Nro Documento 27353978344 CUIL Afiliado Activo…" at bounding box center [413, 185] width 826 height 371
type input "$ 0,03"
type input "$ 0,39"
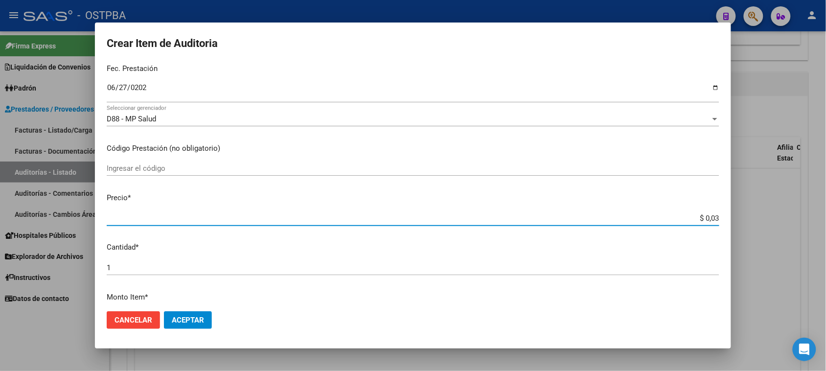
type input "$ 0,39"
type input "$ 3,99"
type input "$ 39,98"
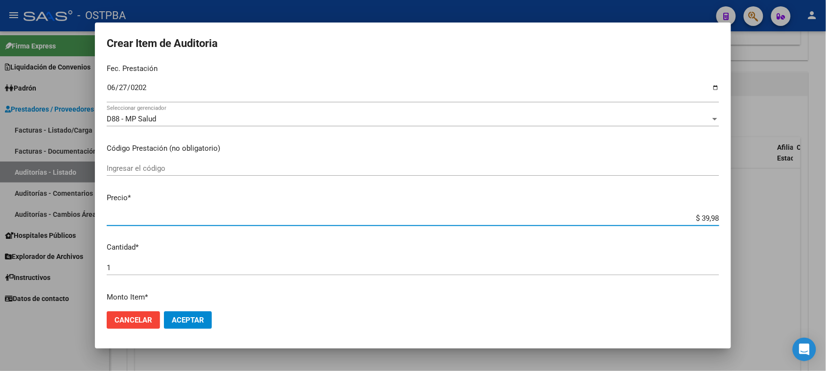
type input "$ 399,80"
type input "$ 3.998,00"
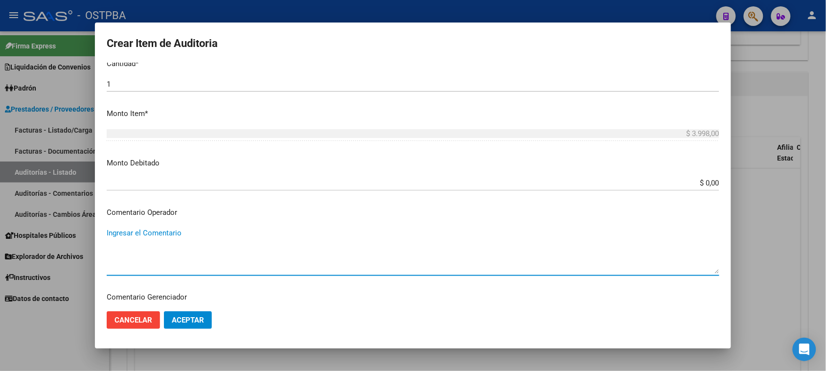
scroll to position [524, 0]
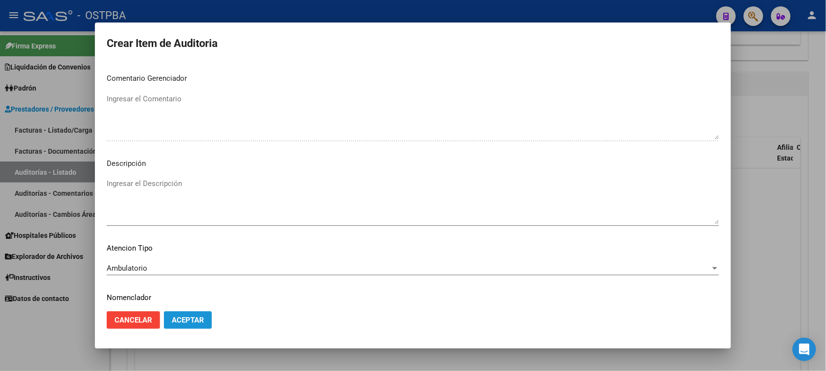
click at [203, 318] on button "Aceptar" at bounding box center [188, 320] width 48 height 18
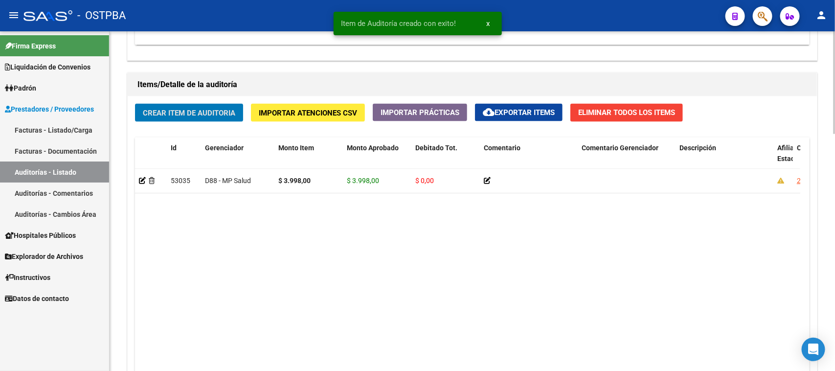
click at [189, 114] on span "Crear Item de Auditoria" at bounding box center [189, 113] width 92 height 9
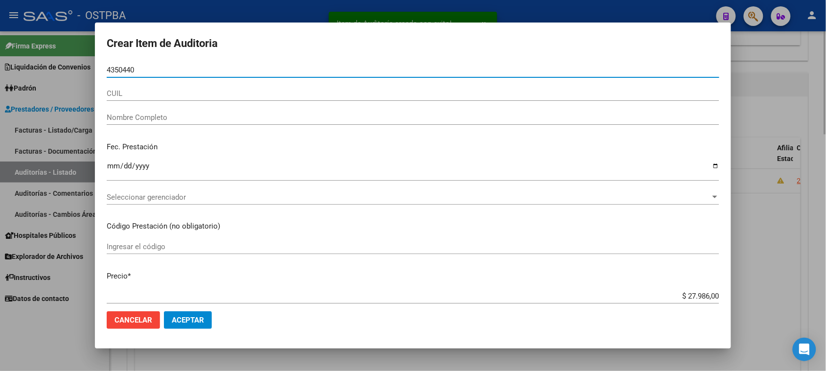
type input "43504401"
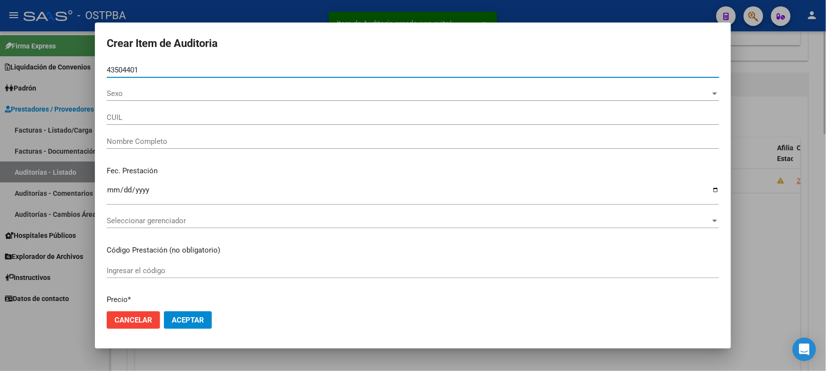
type input "20435044019"
type input "[DEMOGRAPHIC_DATA][PERSON_NAME] [PERSON_NAME] -"
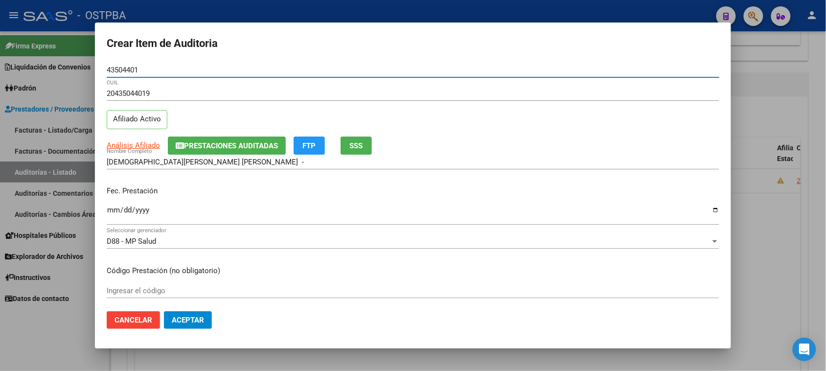
type input "43504401"
click at [112, 206] on input "Ingresar la fecha" at bounding box center [413, 214] width 612 height 16
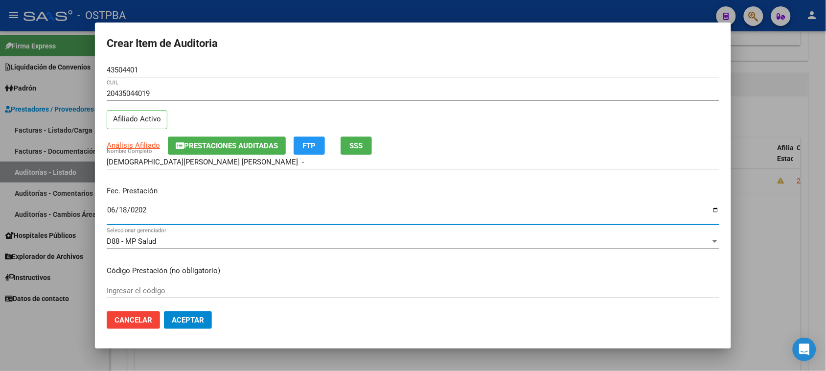
type input "[DATE]"
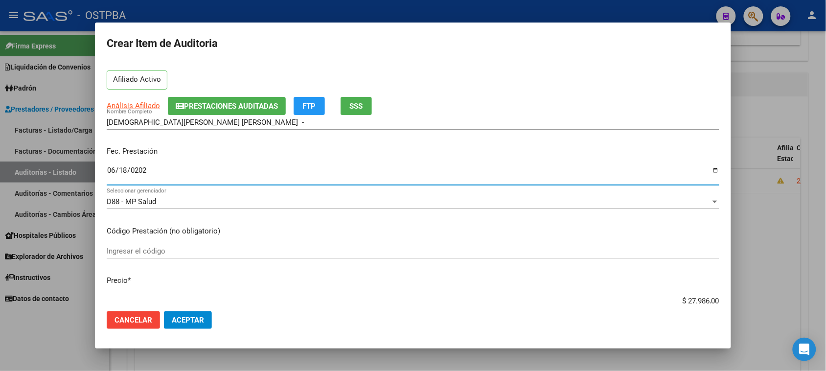
scroll to position [61, 0]
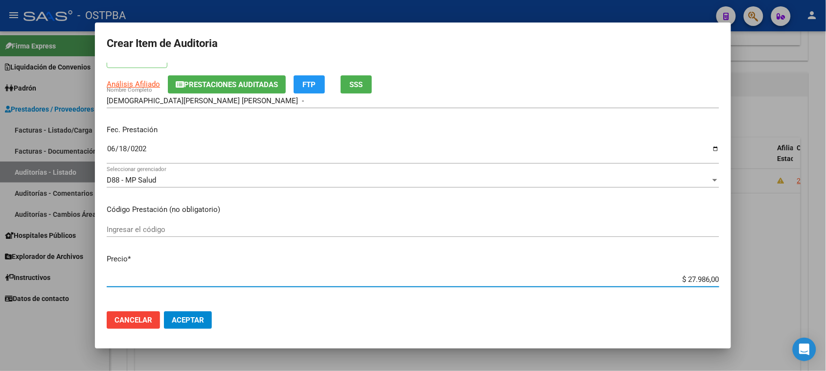
drag, startPoint x: 679, startPoint y: 280, endPoint x: 832, endPoint y: 280, distance: 153.6
click at [826, 280] on html "menu - OSTPBA person Firma Express Liquidación de Convenios Gastos - Items Gast…" at bounding box center [413, 185] width 826 height 371
type input "$ 0,03"
type input "$ 0,39"
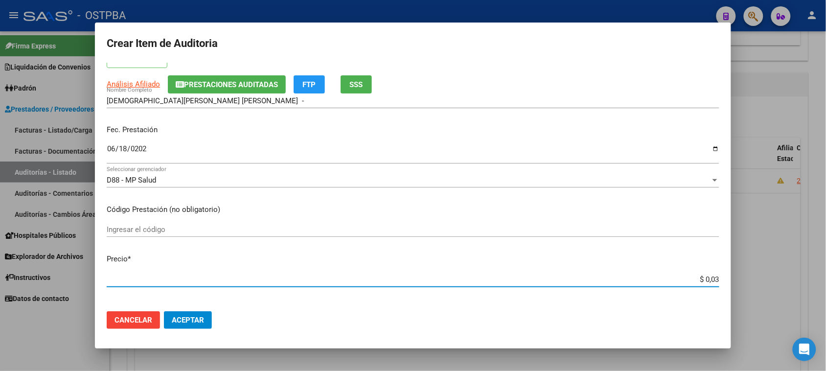
type input "$ 0,39"
type input "$ 3,99"
type input "$ 39,98"
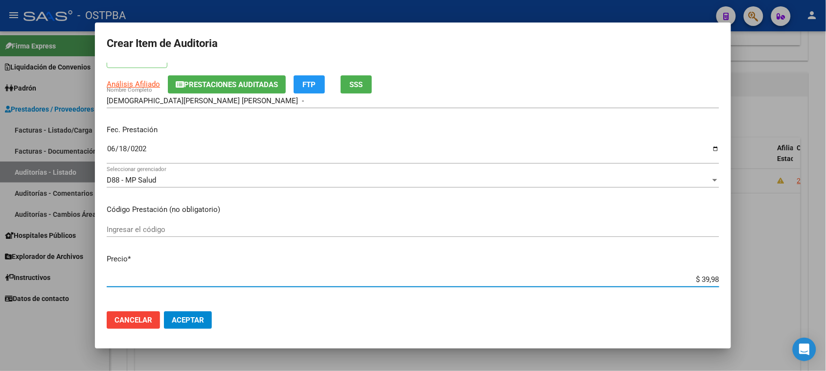
type input "$ 399,80"
type input "$ 3.998,00"
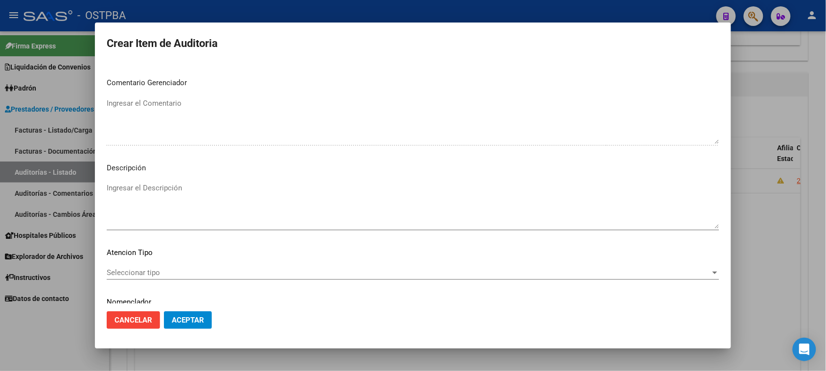
scroll to position [550, 0]
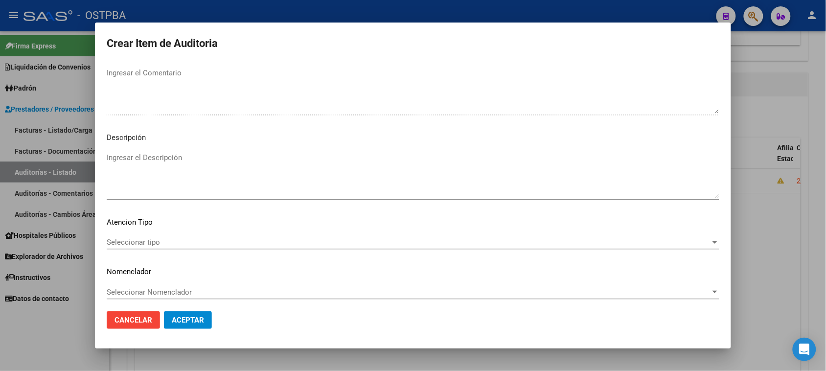
click at [165, 241] on span "Seleccionar tipo" at bounding box center [409, 242] width 604 height 9
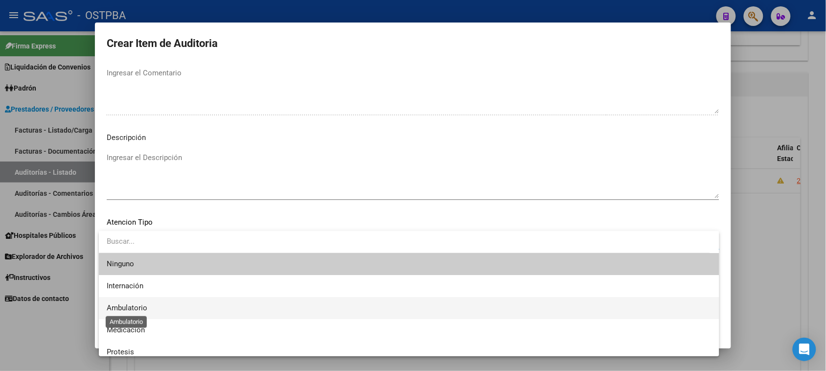
click at [141, 304] on span "Ambulatorio" at bounding box center [127, 307] width 41 height 9
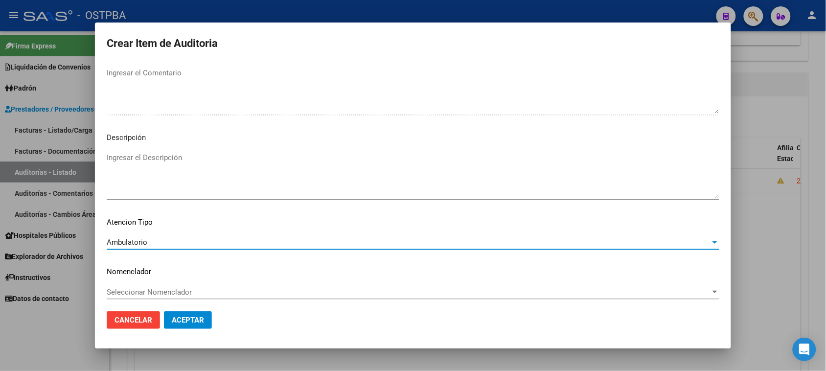
click at [179, 314] on button "Aceptar" at bounding box center [188, 320] width 48 height 18
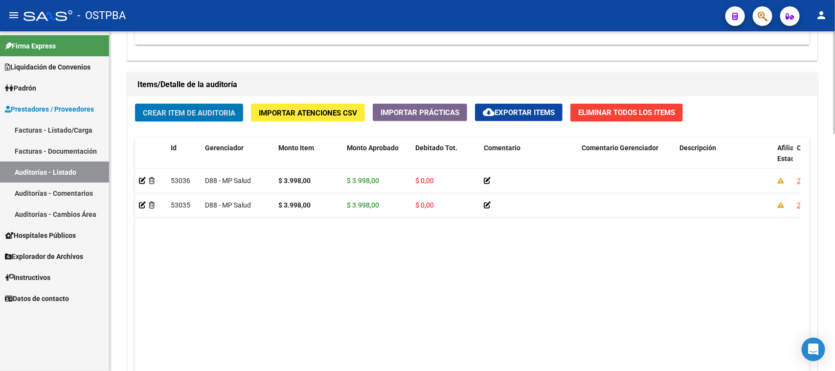
click at [194, 114] on span "Crear Item de Auditoria" at bounding box center [189, 113] width 92 height 9
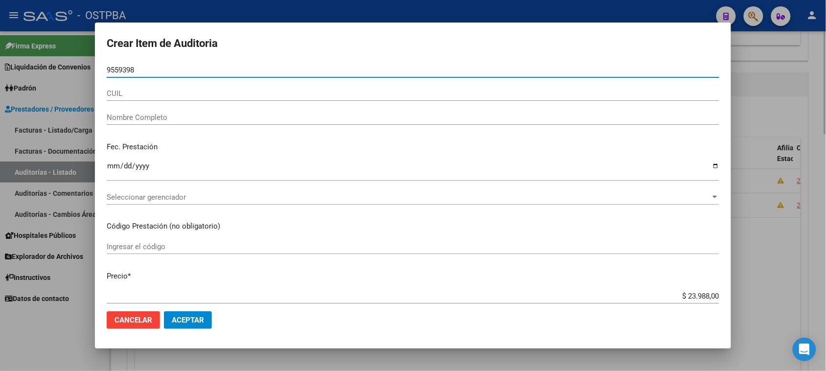
type input "95593989"
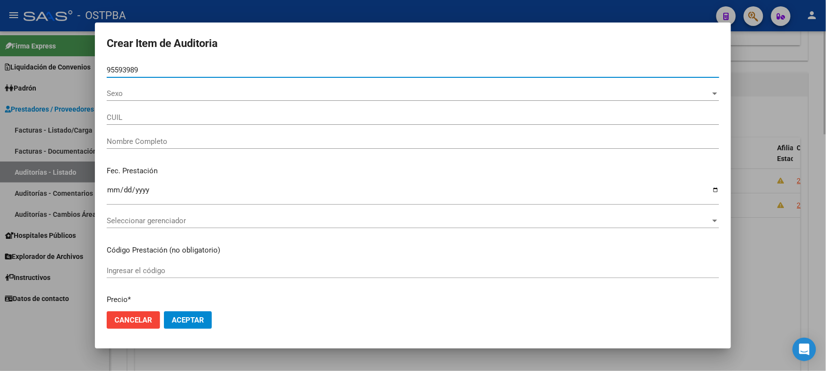
type input "27955939897"
type input "[PERSON_NAME]"
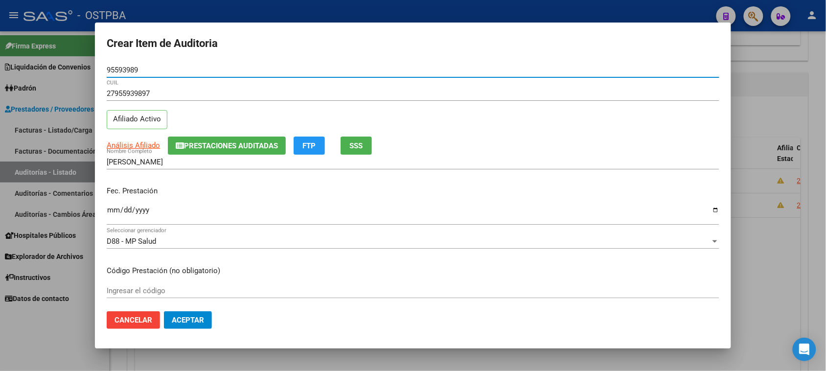
type input "95593989"
click at [112, 214] on input "Ingresar la fecha" at bounding box center [413, 214] width 612 height 16
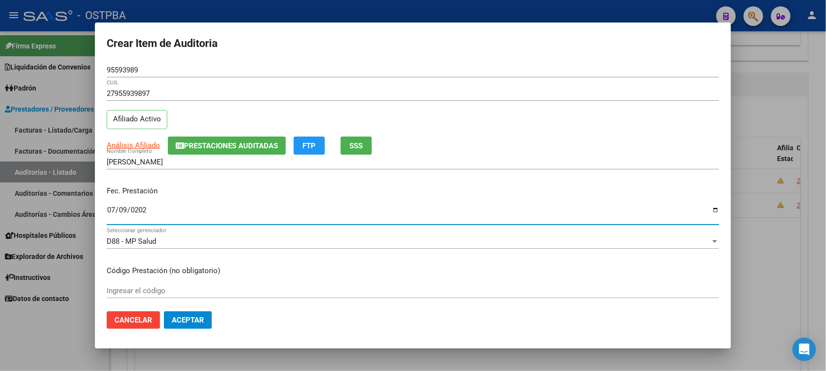
type input "[DATE]"
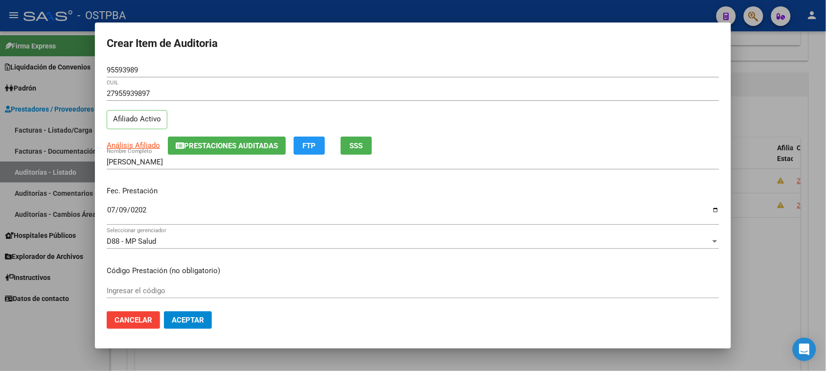
scroll to position [122, 0]
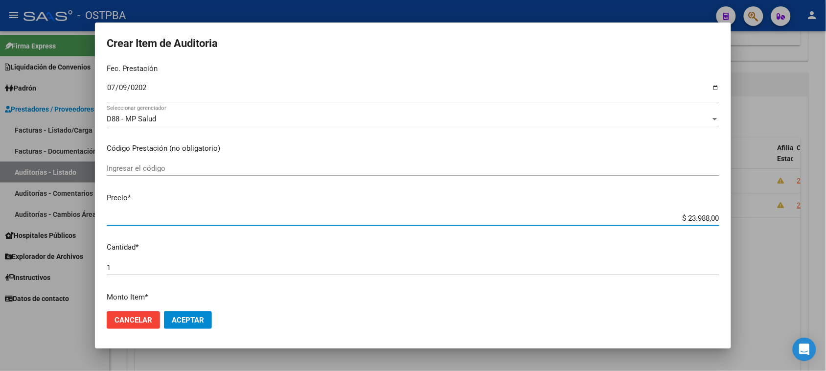
drag, startPoint x: 678, startPoint y: 218, endPoint x: 834, endPoint y: 218, distance: 156.0
click at [826, 218] on html "menu - OSTPBA person Firma Express Liquidación de Convenios Gastos - Items Gast…" at bounding box center [413, 185] width 826 height 371
type input "$ 0,03"
type input "$ 0,39"
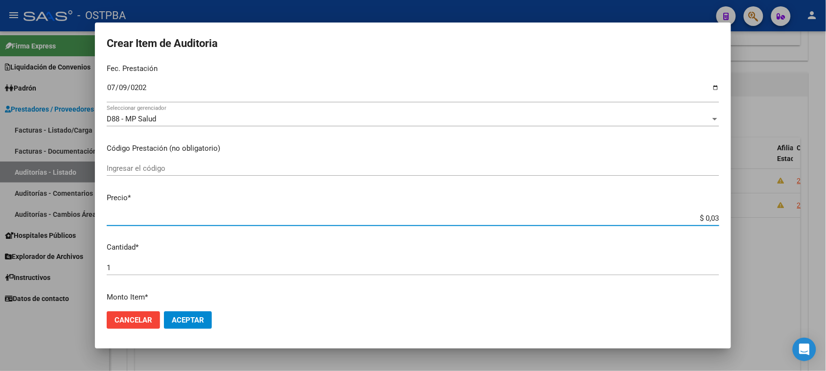
type input "$ 0,39"
type input "$ 3,99"
type input "$ 39,98"
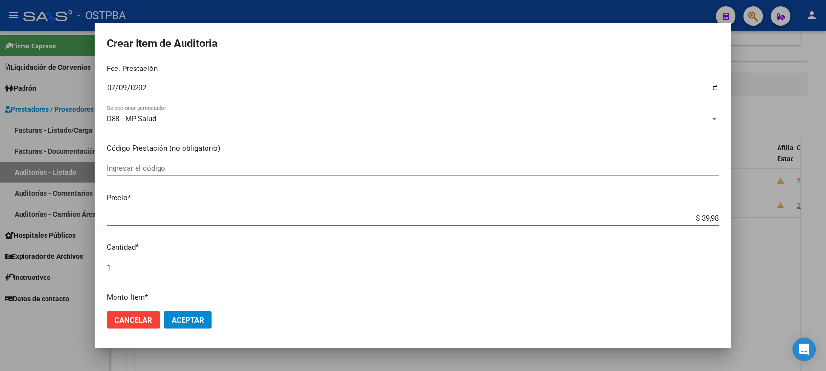
type input "$ 399,80"
type input "$ 3.998,00"
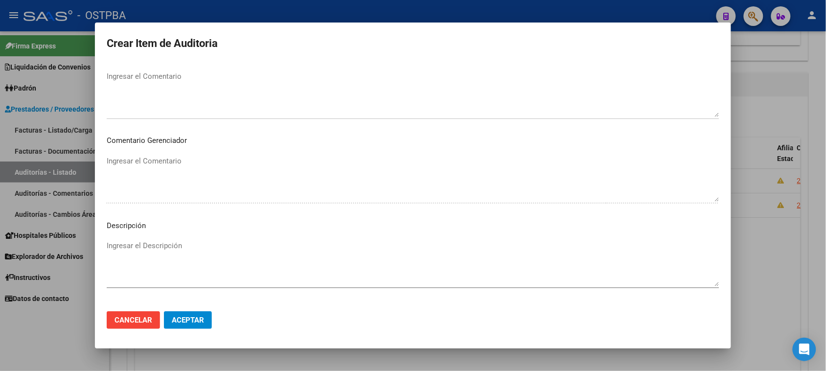
scroll to position [550, 0]
click at [123, 241] on span "Seleccionar tipo" at bounding box center [409, 242] width 604 height 9
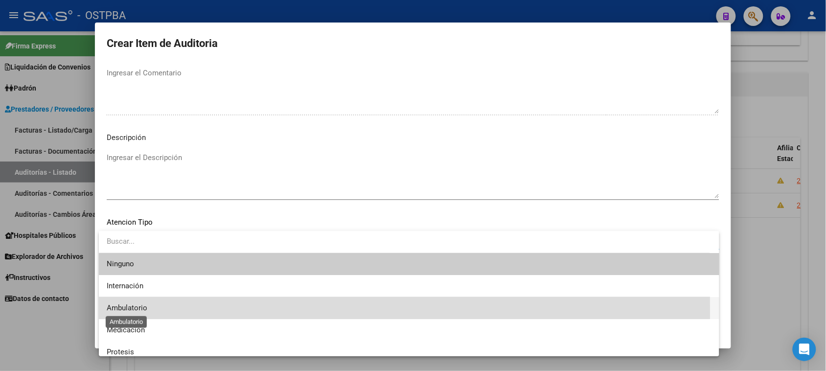
click at [134, 311] on span "Ambulatorio" at bounding box center [127, 307] width 41 height 9
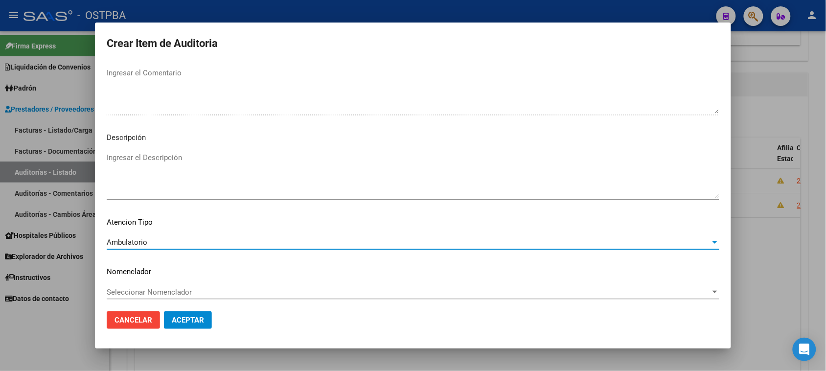
click at [187, 324] on span "Aceptar" at bounding box center [188, 319] width 32 height 9
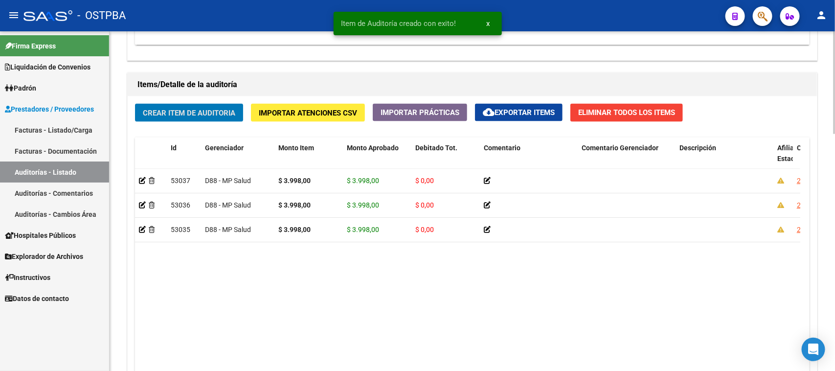
click at [211, 112] on span "Crear Item de Auditoria" at bounding box center [189, 113] width 92 height 9
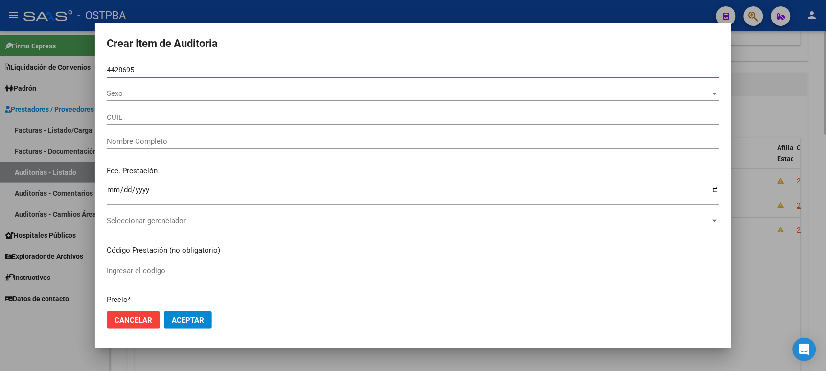
type input "44286959"
type input "27442869591"
type input "[PERSON_NAME] [PERSON_NAME] -"
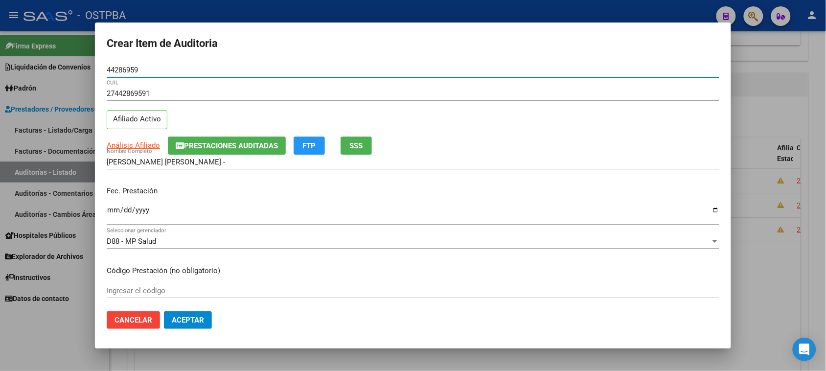
type input "44286959"
click at [111, 213] on input "Ingresar la fecha" at bounding box center [413, 214] width 612 height 16
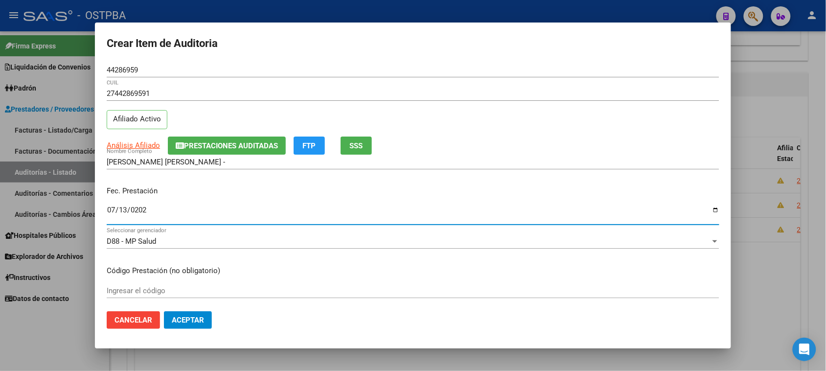
type input "[DATE]"
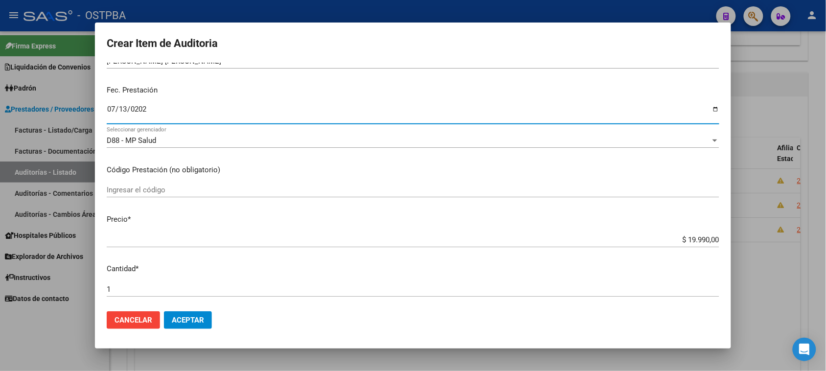
scroll to position [122, 0]
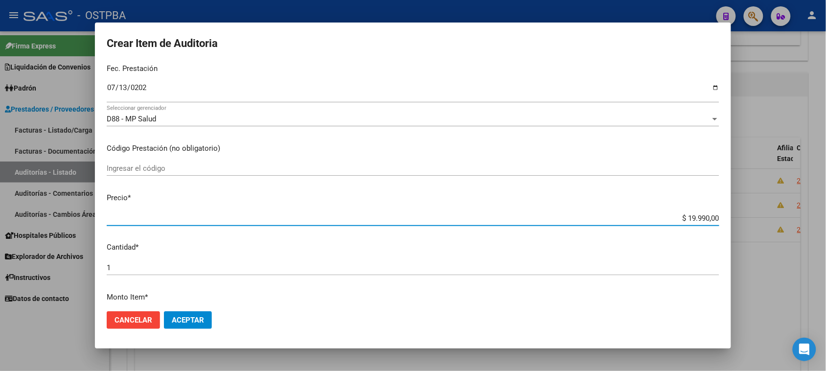
drag, startPoint x: 679, startPoint y: 216, endPoint x: 831, endPoint y: 218, distance: 152.6
click at [826, 218] on html "menu - OSTPBA person Firma Express Liquidación de Convenios Gastos - Items Gast…" at bounding box center [413, 185] width 826 height 371
type input "$ 0,03"
type input "$ 0,39"
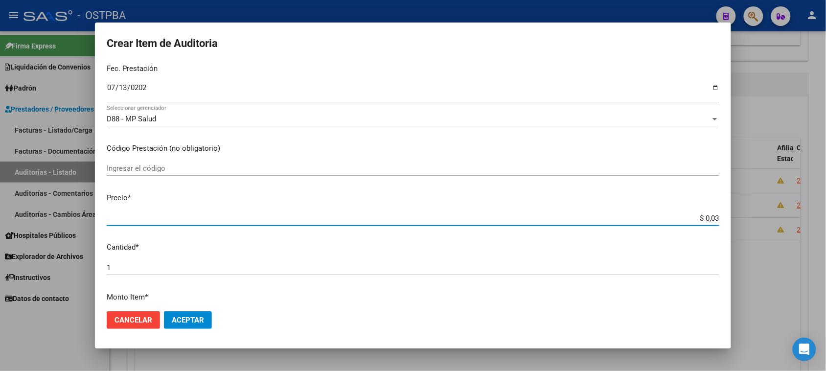
type input "$ 0,39"
type input "$ 3,99"
type input "$ 39,98"
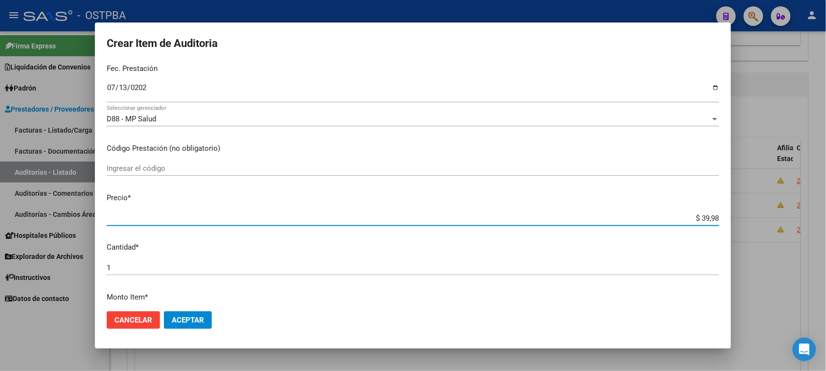
type input "$ 399,80"
type input "$ 3.998,00"
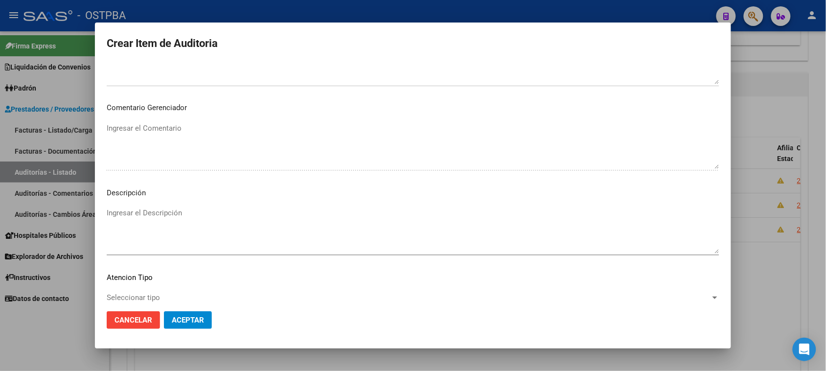
scroll to position [550, 0]
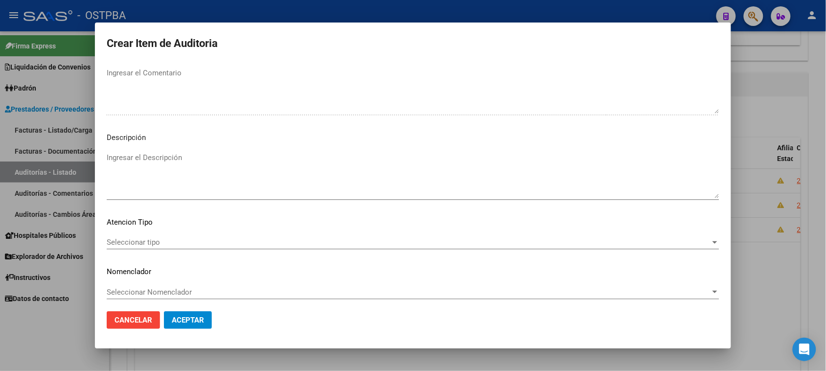
click at [137, 238] on span "Seleccionar tipo" at bounding box center [409, 242] width 604 height 9
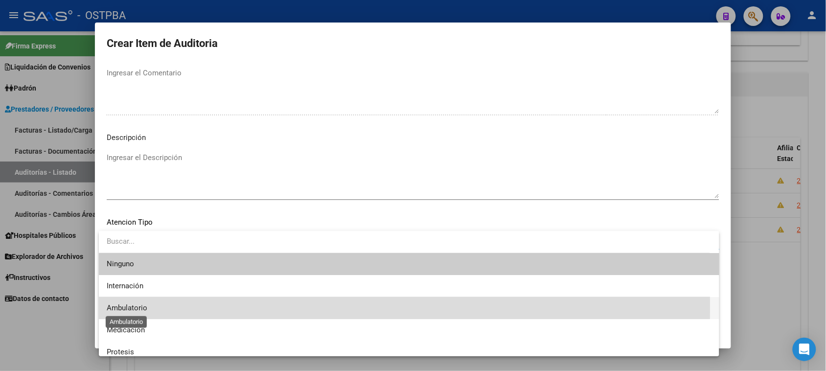
click at [136, 306] on span "Ambulatorio" at bounding box center [127, 307] width 41 height 9
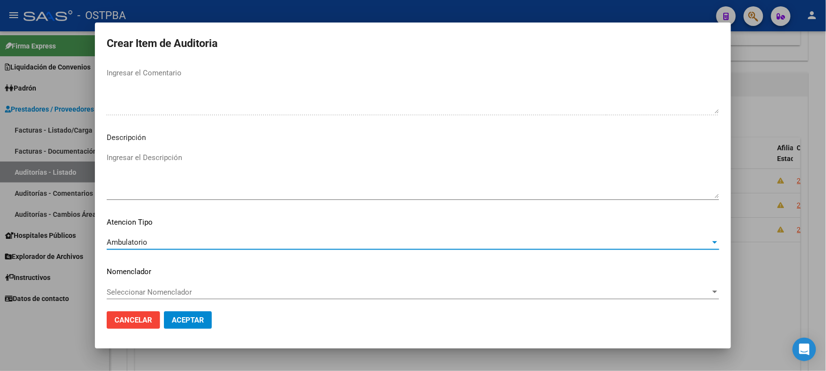
click at [182, 317] on span "Aceptar" at bounding box center [188, 319] width 32 height 9
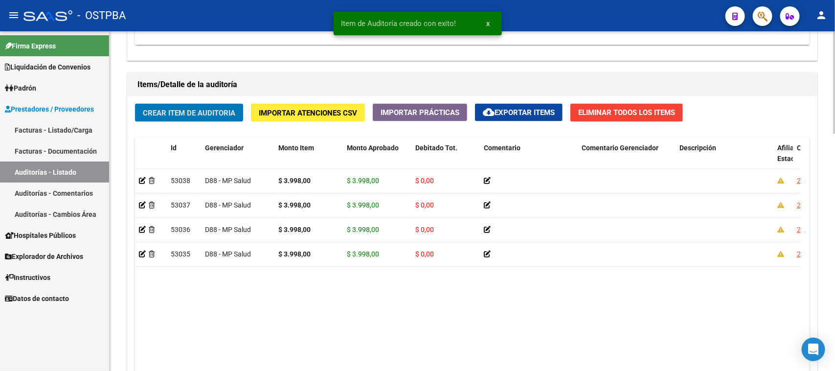
click at [151, 112] on span "Crear Item de Auditoria" at bounding box center [189, 113] width 92 height 9
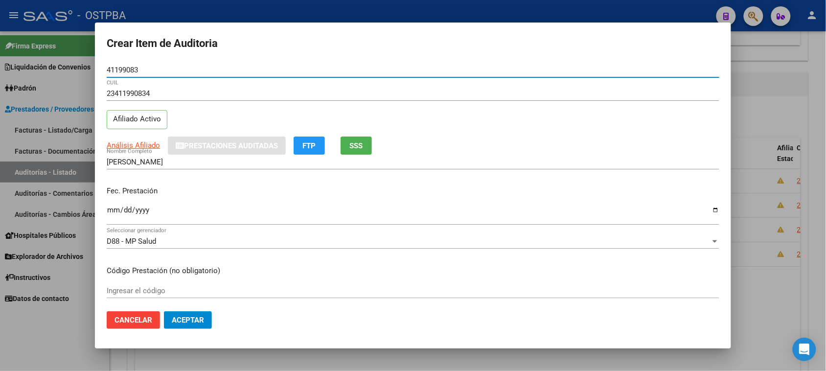
click at [111, 213] on input "Ingresar la fecha" at bounding box center [413, 214] width 612 height 16
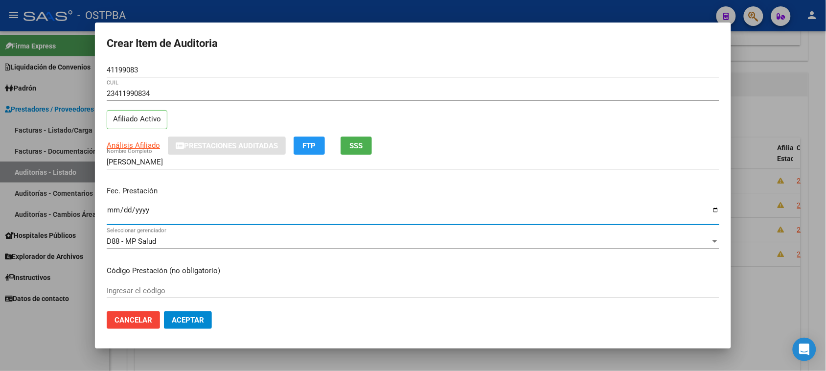
scroll to position [61, 0]
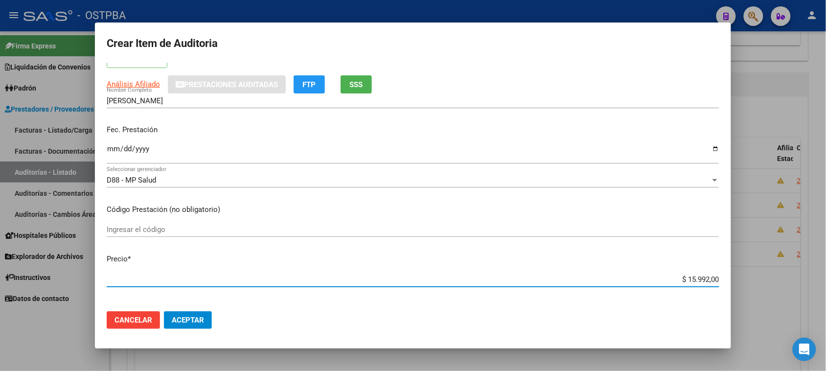
drag, startPoint x: 674, startPoint y: 280, endPoint x: 730, endPoint y: 277, distance: 55.9
click at [730, 277] on mat-dialog-content "41199083 Nro Documento 23411990834 CUIL Afiliado Activo Análisis Afiliado Prest…" at bounding box center [413, 183] width 636 height 241
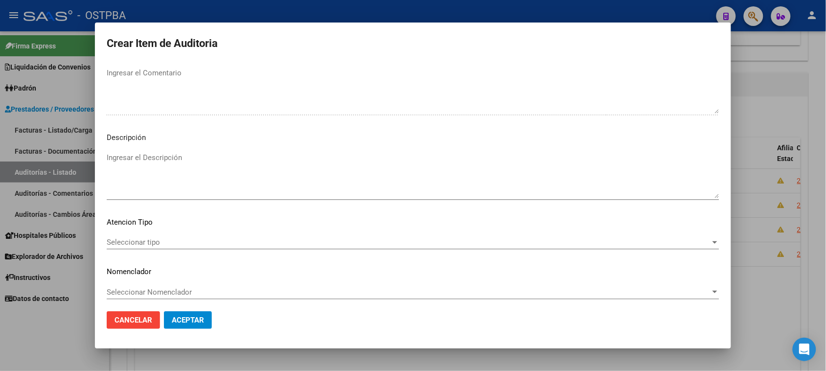
scroll to position [554, 0]
click at [143, 231] on div "Seleccionar tipo Seleccionar tipo" at bounding box center [413, 238] width 612 height 15
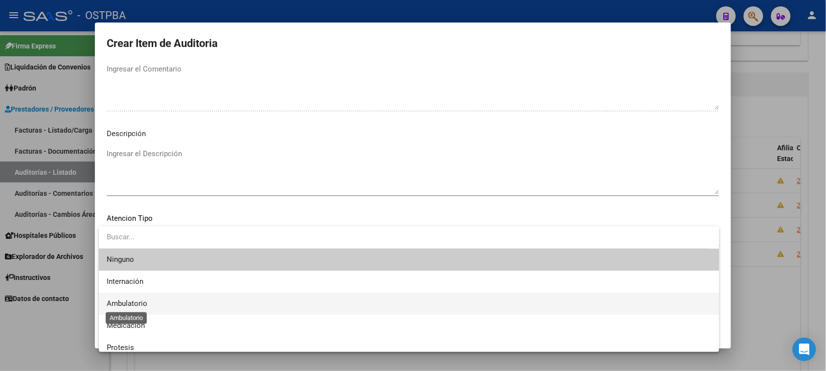
click at [133, 301] on span "Ambulatorio" at bounding box center [127, 303] width 41 height 9
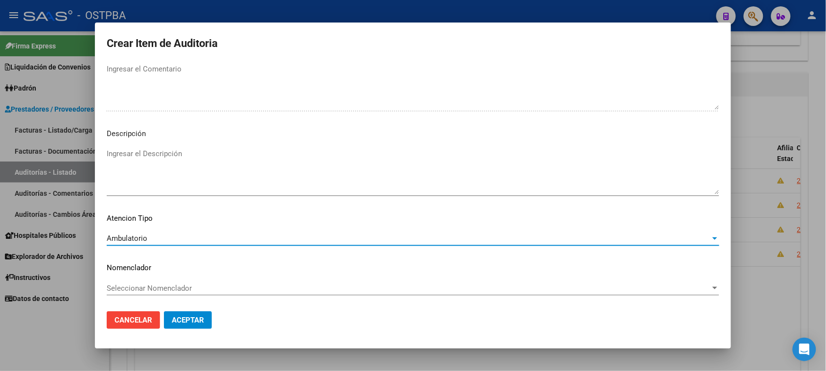
click at [180, 324] on span "Aceptar" at bounding box center [188, 319] width 32 height 9
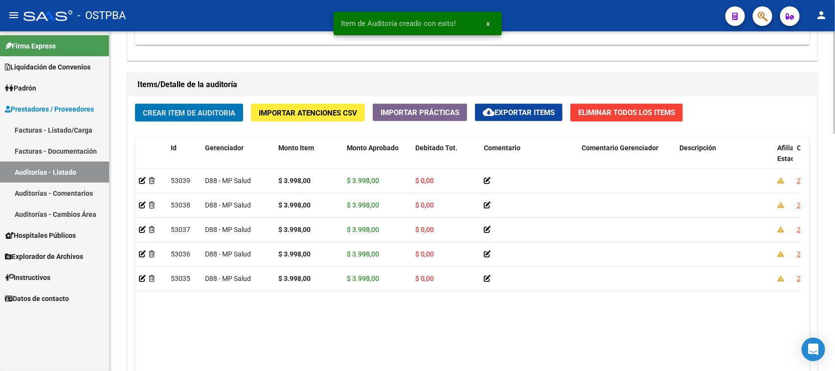
click at [203, 109] on span "Crear Item de Auditoria" at bounding box center [189, 113] width 92 height 9
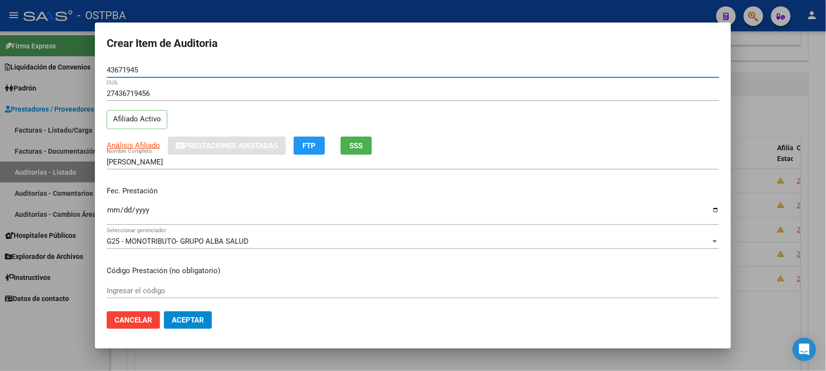
click at [114, 209] on input "Ingresar la fecha" at bounding box center [413, 214] width 612 height 16
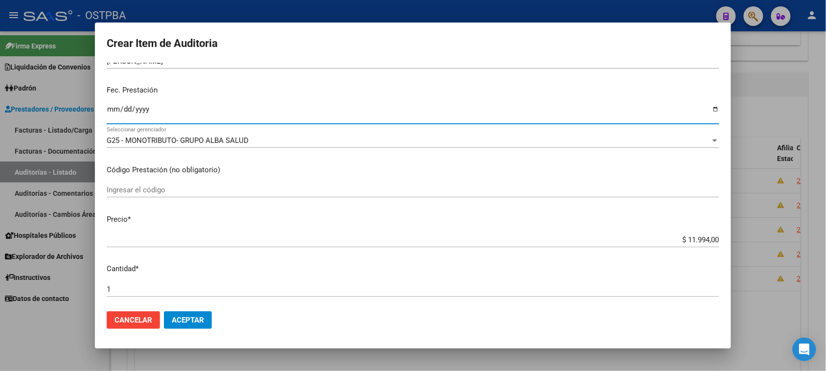
scroll to position [122, 0]
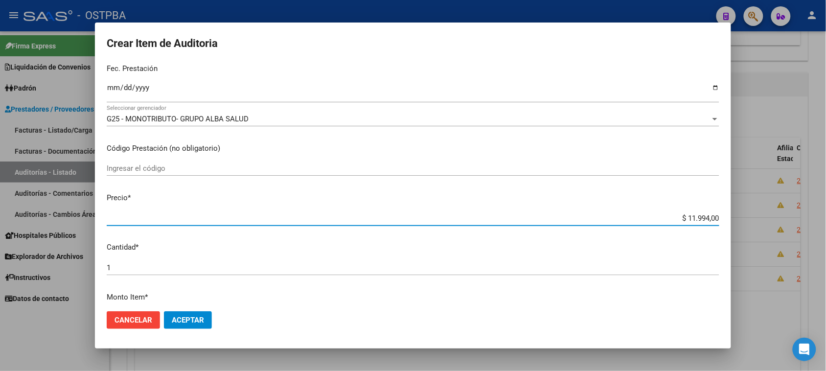
drag, startPoint x: 677, startPoint y: 217, endPoint x: 825, endPoint y: 217, distance: 147.7
click at [825, 217] on div "Crear Item de Auditoria 43671945 Nro Documento 27436719456 CUIL Afiliado Activo…" at bounding box center [413, 185] width 826 height 371
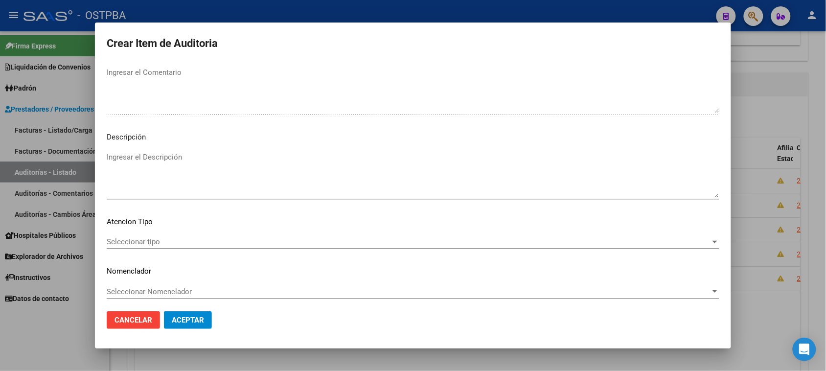
scroll to position [554, 0]
click at [142, 235] on span "Seleccionar tipo" at bounding box center [409, 238] width 604 height 9
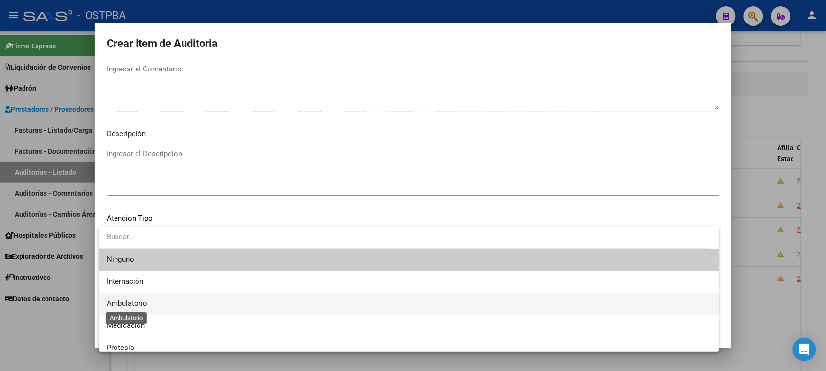
click at [137, 301] on span "Ambulatorio" at bounding box center [127, 303] width 41 height 9
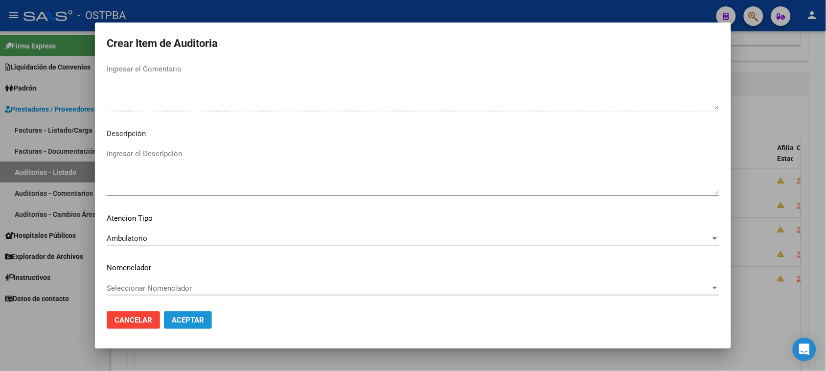
click at [178, 316] on span "Aceptar" at bounding box center [188, 319] width 32 height 9
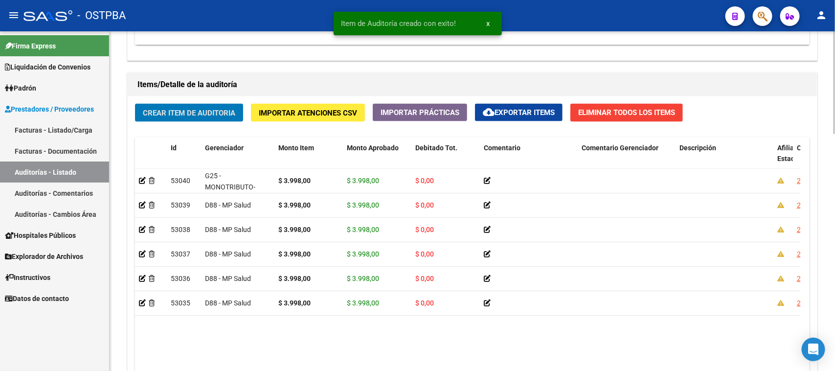
click at [228, 113] on span "Crear Item de Auditoria" at bounding box center [189, 113] width 92 height 9
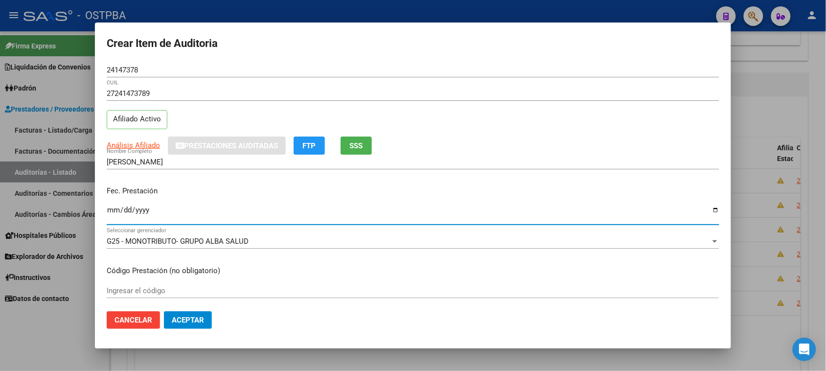
click at [111, 212] on input "Ingresar la fecha" at bounding box center [413, 214] width 612 height 16
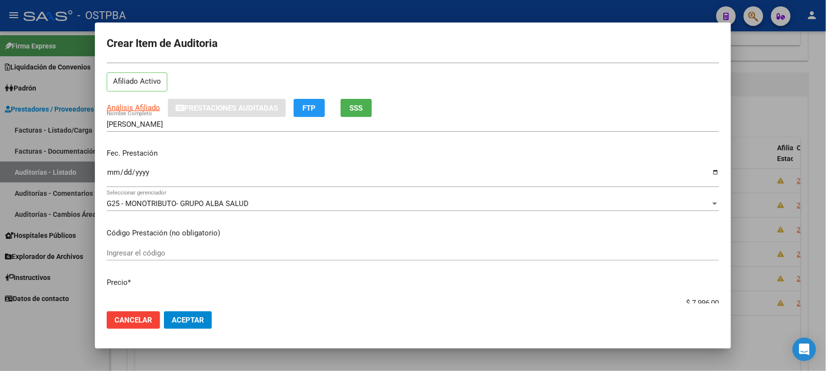
scroll to position [122, 0]
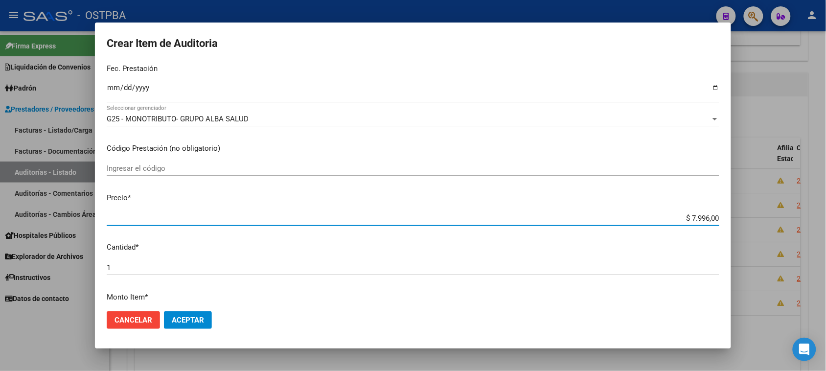
drag, startPoint x: 681, startPoint y: 216, endPoint x: 834, endPoint y: 215, distance: 153.1
click at [826, 215] on html "menu - OSTPBA person Firma Express Liquidación de Convenios Gastos - Items Gast…" at bounding box center [413, 185] width 826 height 371
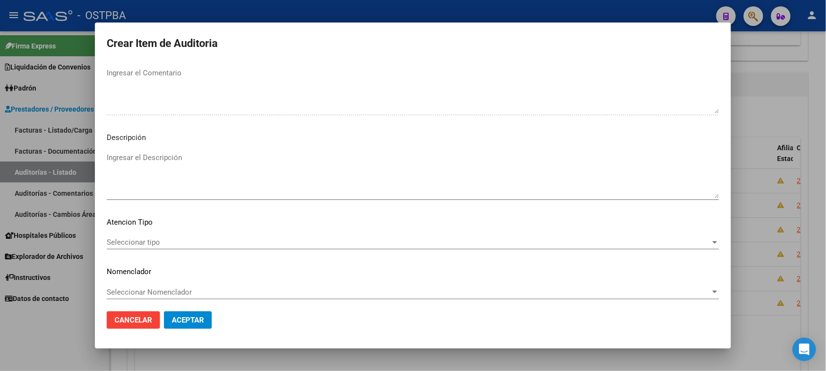
scroll to position [554, 0]
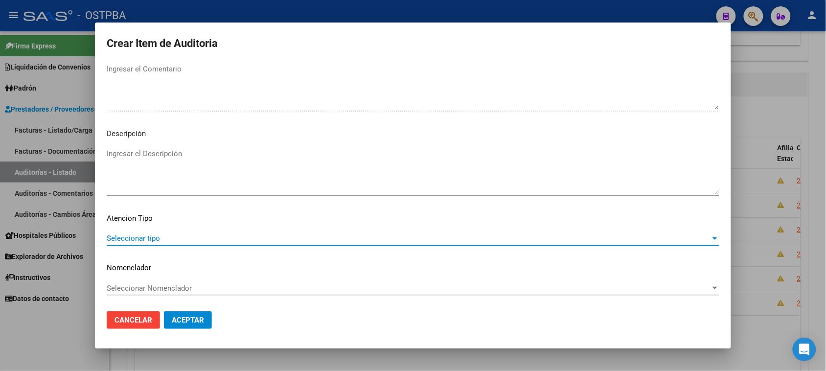
click at [135, 237] on span "Seleccionar tipo" at bounding box center [409, 238] width 604 height 9
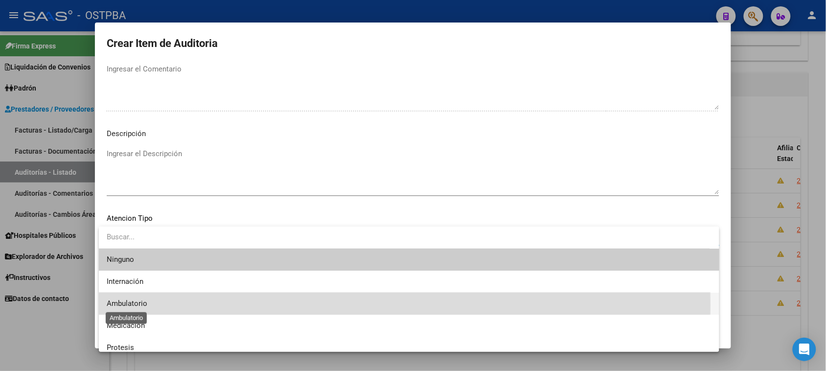
click at [127, 305] on span "Ambulatorio" at bounding box center [127, 303] width 41 height 9
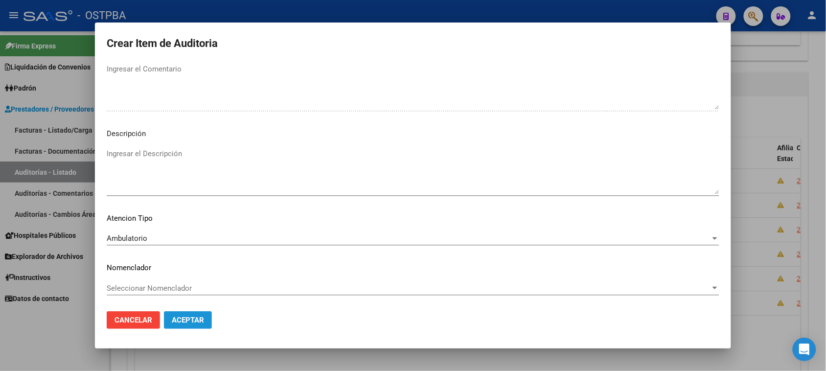
click at [176, 325] on button "Aceptar" at bounding box center [188, 320] width 48 height 18
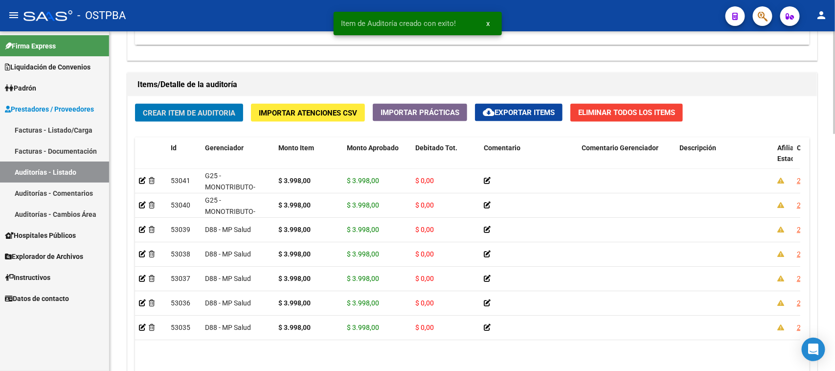
click at [206, 109] on span "Crear Item de Auditoria" at bounding box center [189, 113] width 92 height 9
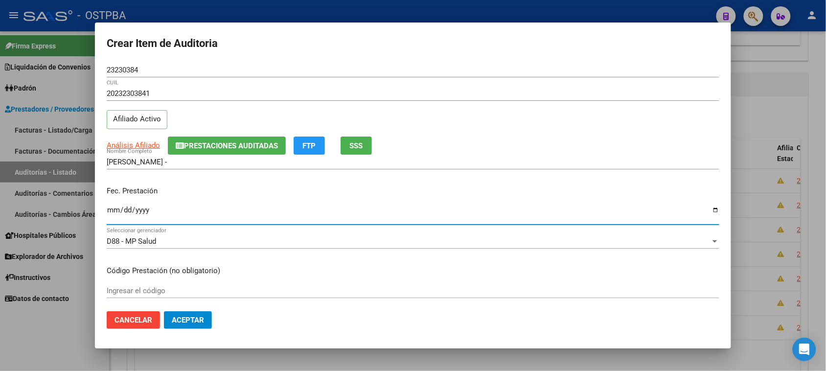
click at [111, 209] on input "Ingresar la fecha" at bounding box center [413, 214] width 612 height 16
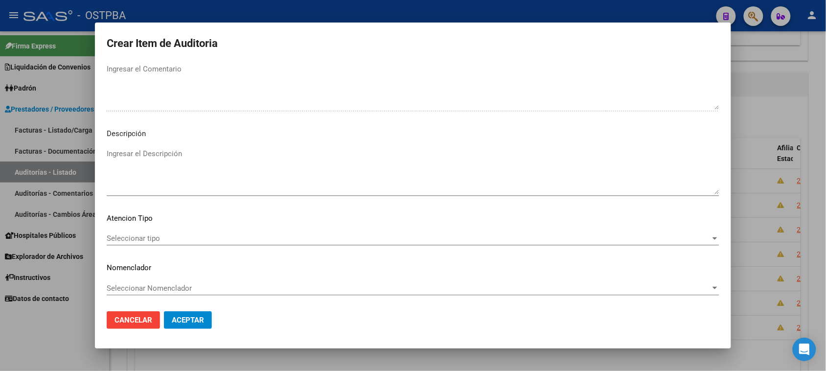
click at [145, 231] on div "Seleccionar tipo Seleccionar tipo" at bounding box center [413, 238] width 612 height 15
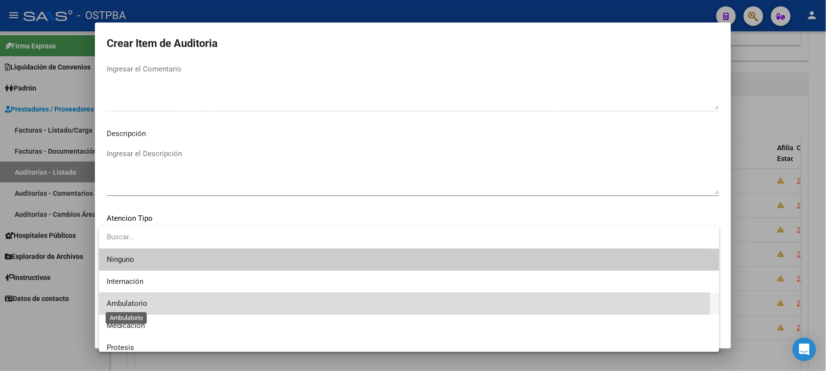
click at [133, 299] on span "Ambulatorio" at bounding box center [127, 303] width 41 height 9
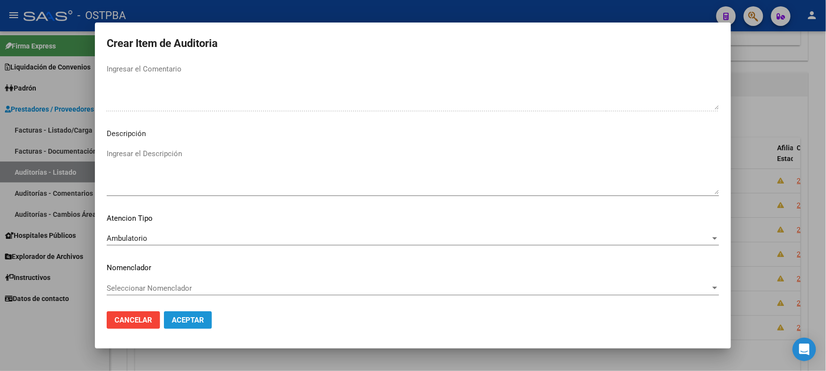
click at [185, 322] on span "Aceptar" at bounding box center [188, 319] width 32 height 9
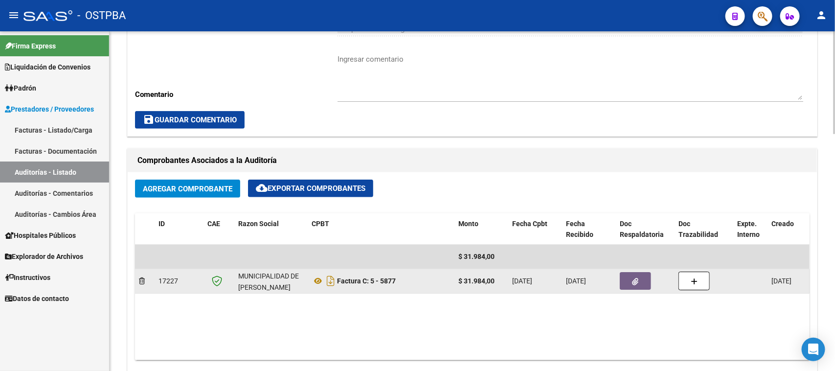
scroll to position [428, 0]
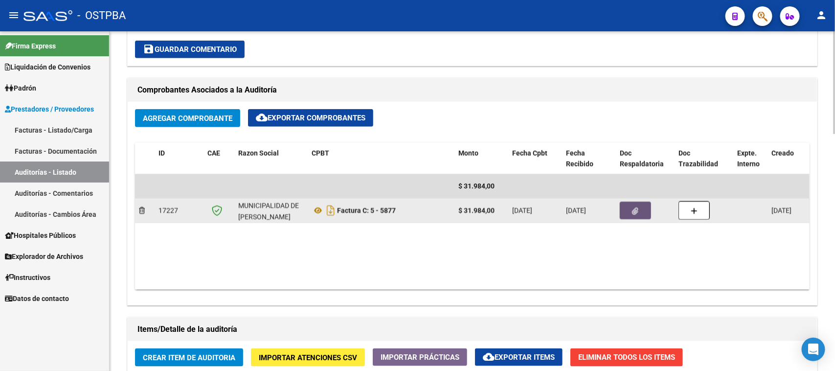
click at [632, 209] on icon "button" at bounding box center [635, 210] width 6 height 7
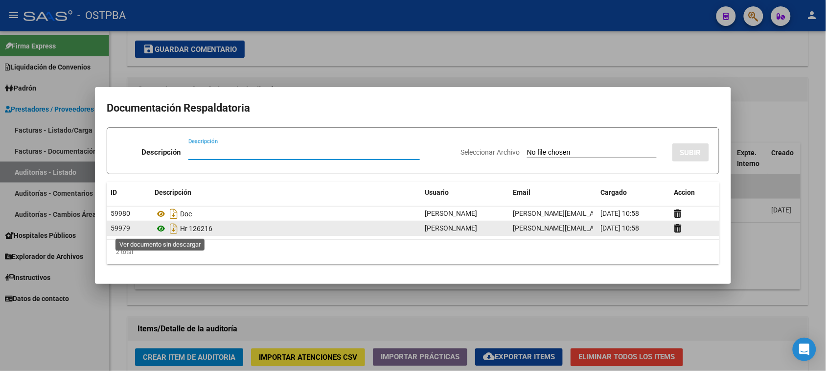
click at [161, 227] on icon at bounding box center [161, 229] width 13 height 12
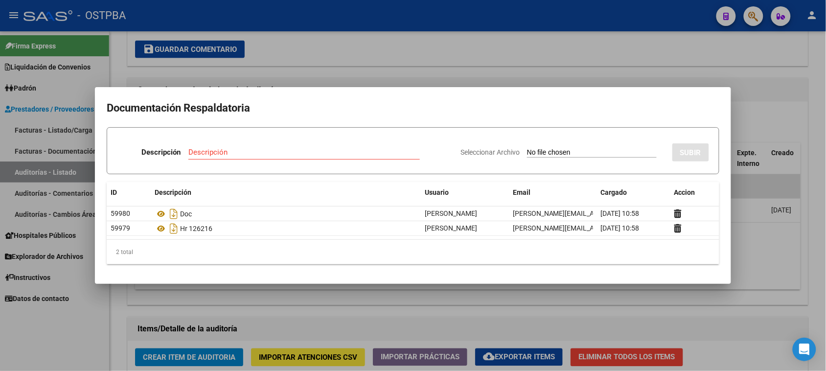
click at [284, 312] on div at bounding box center [413, 185] width 826 height 371
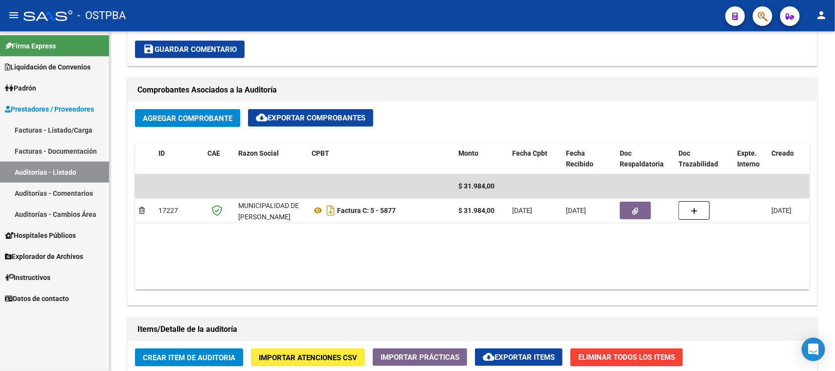
click at [61, 210] on link "Auditorías - Cambios Área" at bounding box center [54, 213] width 109 height 21
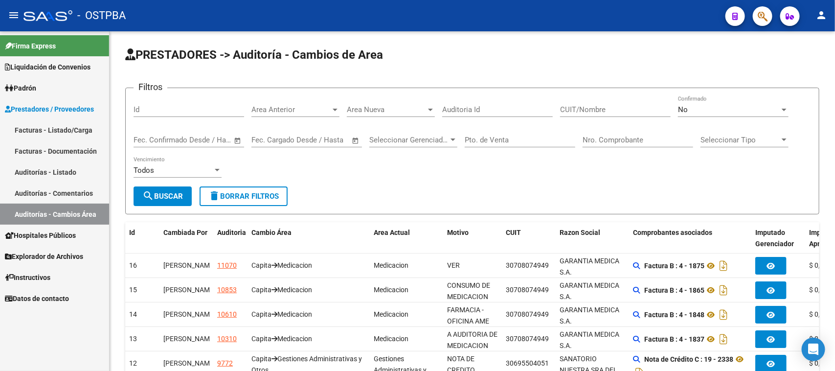
click at [59, 165] on link "Auditorías - Listado" at bounding box center [54, 171] width 109 height 21
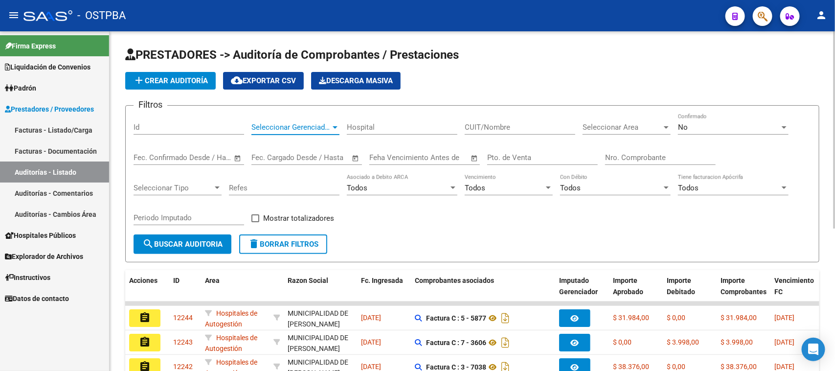
click at [275, 125] on span "Seleccionar Gerenciador" at bounding box center [290, 127] width 79 height 9
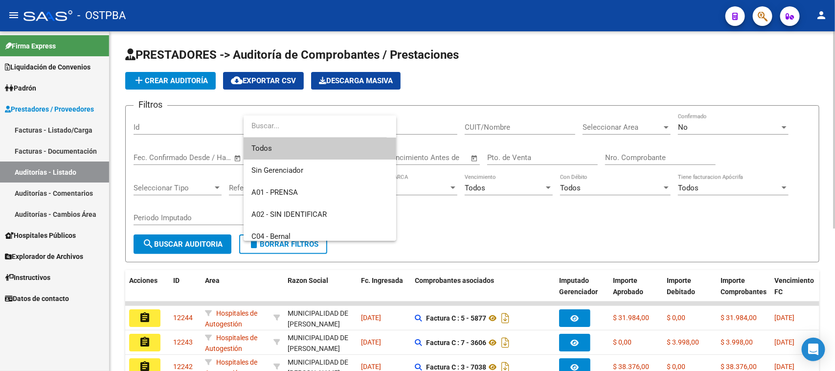
drag, startPoint x: 504, startPoint y: 228, endPoint x: 669, endPoint y: 118, distance: 197.8
click at [518, 213] on div at bounding box center [417, 185] width 835 height 371
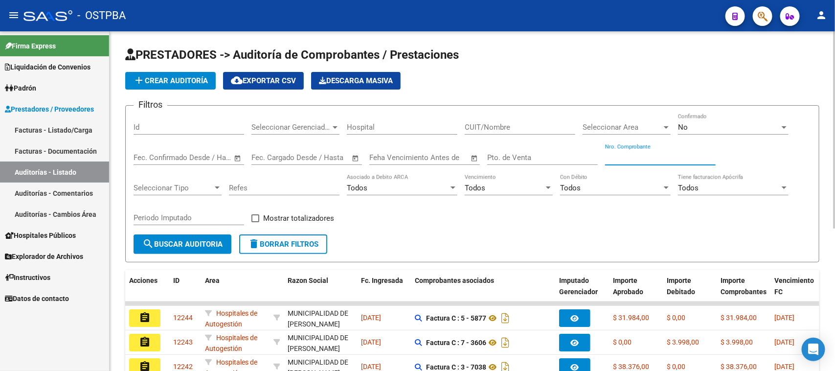
click at [645, 157] on input "Nro. Comprobante" at bounding box center [660, 157] width 111 height 9
click at [697, 123] on div "No" at bounding box center [729, 127] width 102 height 9
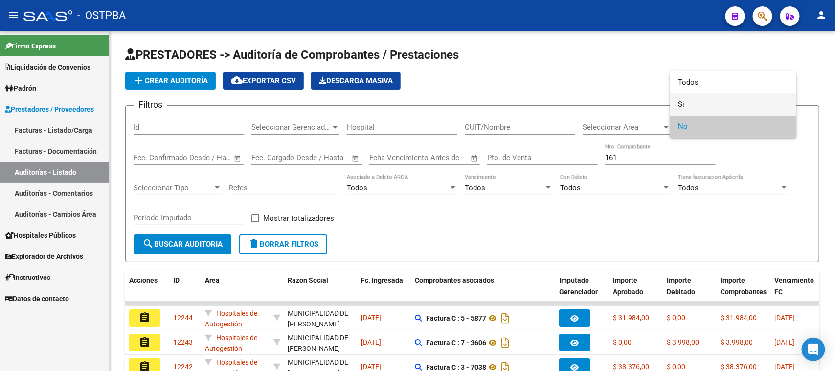
click at [681, 101] on span "Si" at bounding box center [733, 104] width 111 height 22
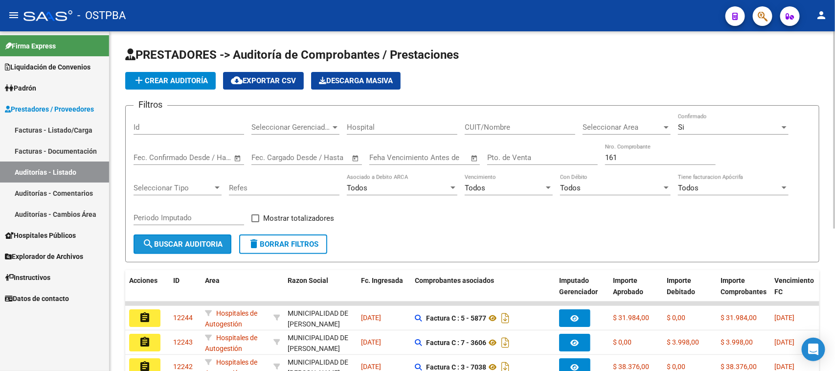
click at [152, 238] on mat-icon "search" at bounding box center [148, 244] width 12 height 12
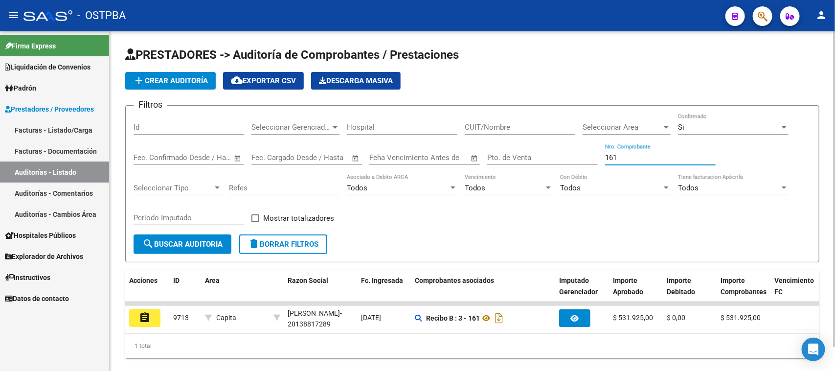
drag, startPoint x: 615, startPoint y: 153, endPoint x: 573, endPoint y: 145, distance: 42.9
click at [570, 145] on div "Filtros Id Seleccionar Gerenciador Seleccionar Gerenciador Hospital CUIT/Nombre…" at bounding box center [472, 173] width 677 height 121
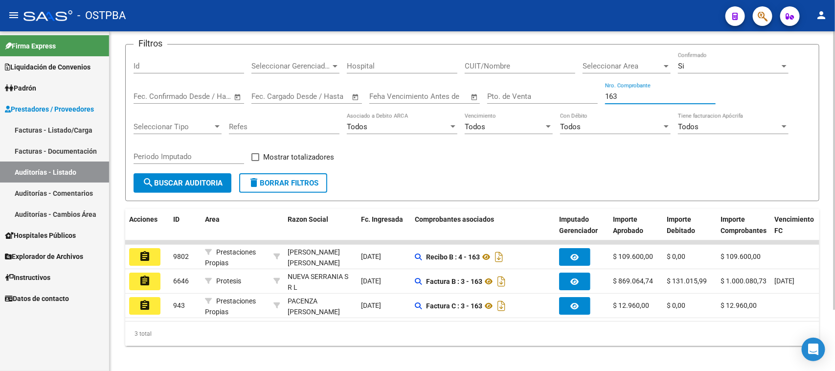
scroll to position [75, 0]
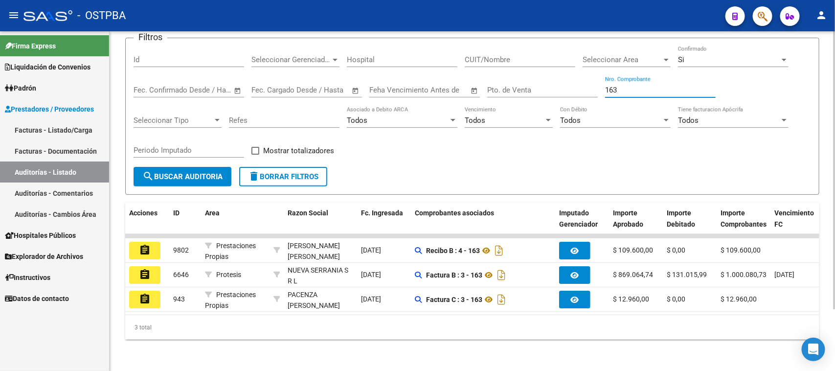
drag, startPoint x: 619, startPoint y: 79, endPoint x: 595, endPoint y: 79, distance: 23.5
click at [595, 79] on div "Filtros Id Seleccionar Gerenciador Seleccionar Gerenciador Hospital CUIT/Nombre…" at bounding box center [472, 106] width 677 height 121
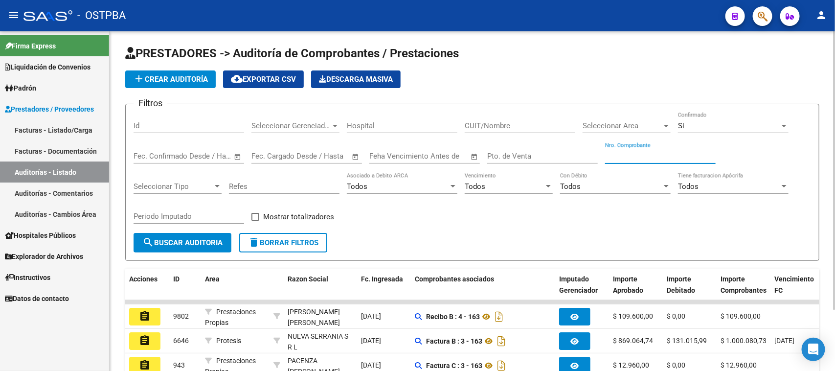
scroll to position [0, 0]
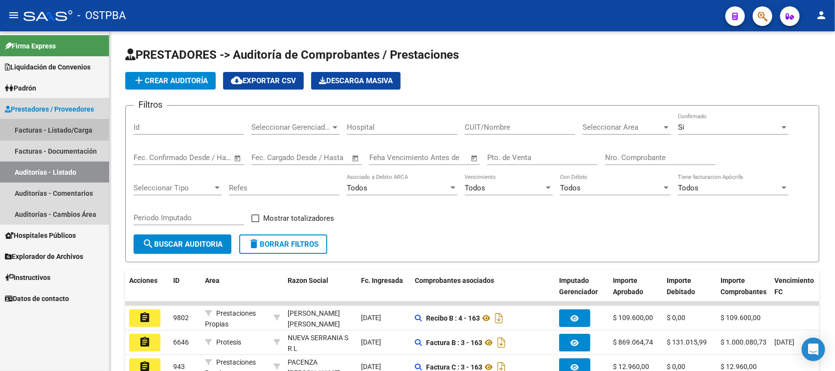
click at [36, 123] on link "Facturas - Listado/Carga" at bounding box center [54, 129] width 109 height 21
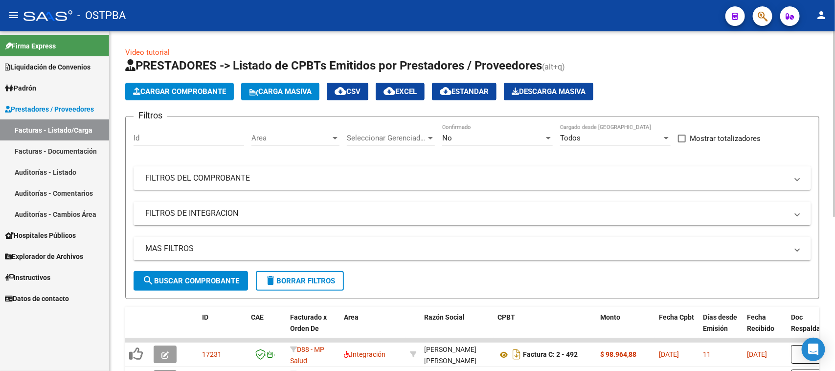
drag, startPoint x: 314, startPoint y: 174, endPoint x: 318, endPoint y: 189, distance: 15.2
click at [314, 174] on mat-panel-title "FILTROS DEL COMPROBANTE" at bounding box center [466, 178] width 642 height 11
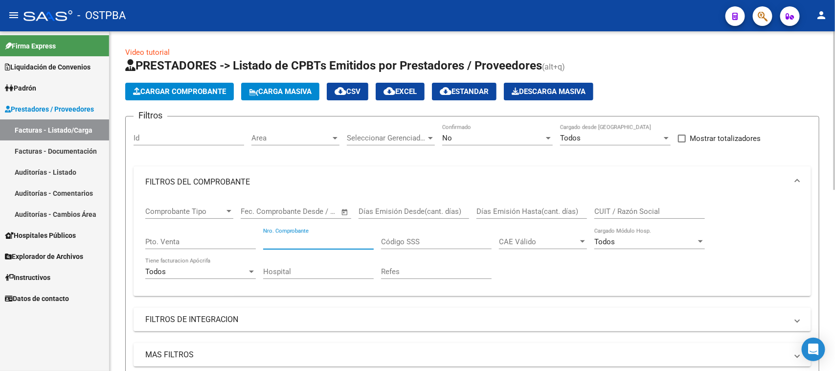
click at [315, 240] on input "Nro. Comprobante" at bounding box center [318, 241] width 111 height 9
click at [485, 134] on div "No" at bounding box center [493, 138] width 102 height 9
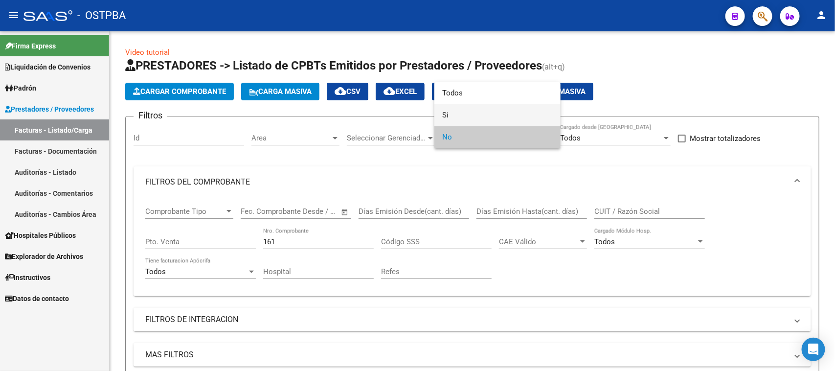
click at [446, 113] on span "Si" at bounding box center [497, 115] width 111 height 22
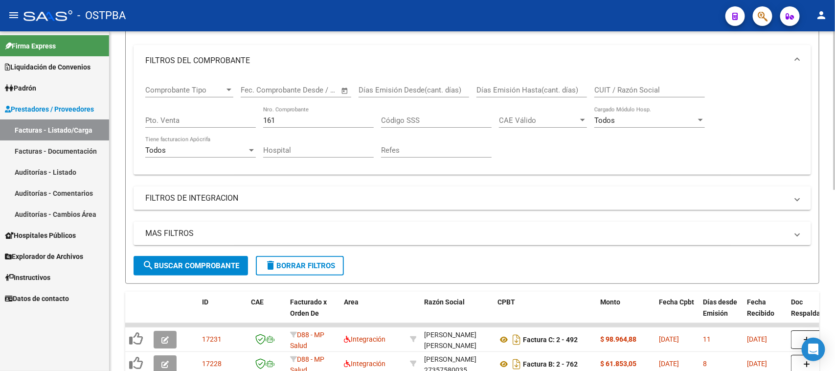
scroll to position [122, 0]
click at [167, 263] on span "search Buscar Comprobante" at bounding box center [190, 264] width 97 height 9
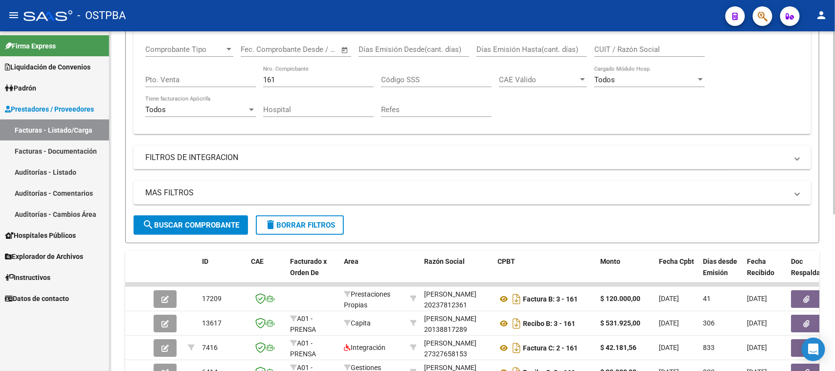
scroll to position [183, 0]
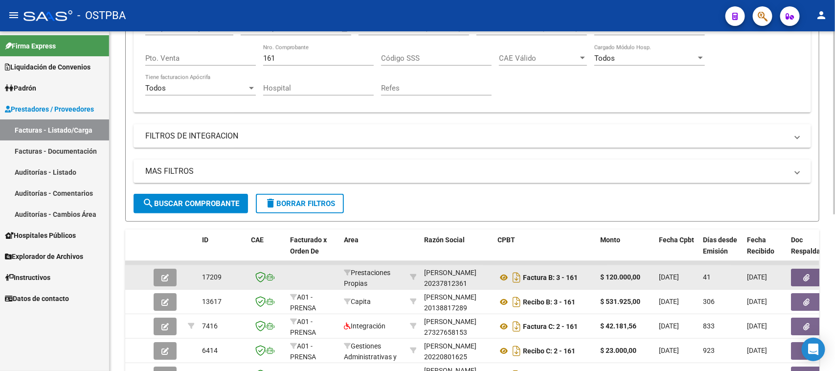
click at [798, 272] on button "button" at bounding box center [806, 278] width 31 height 18
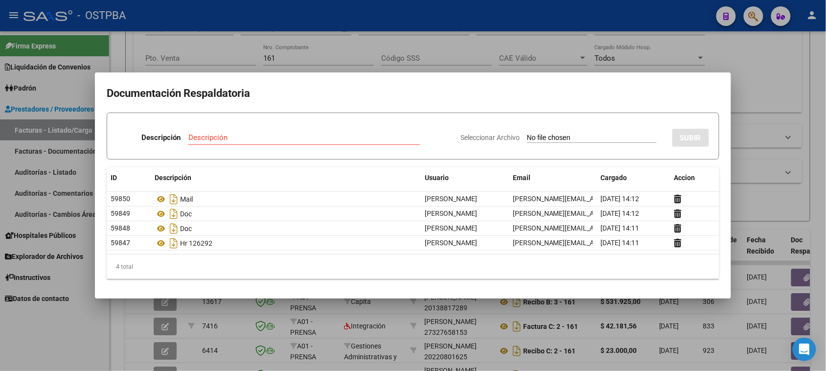
click at [113, 324] on div at bounding box center [413, 185] width 826 height 371
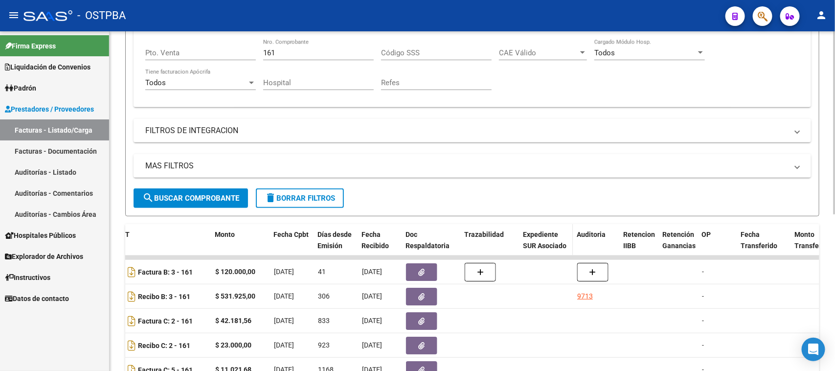
scroll to position [169, 0]
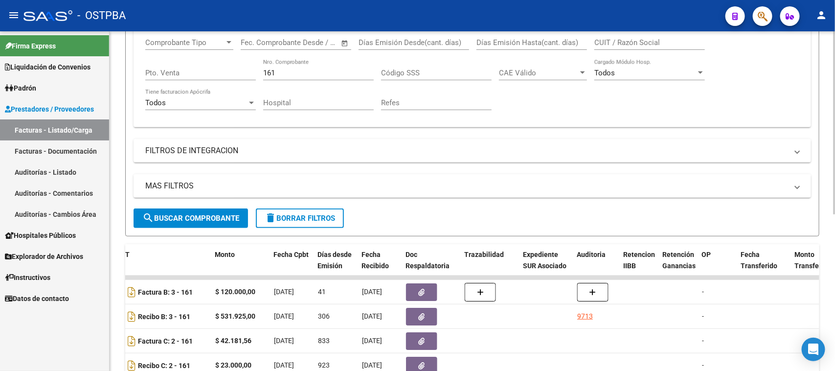
click at [294, 66] on div "161 Nro. Comprobante" at bounding box center [318, 69] width 111 height 21
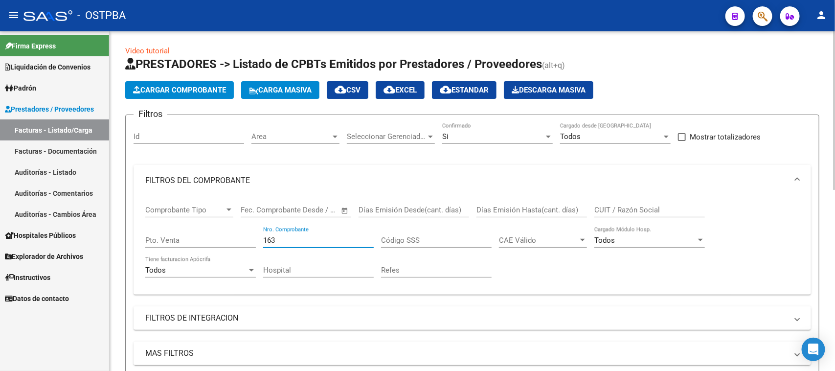
scroll to position [0, 0]
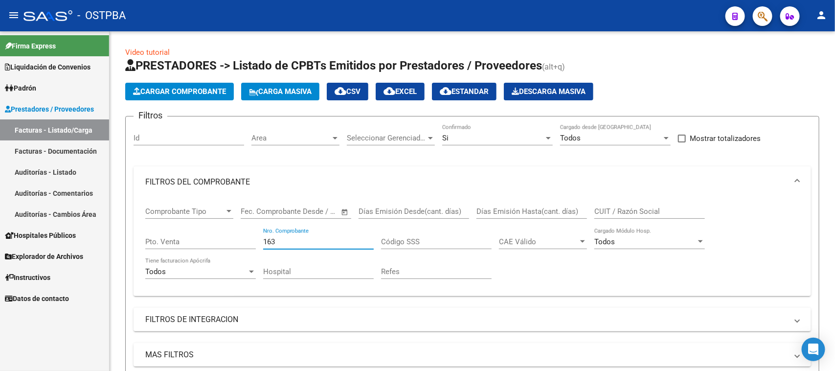
click at [60, 126] on link "Facturas - Listado/Carga" at bounding box center [54, 129] width 109 height 21
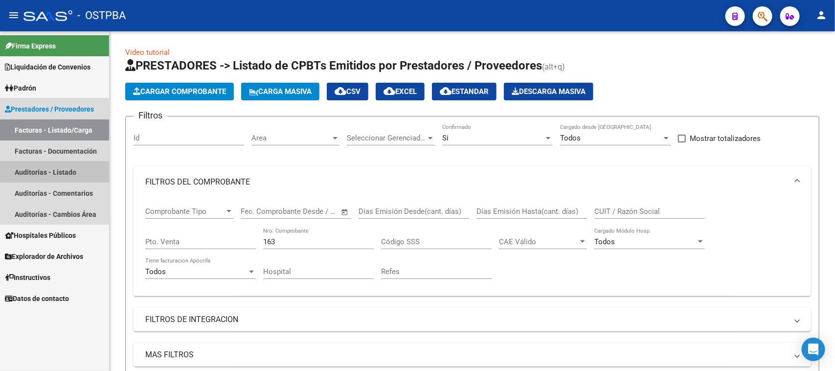
click at [59, 172] on link "Auditorías - Listado" at bounding box center [54, 171] width 109 height 21
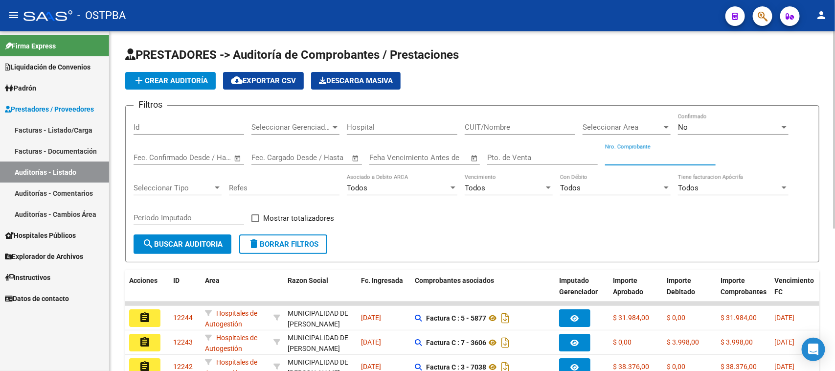
click at [661, 153] on input "Nro. Comprobante" at bounding box center [660, 157] width 111 height 9
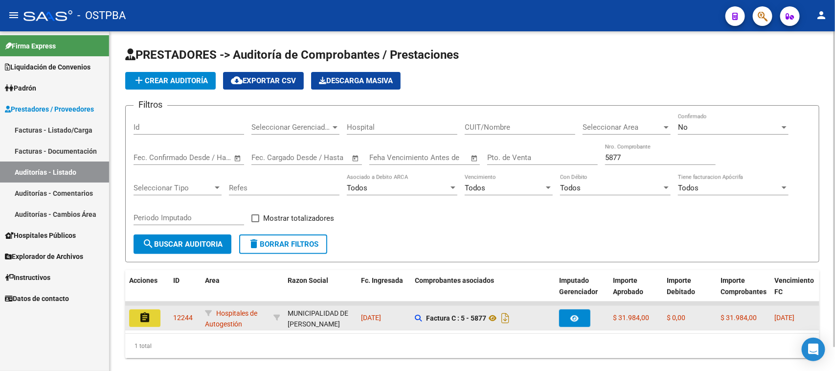
click at [151, 311] on button "assignment" at bounding box center [144, 318] width 31 height 18
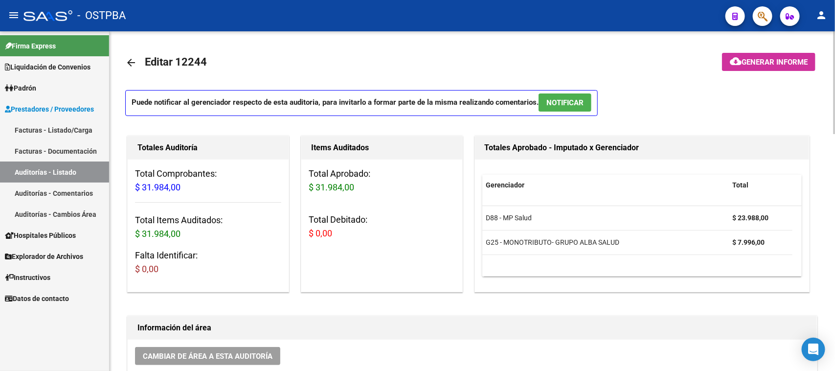
drag, startPoint x: 70, startPoint y: 170, endPoint x: 89, endPoint y: 158, distance: 22.7
click at [70, 169] on link "Auditorías - Listado" at bounding box center [54, 171] width 109 height 21
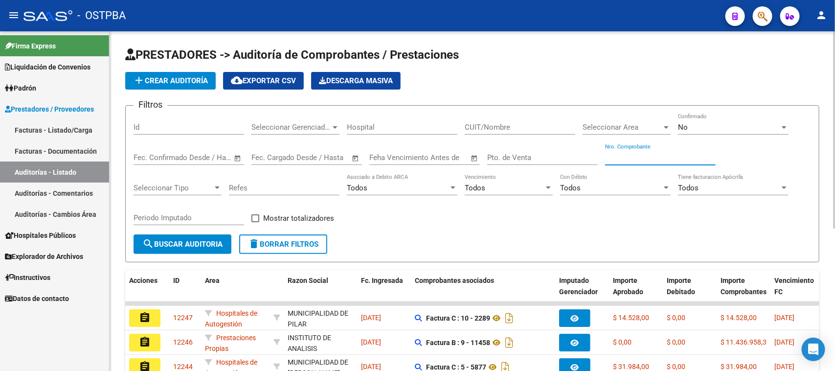
click at [628, 157] on input "Nro. Comprobante" at bounding box center [660, 157] width 111 height 9
click at [740, 126] on div "No" at bounding box center [729, 127] width 102 height 9
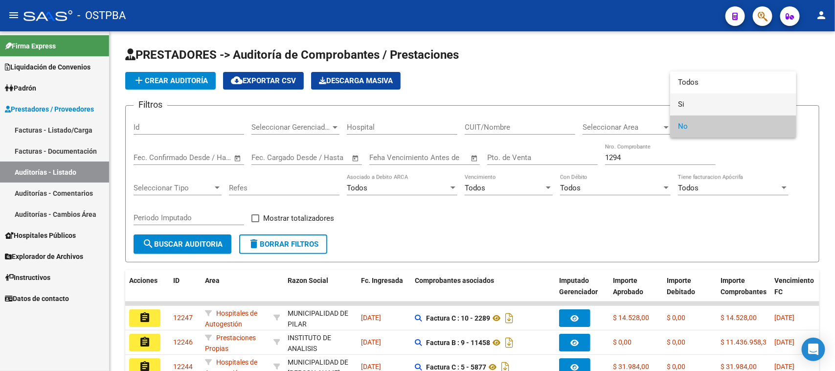
click at [681, 105] on span "Si" at bounding box center [733, 104] width 111 height 22
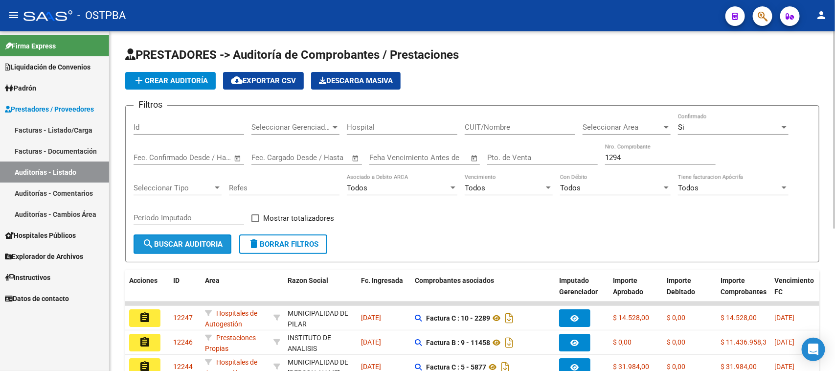
click at [197, 241] on span "search Buscar Auditoria" at bounding box center [182, 244] width 80 height 9
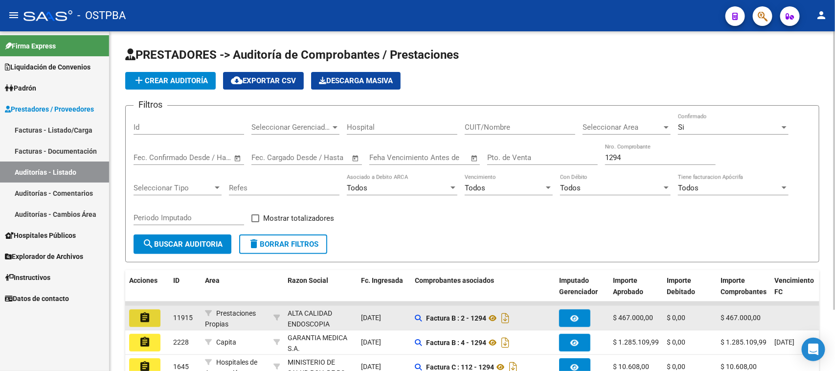
click at [153, 313] on button "assignment" at bounding box center [144, 318] width 31 height 18
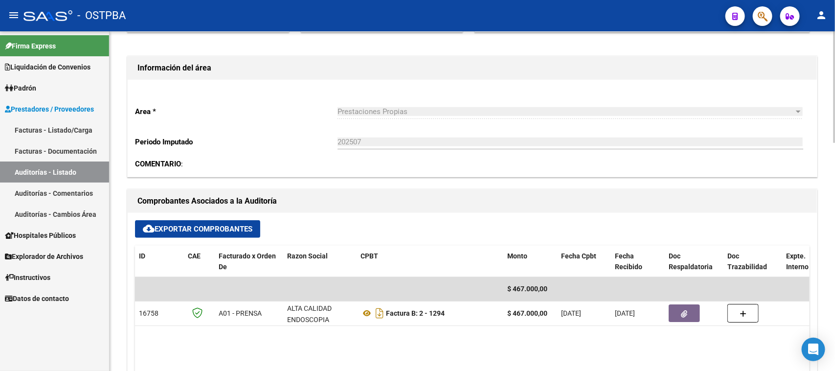
scroll to position [306, 0]
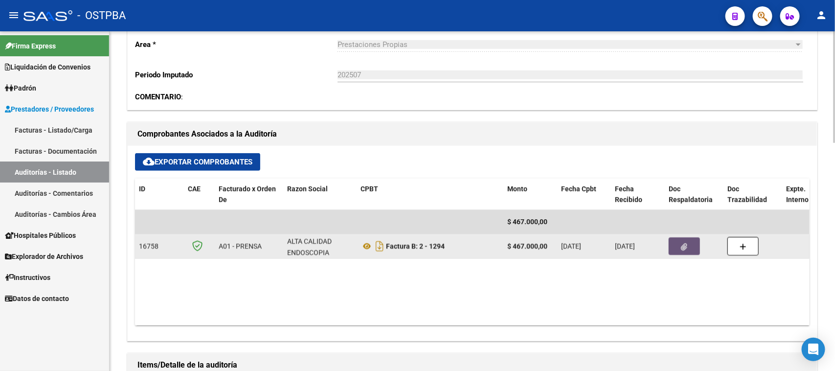
click at [681, 246] on icon "button" at bounding box center [684, 246] width 6 height 7
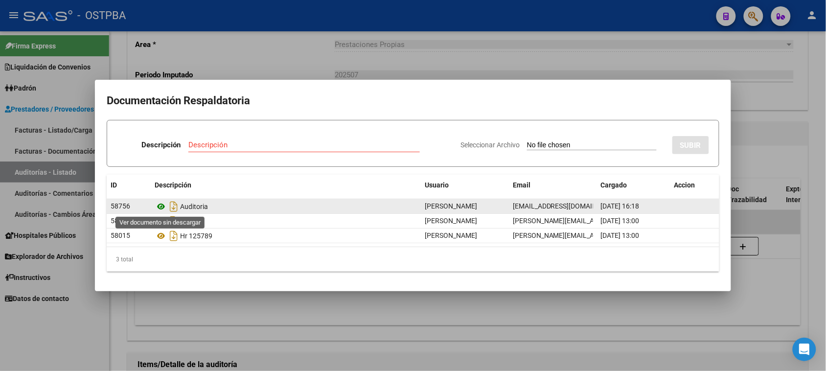
click at [159, 208] on icon at bounding box center [161, 207] width 13 height 12
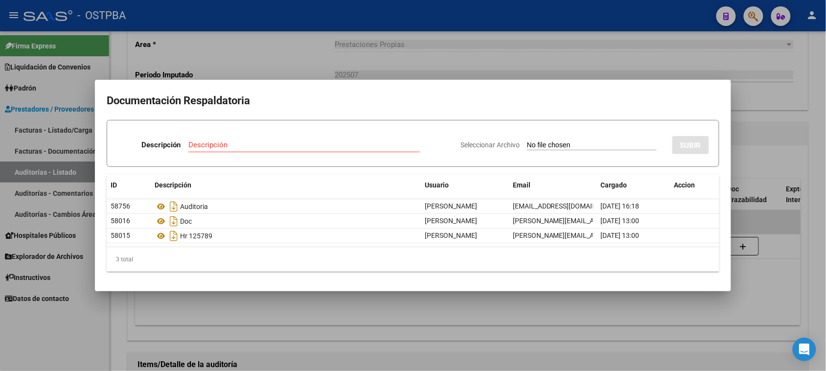
click at [53, 128] on div at bounding box center [413, 185] width 826 height 371
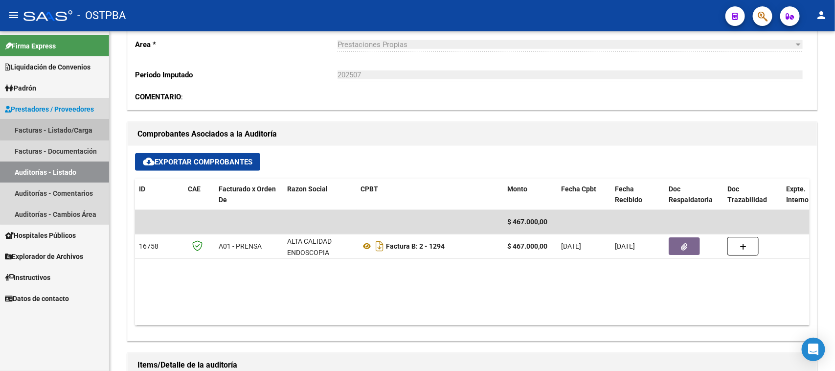
click at [86, 128] on link "Facturas - Listado/Carga" at bounding box center [54, 129] width 109 height 21
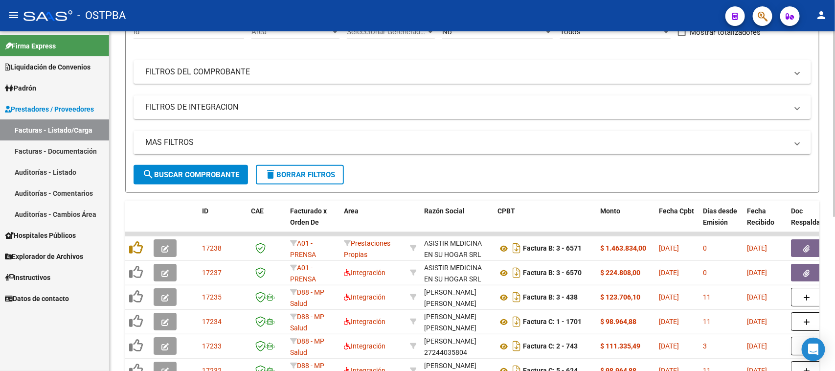
scroll to position [39, 0]
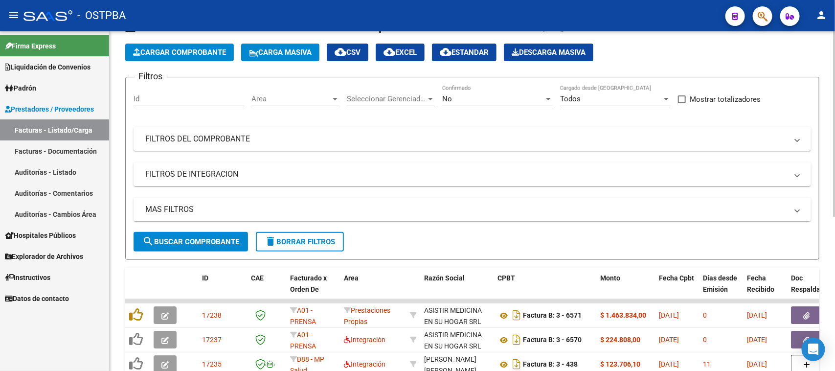
click at [509, 96] on div "No" at bounding box center [493, 98] width 102 height 9
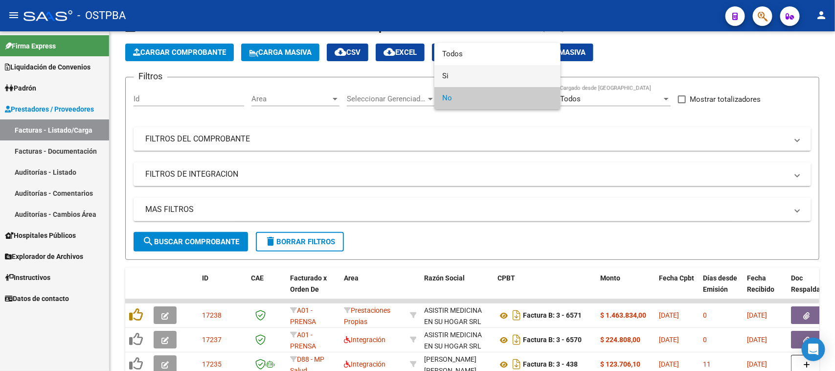
click at [446, 74] on span "Si" at bounding box center [497, 76] width 111 height 22
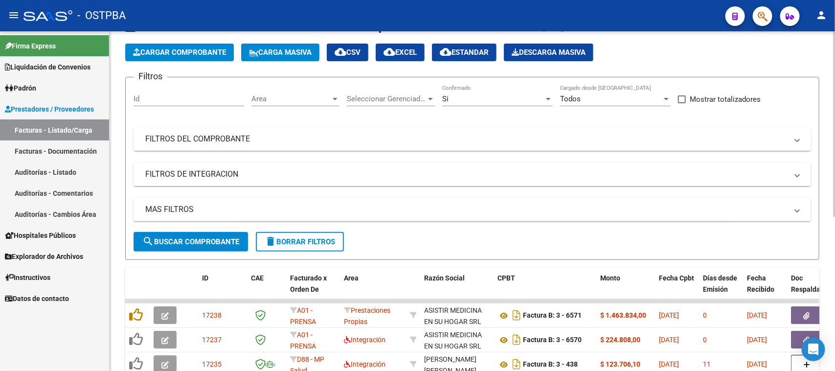
click at [238, 137] on mat-panel-title "FILTROS DEL COMPROBANTE" at bounding box center [466, 139] width 642 height 11
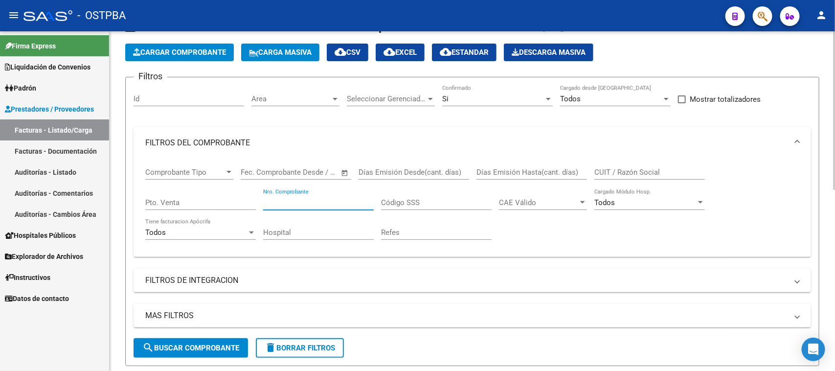
click at [335, 201] on input "Nro. Comprobante" at bounding box center [318, 202] width 111 height 9
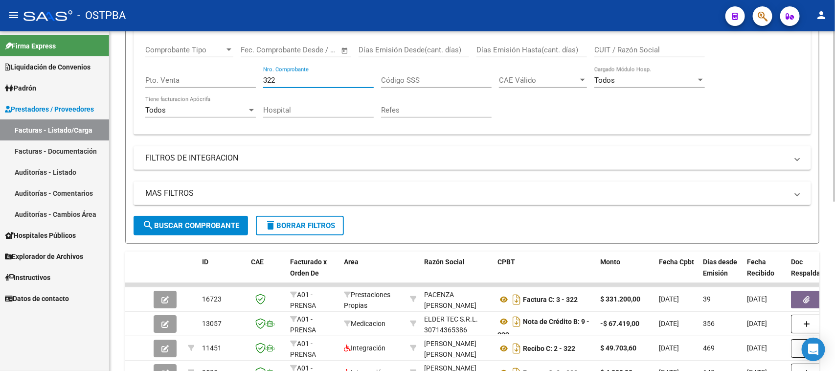
scroll to position [223, 0]
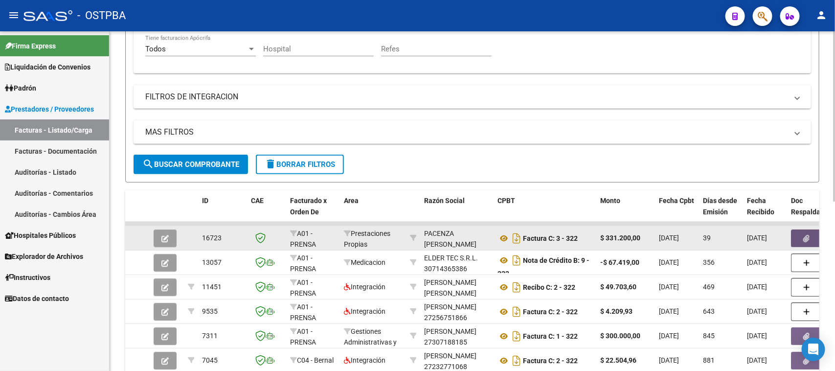
click at [804, 234] on span "button" at bounding box center [807, 238] width 6 height 9
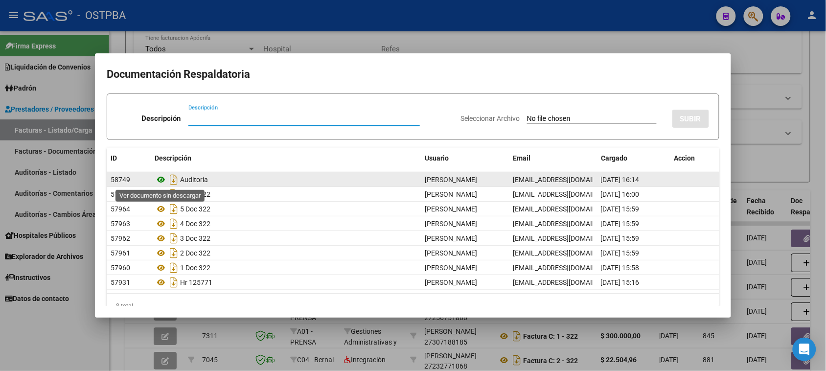
click at [160, 180] on icon at bounding box center [161, 180] width 13 height 12
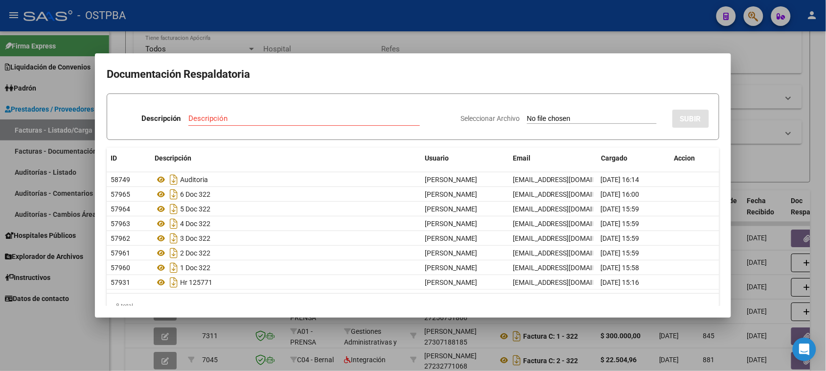
click at [444, 46] on div at bounding box center [413, 185] width 826 height 371
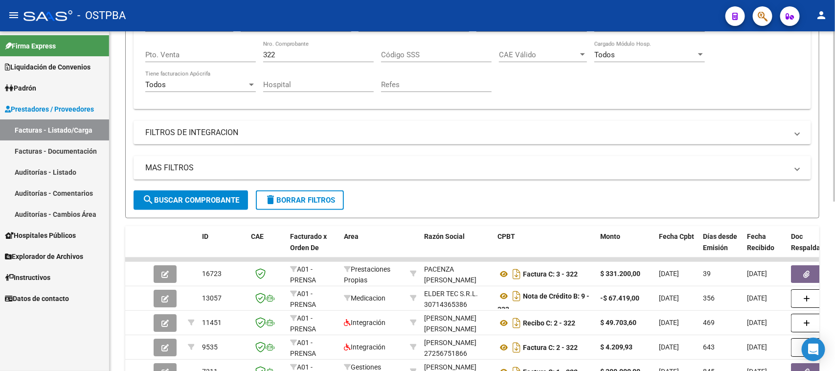
scroll to position [161, 0]
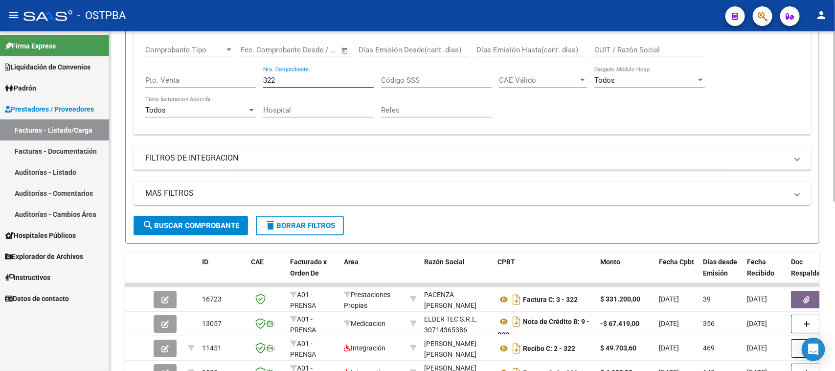
click at [245, 71] on div "Comprobante Tipo Comprobante Tipo Start date – End date Fec. Comprobante Desde …" at bounding box center [472, 81] width 654 height 90
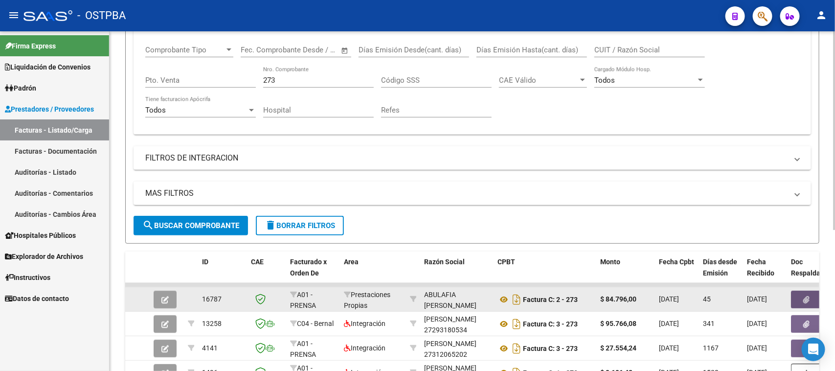
click at [794, 295] on button "button" at bounding box center [806, 300] width 31 height 18
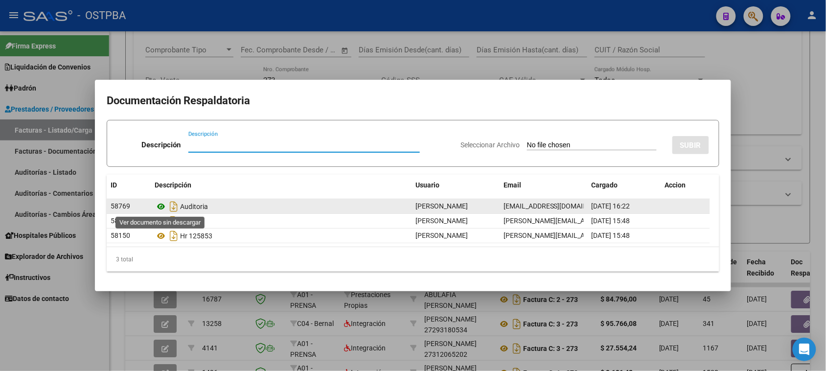
click at [160, 206] on icon at bounding box center [161, 207] width 13 height 12
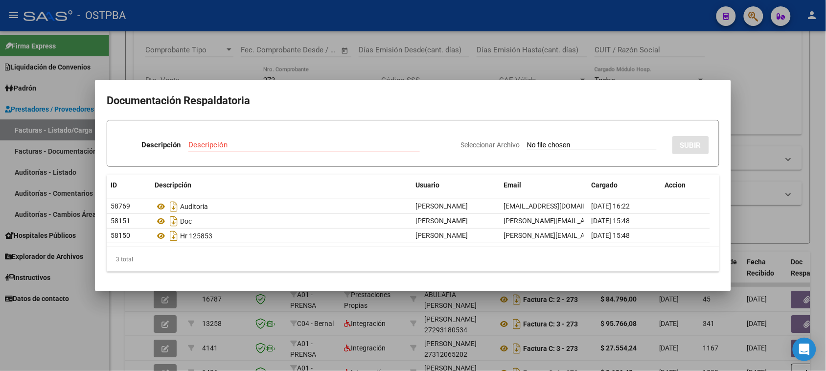
click at [306, 68] on div at bounding box center [413, 185] width 826 height 371
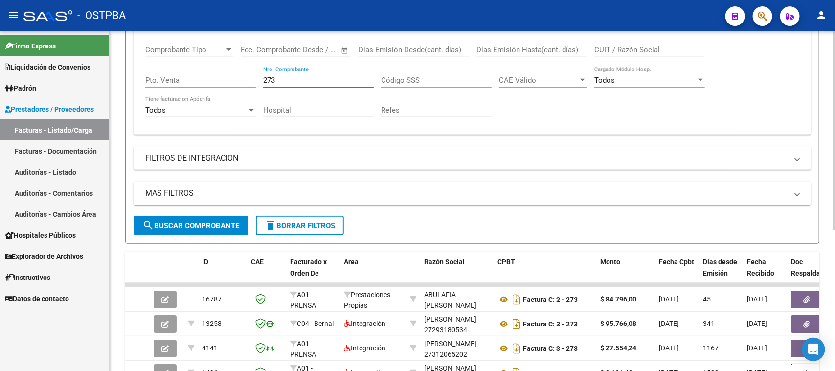
drag, startPoint x: 288, startPoint y: 76, endPoint x: 243, endPoint y: 74, distance: 44.6
click at [243, 74] on div "Comprobante Tipo Comprobante Tipo Start date – End date Fec. Comprobante Desde …" at bounding box center [472, 81] width 654 height 90
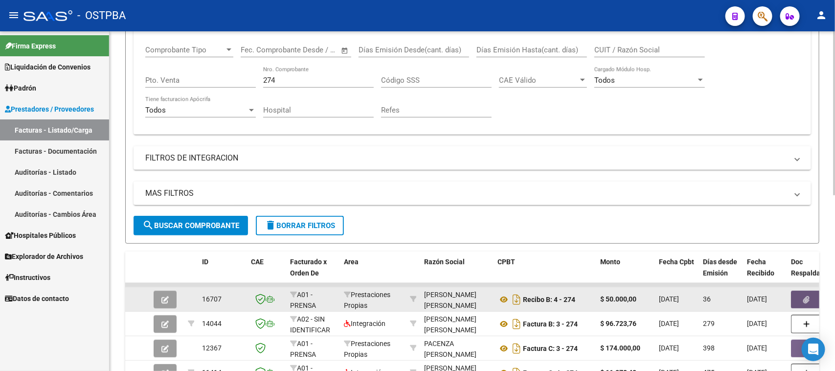
click at [796, 292] on button "button" at bounding box center [806, 300] width 31 height 18
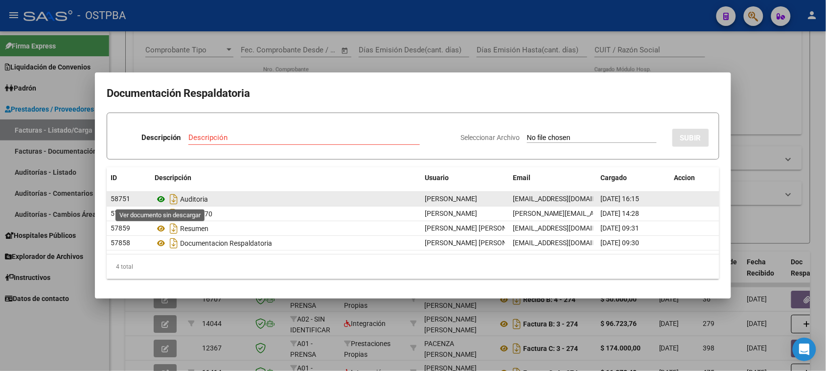
click at [162, 199] on icon at bounding box center [161, 199] width 13 height 12
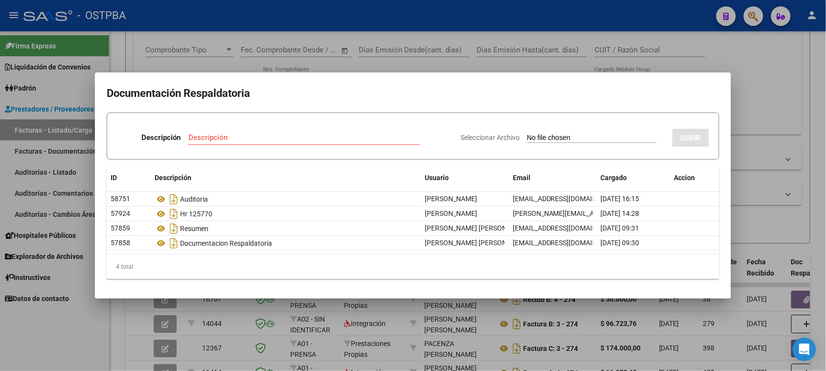
click at [349, 60] on div at bounding box center [413, 185] width 826 height 371
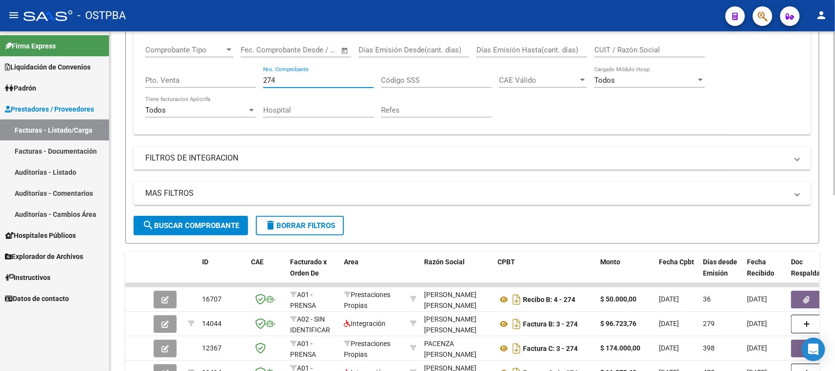
drag, startPoint x: 285, startPoint y: 79, endPoint x: 260, endPoint y: 77, distance: 25.0
click at [260, 77] on div "Comprobante Tipo Comprobante Tipo Start date – End date Fec. Comprobante Desde …" at bounding box center [472, 81] width 654 height 90
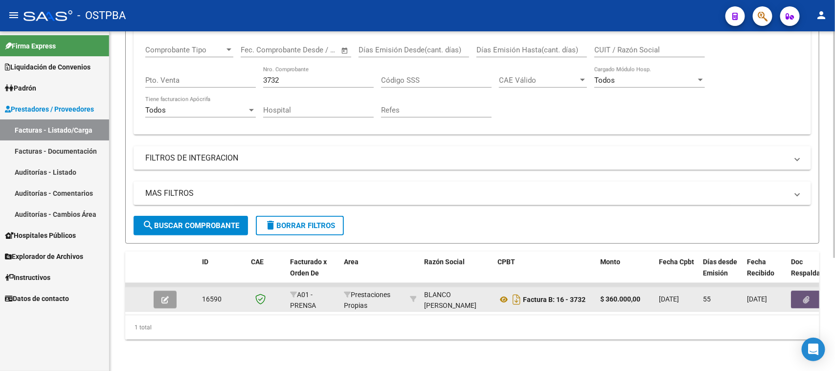
click at [796, 299] on button "button" at bounding box center [806, 300] width 31 height 18
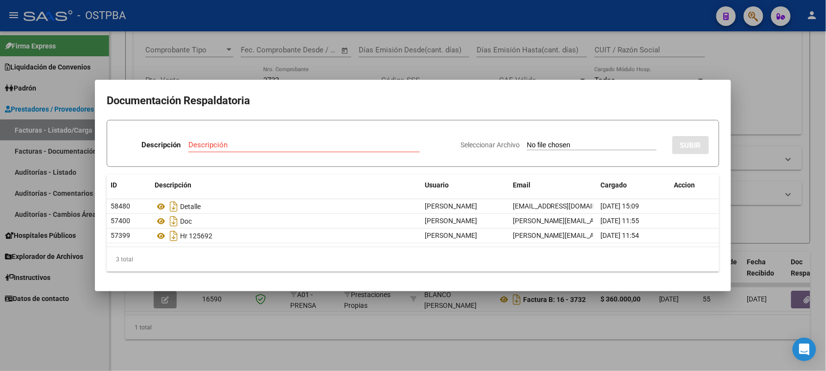
click at [113, 306] on div at bounding box center [413, 185] width 826 height 371
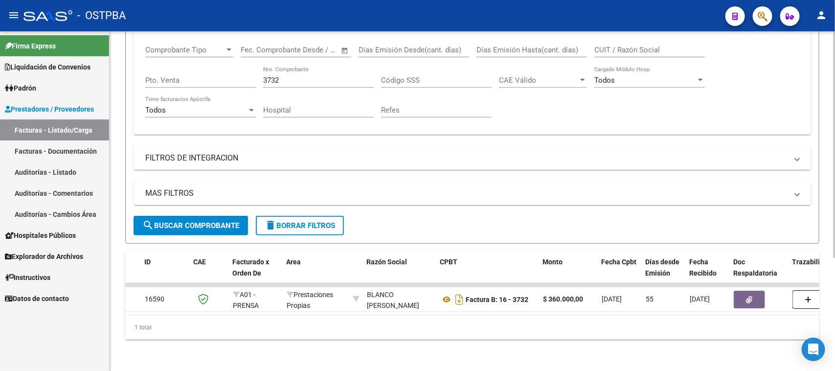
scroll to position [0, 238]
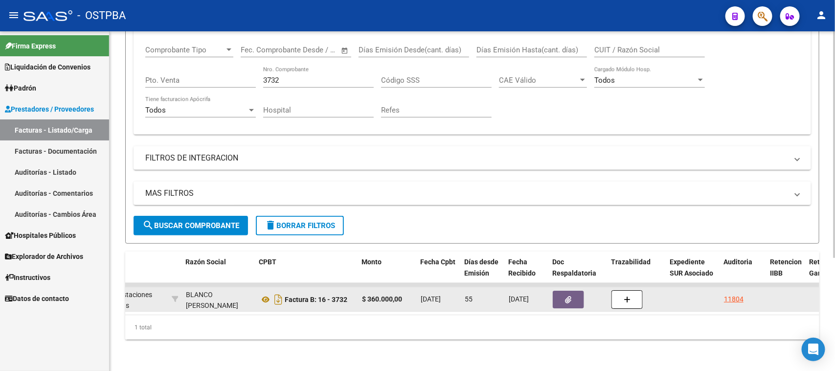
click at [570, 296] on icon "button" at bounding box center [568, 299] width 6 height 7
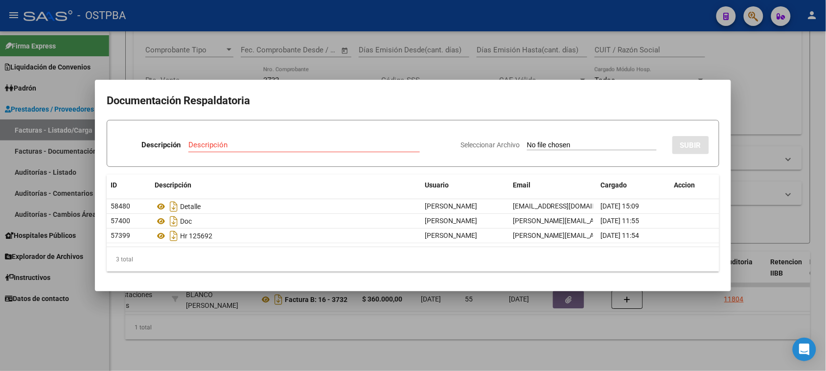
click at [732, 291] on div at bounding box center [413, 185] width 826 height 371
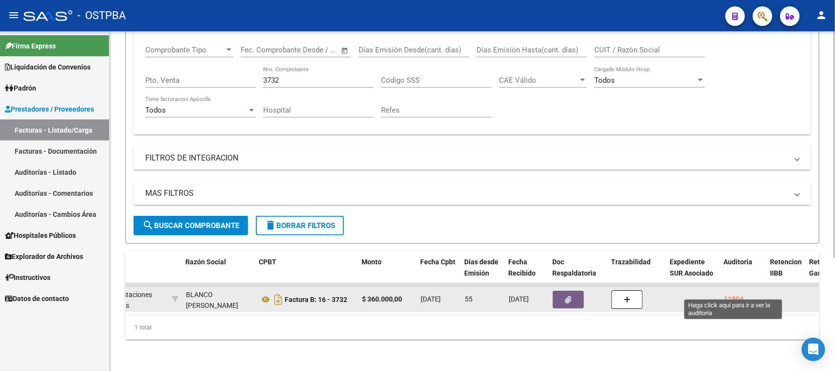
click at [735, 293] on div "11804" at bounding box center [734, 298] width 20 height 11
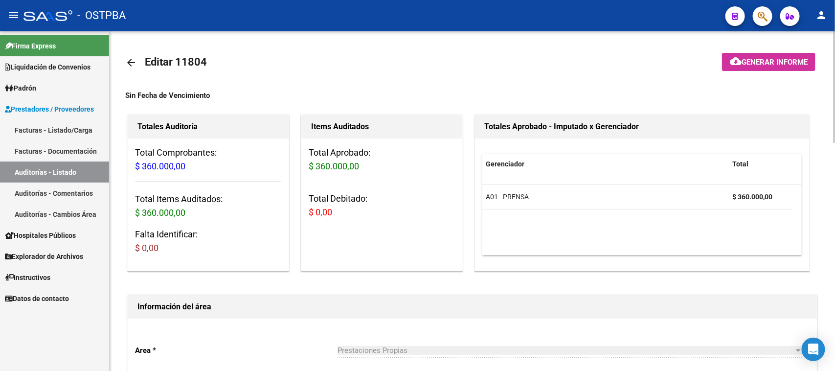
click at [764, 60] on span "Generar informe" at bounding box center [774, 62] width 66 height 9
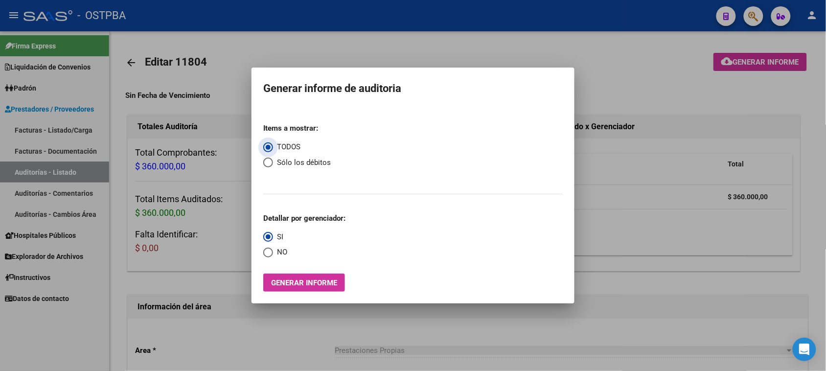
click at [334, 282] on span "Generar informe" at bounding box center [304, 282] width 66 height 9
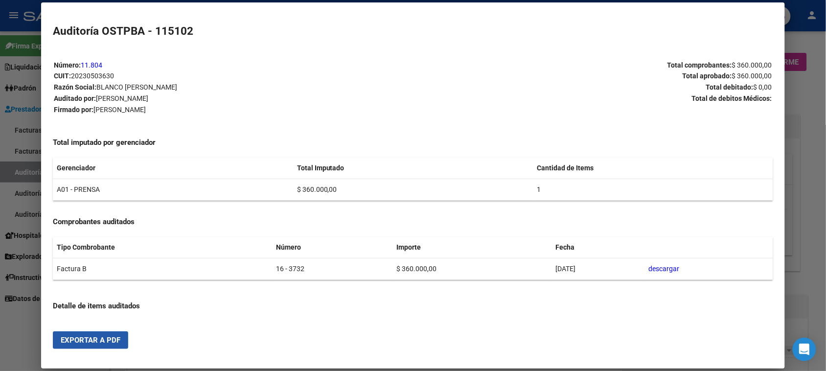
click at [94, 341] on span "Exportar a PDF" at bounding box center [91, 340] width 60 height 9
drag, startPoint x: 20, startPoint y: 338, endPoint x: 0, endPoint y: 149, distance: 190.3
click at [20, 337] on div at bounding box center [413, 185] width 826 height 371
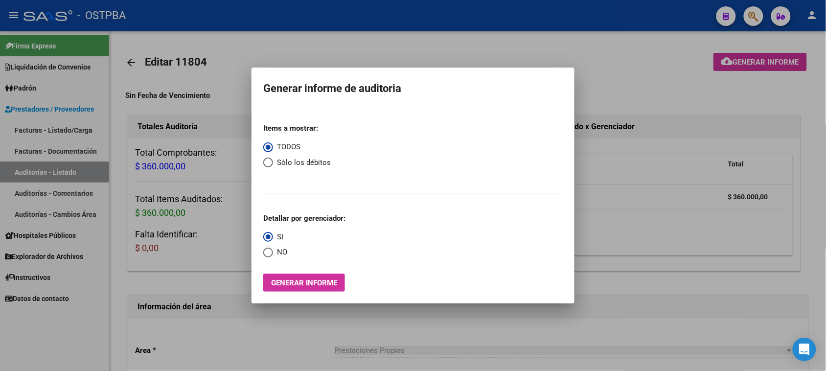
click at [35, 125] on div at bounding box center [413, 185] width 826 height 371
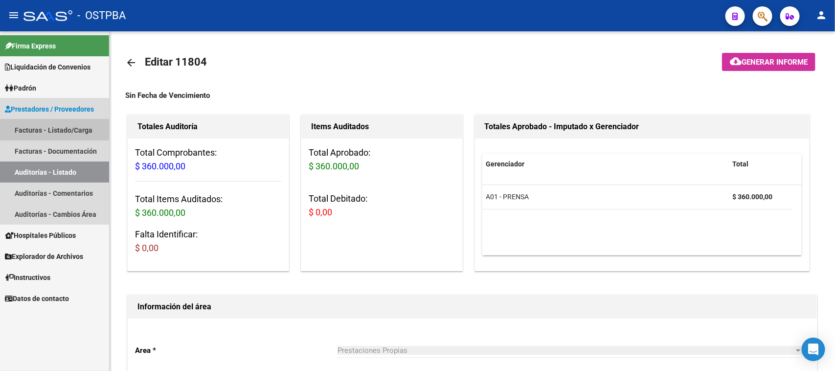
click at [34, 127] on link "Facturas - Listado/Carga" at bounding box center [54, 129] width 109 height 21
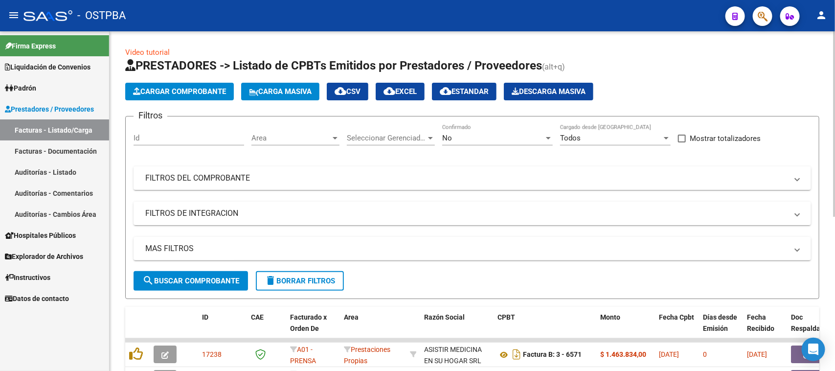
click at [448, 134] on span "No" at bounding box center [447, 138] width 10 height 9
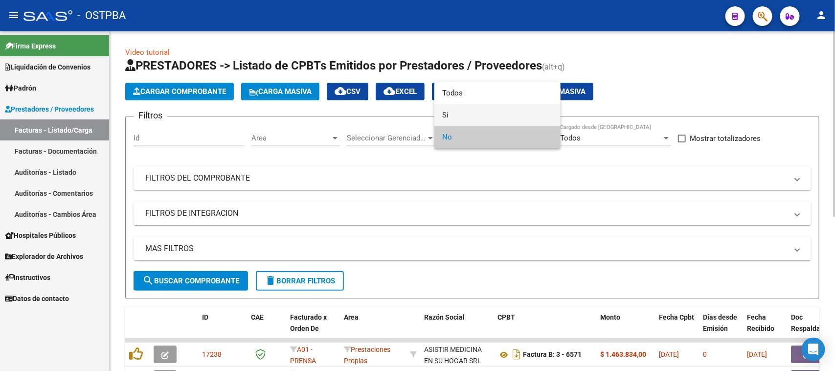
drag, startPoint x: 446, startPoint y: 115, endPoint x: 439, endPoint y: 124, distance: 10.5
click at [444, 116] on span "Si" at bounding box center [497, 115] width 111 height 22
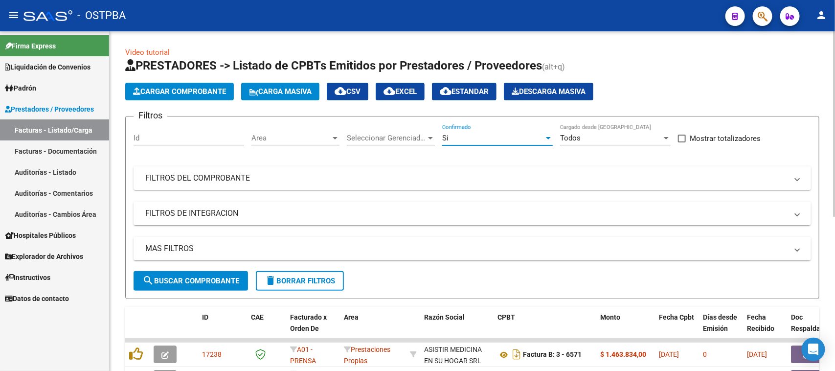
click at [351, 179] on mat-panel-title "FILTROS DEL COMPROBANTE" at bounding box center [466, 178] width 642 height 11
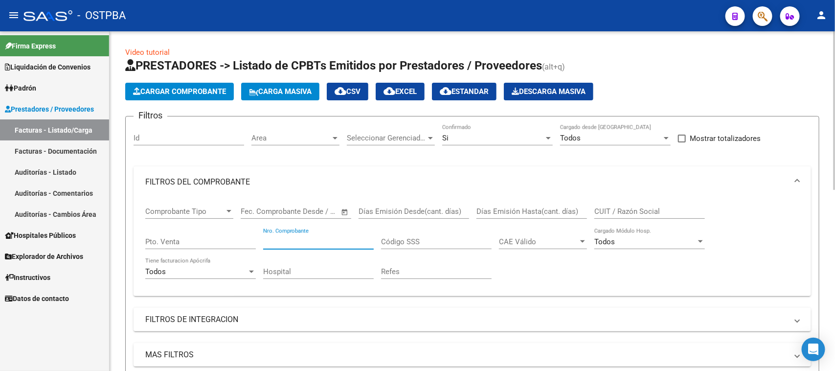
click at [314, 244] on input "Nro. Comprobante" at bounding box center [318, 241] width 111 height 9
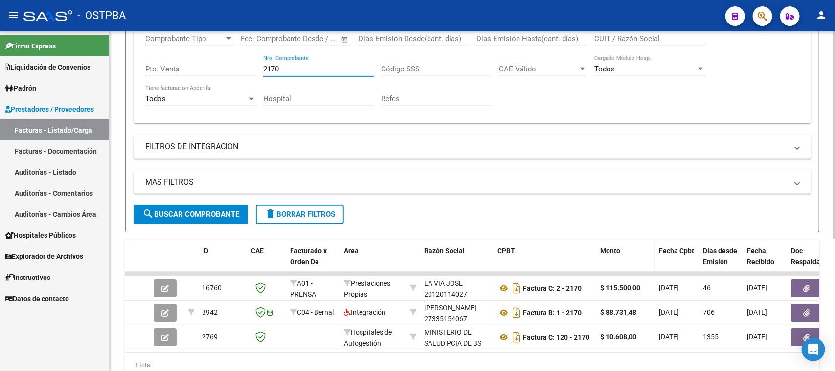
scroll to position [183, 0]
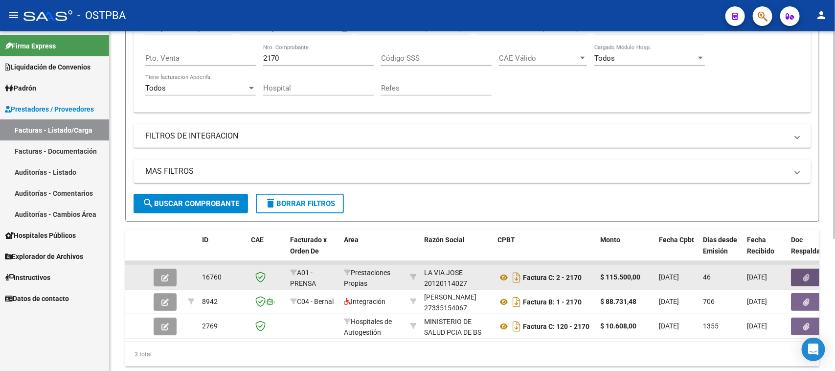
click at [797, 274] on button "button" at bounding box center [806, 278] width 31 height 18
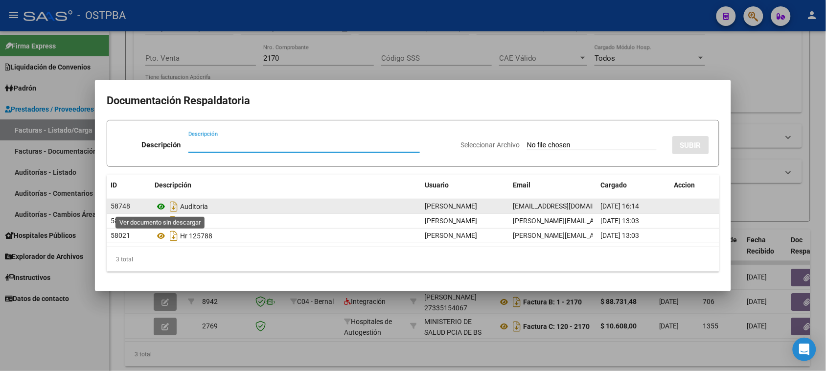
click at [160, 207] on icon at bounding box center [161, 207] width 13 height 12
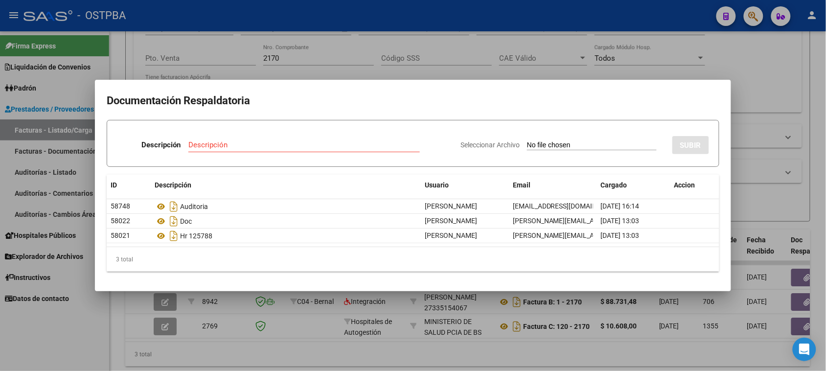
click at [514, 76] on div at bounding box center [413, 185] width 826 height 371
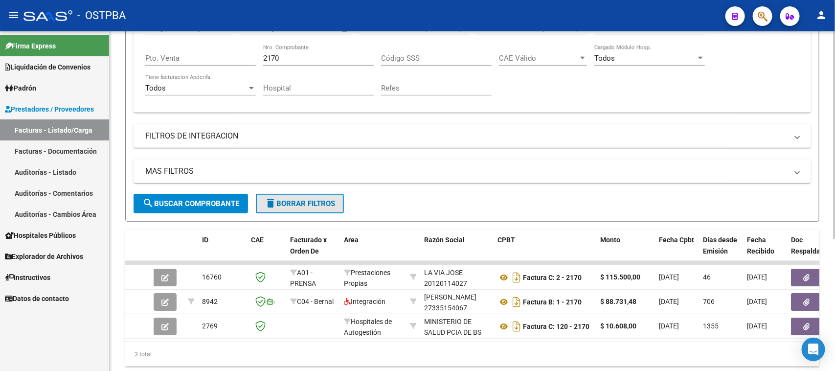
click at [323, 202] on span "delete Borrar Filtros" at bounding box center [300, 203] width 70 height 9
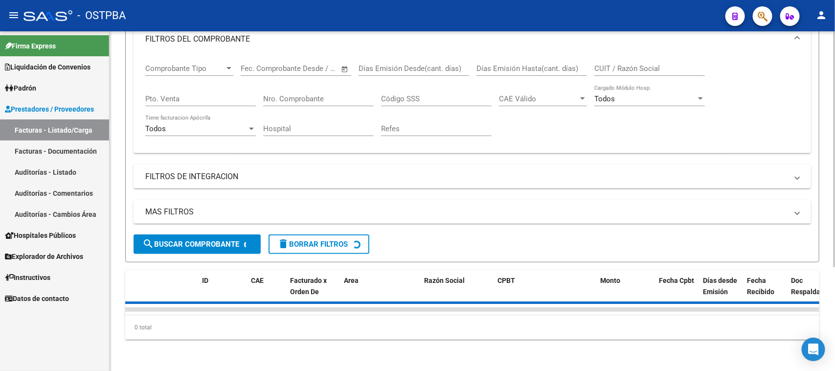
scroll to position [89, 0]
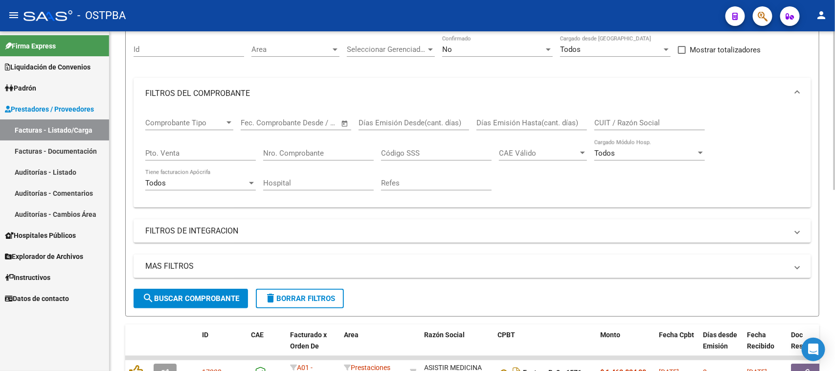
click at [606, 118] on input "CUIT / Razón Social" at bounding box center [649, 122] width 111 height 9
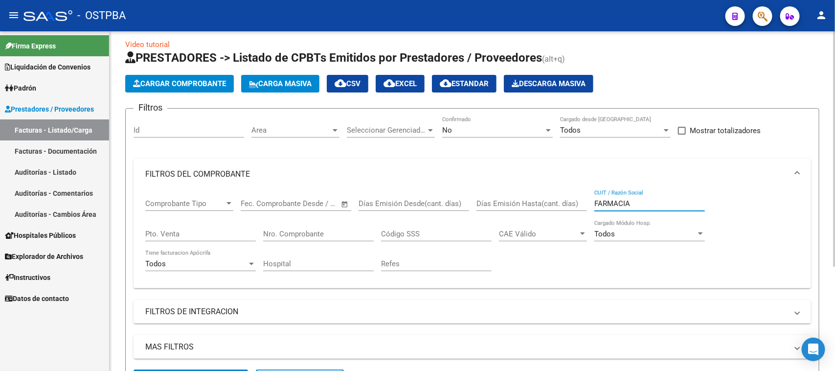
scroll to position [0, 0]
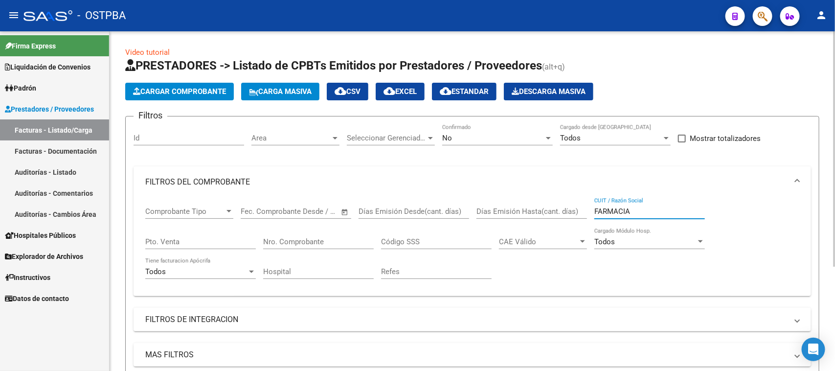
click at [466, 140] on div "No" at bounding box center [493, 138] width 102 height 9
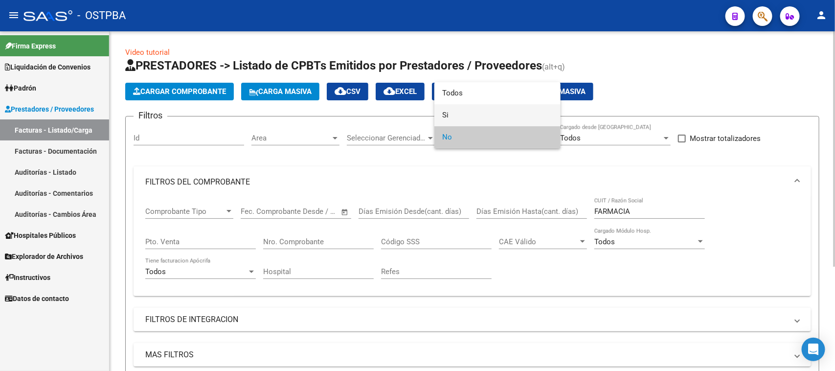
drag, startPoint x: 445, startPoint y: 114, endPoint x: 388, endPoint y: 172, distance: 81.6
click at [443, 114] on span "Si" at bounding box center [497, 115] width 111 height 22
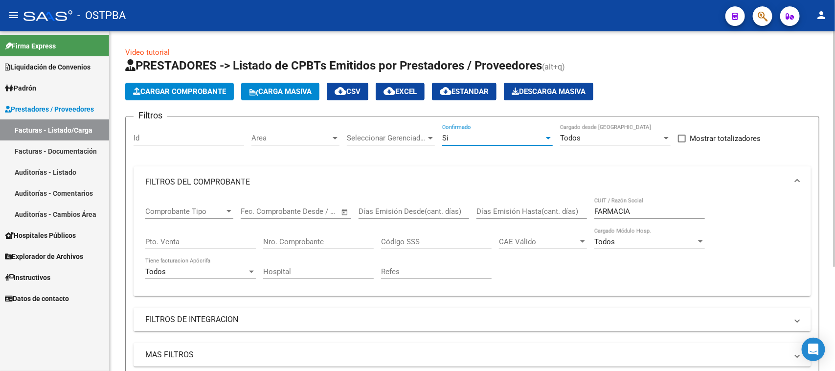
scroll to position [122, 0]
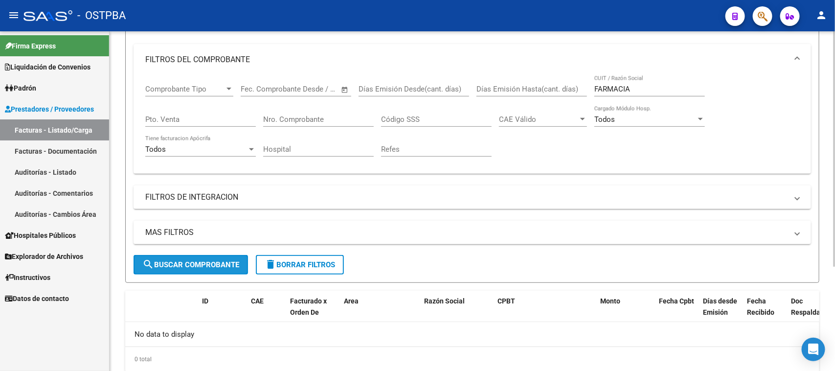
click at [226, 269] on button "search Buscar Comprobante" at bounding box center [191, 265] width 114 height 20
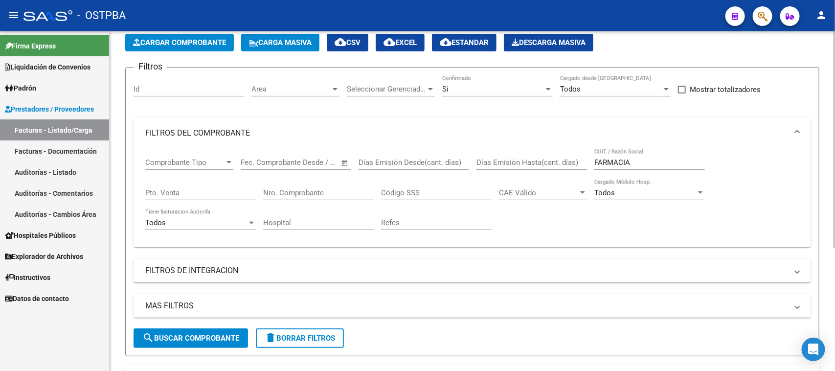
scroll to position [0, 0]
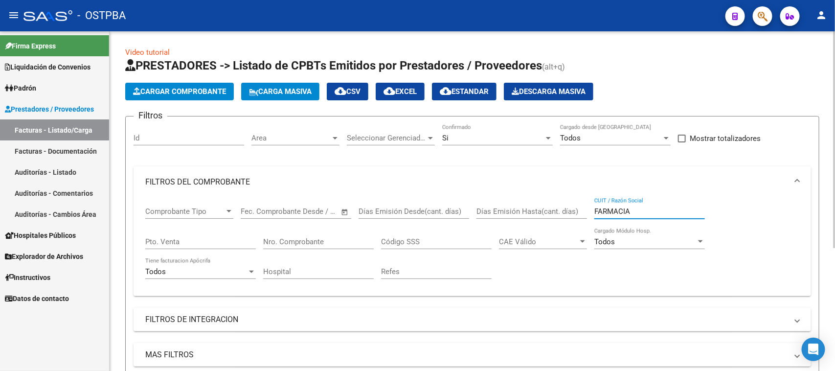
drag, startPoint x: 631, startPoint y: 209, endPoint x: 542, endPoint y: 209, distance: 89.5
click at [542, 209] on div "Comprobante Tipo Comprobante Tipo Start date – End date Fec. Comprobante Desde …" at bounding box center [472, 243] width 654 height 90
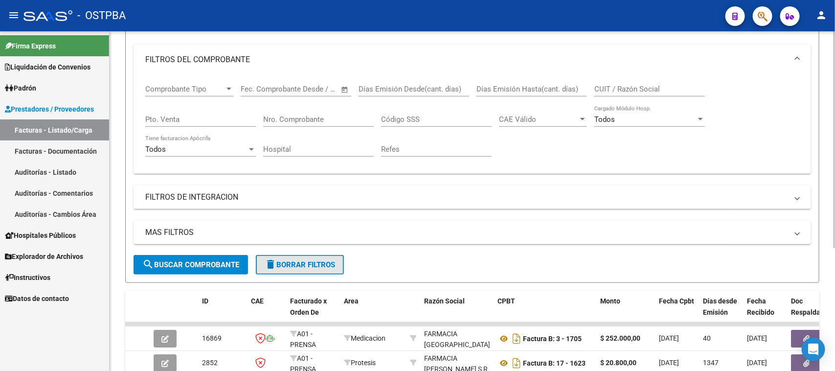
click at [327, 260] on span "delete Borrar Filtros" at bounding box center [300, 264] width 70 height 9
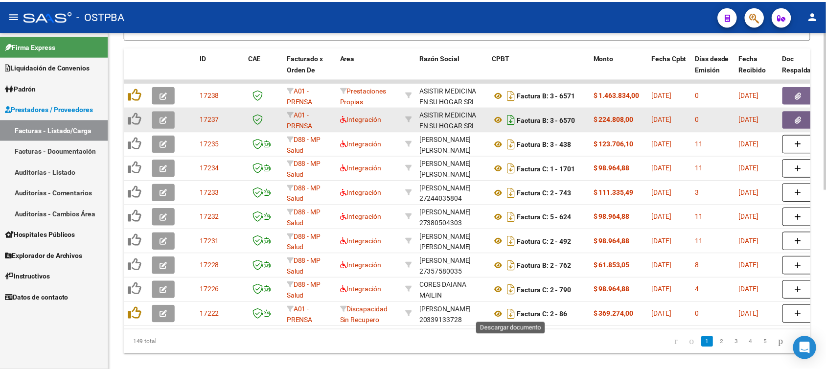
scroll to position [367, 0]
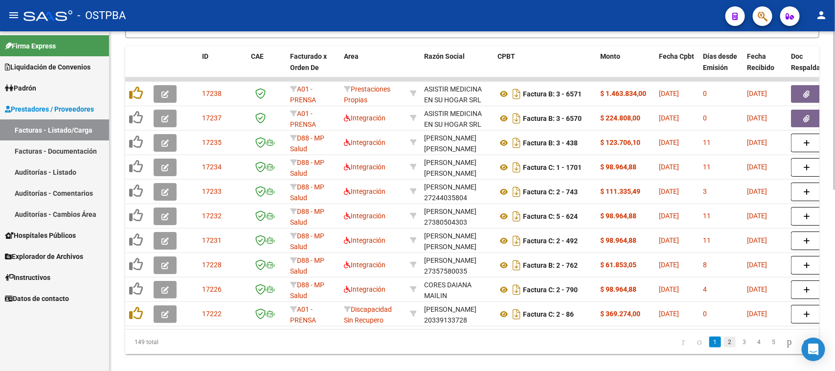
click at [724, 345] on link "2" at bounding box center [730, 342] width 12 height 11
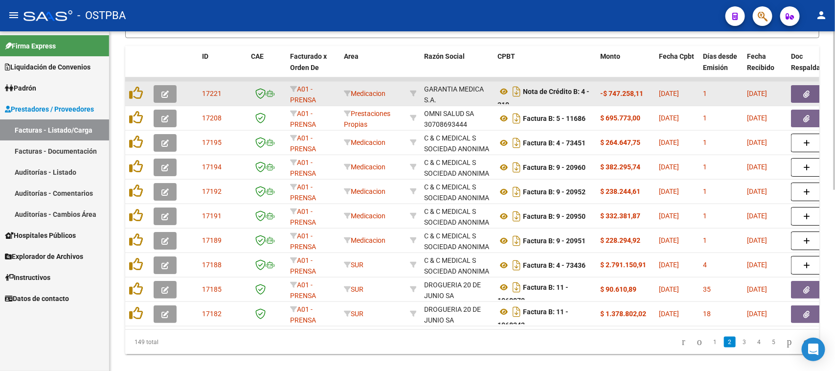
click at [169, 92] on button "button" at bounding box center [165, 94] width 23 height 18
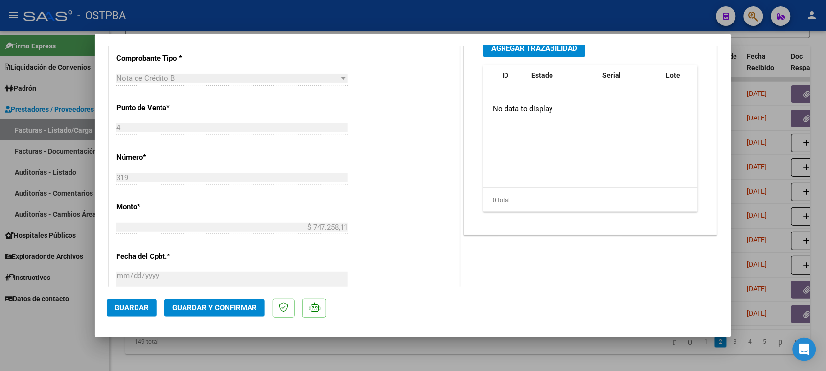
scroll to position [428, 0]
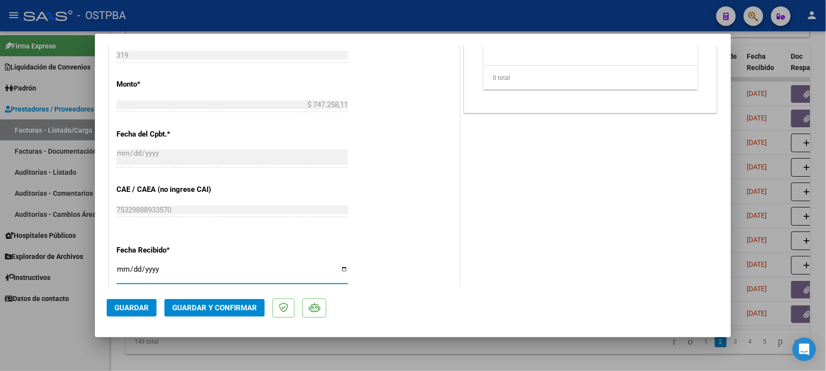
click at [121, 272] on input "[DATE]" at bounding box center [231, 273] width 231 height 16
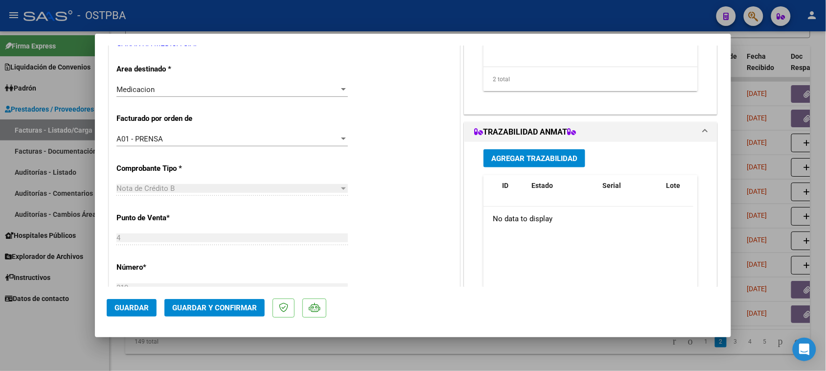
scroll to position [0, 0]
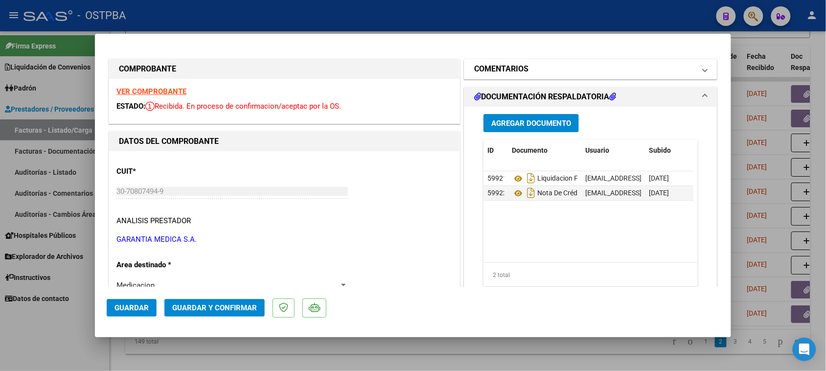
click at [491, 70] on h1 "COMENTARIOS" at bounding box center [501, 69] width 54 height 12
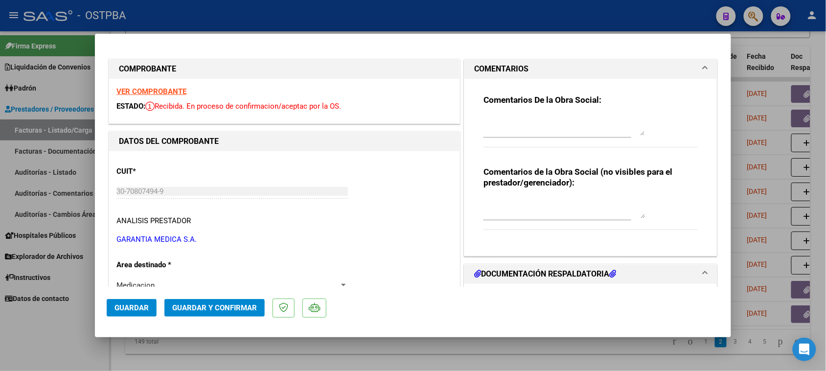
click at [492, 123] on textarea at bounding box center [563, 126] width 161 height 20
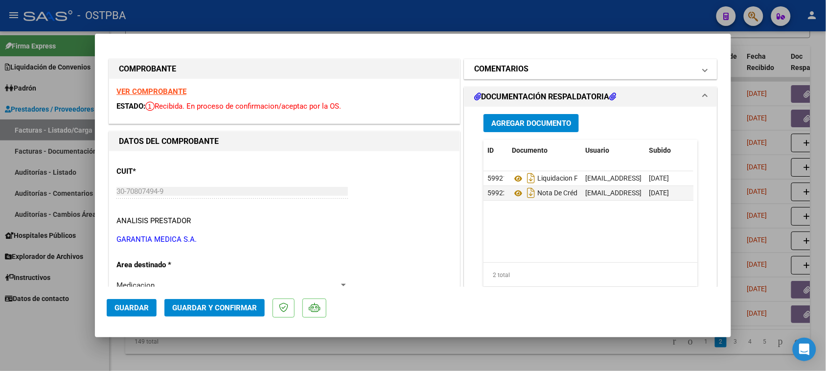
click at [527, 66] on mat-panel-title "COMENTARIOS" at bounding box center [584, 69] width 221 height 12
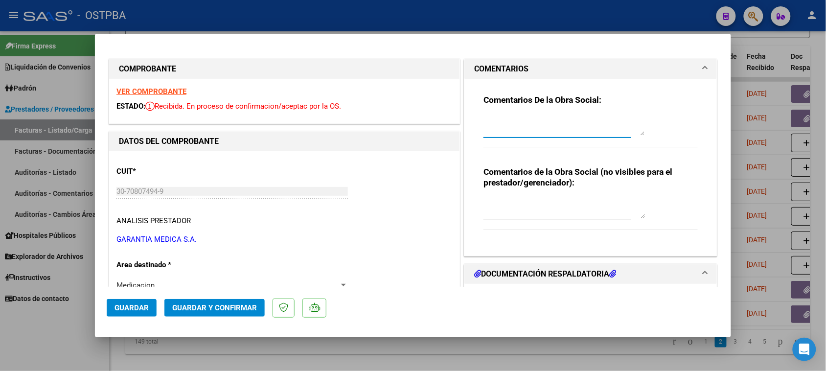
click at [534, 130] on textarea at bounding box center [563, 126] width 161 height 20
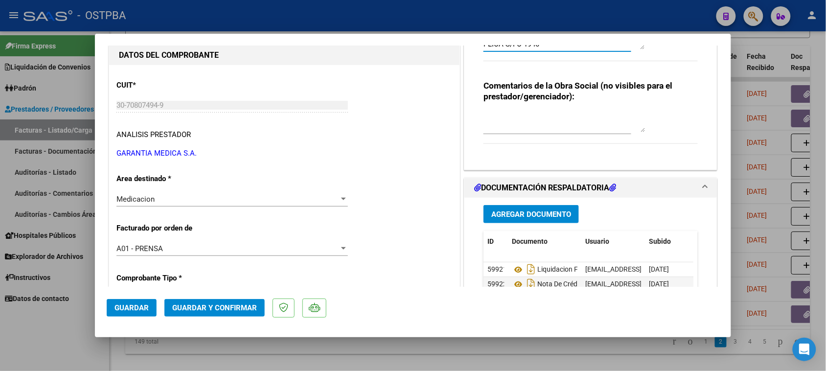
scroll to position [122, 0]
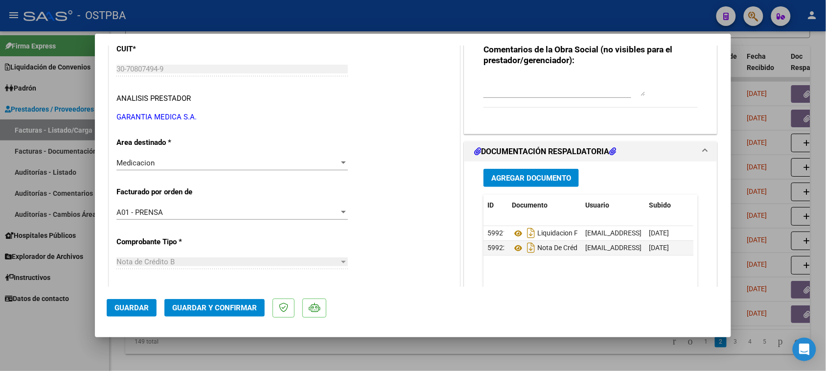
click at [543, 176] on span "Agregar Documento" at bounding box center [531, 178] width 80 height 9
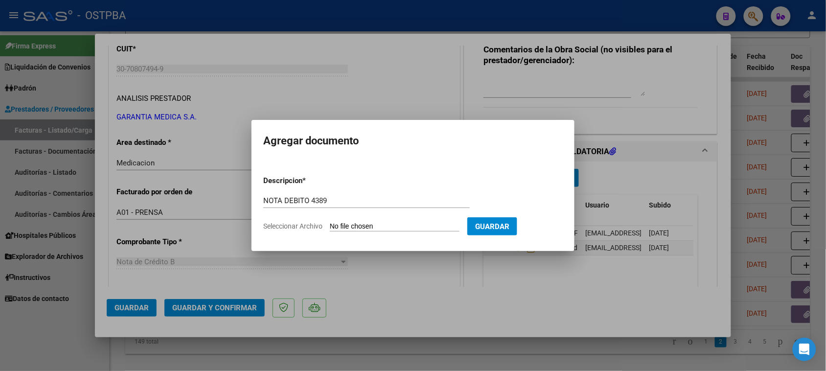
click at [330, 222] on input "Seleccionar Archivo" at bounding box center [395, 226] width 130 height 9
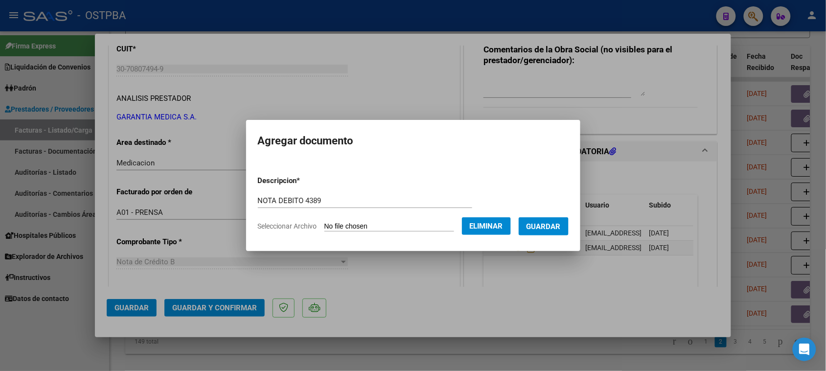
drag, startPoint x: 546, startPoint y: 223, endPoint x: 539, endPoint y: 226, distance: 8.1
click at [544, 223] on span "Guardar" at bounding box center [543, 226] width 34 height 9
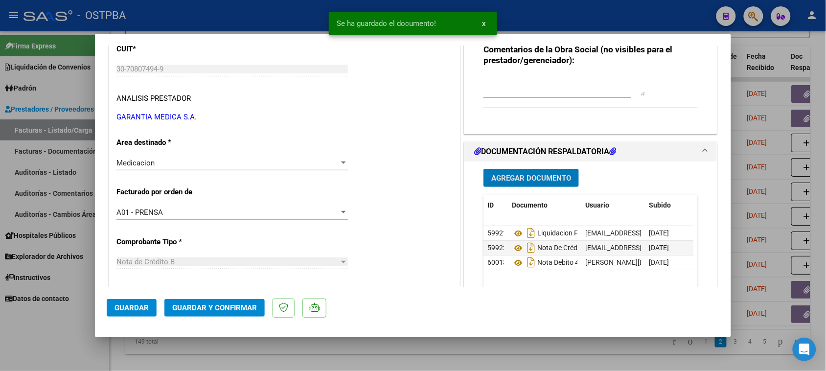
click at [232, 306] on span "Guardar y Confirmar" at bounding box center [214, 307] width 85 height 9
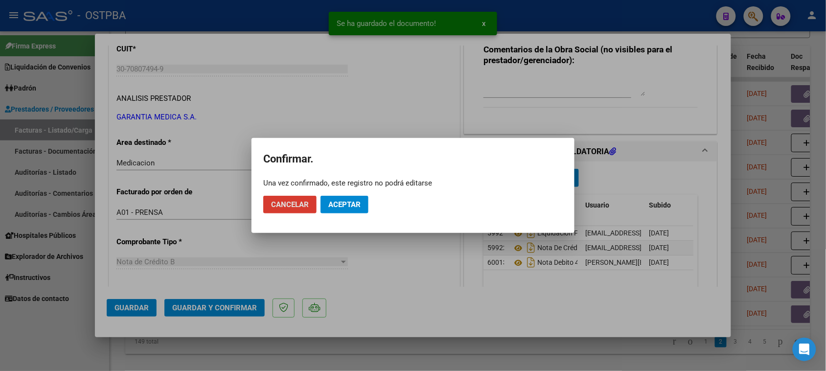
click at [360, 203] on span "Aceptar" at bounding box center [344, 204] width 32 height 9
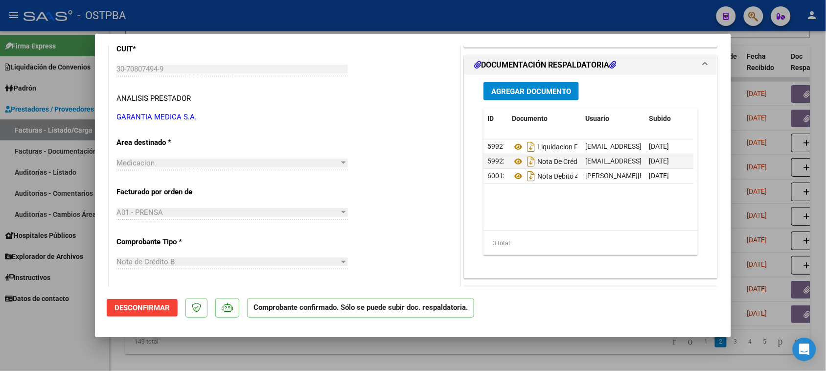
click at [551, 203] on datatable-body "59921 Liquidacion Final [DATE] [EMAIL_ADDRESS][DOMAIN_NAME] - Garantia Medica […" at bounding box center [588, 184] width 210 height 91
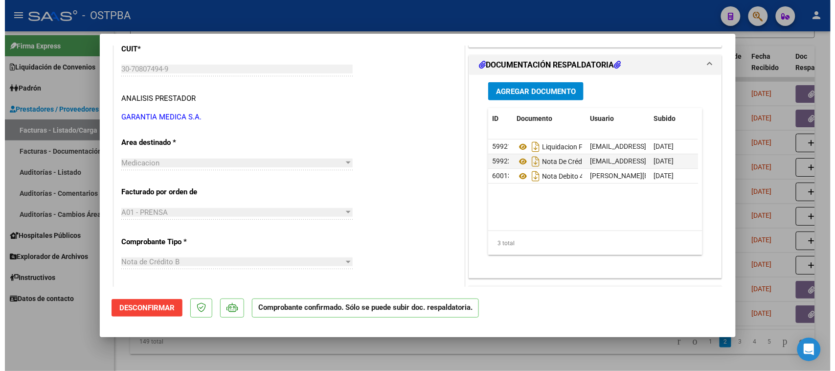
scroll to position [0, 0]
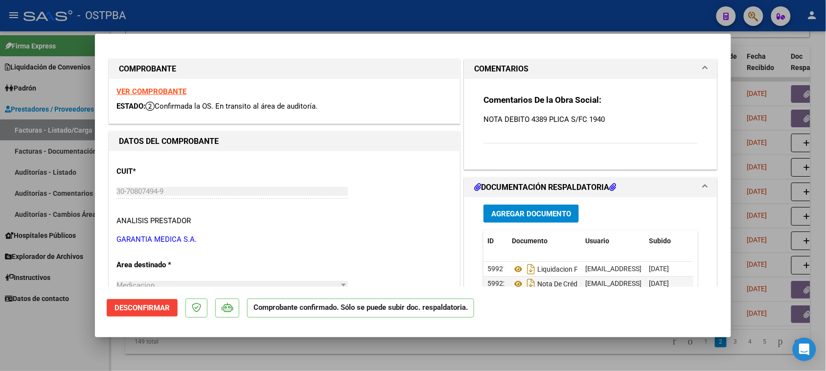
drag, startPoint x: 11, startPoint y: 335, endPoint x: 203, endPoint y: 235, distance: 217.0
click at [11, 334] on div at bounding box center [413, 185] width 826 height 371
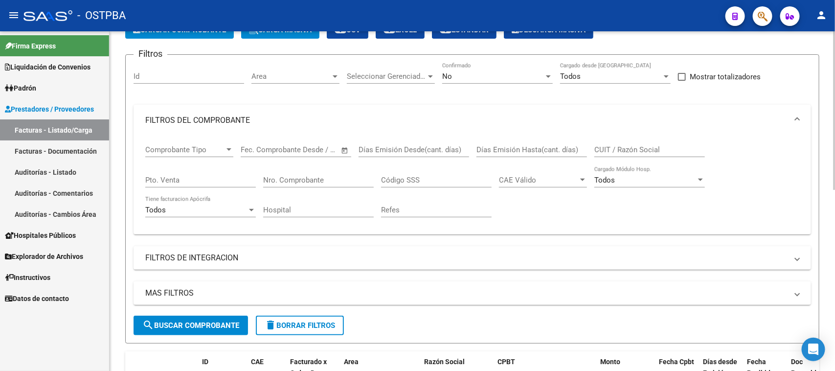
scroll to position [61, 0]
click at [314, 181] on input "Nro. Comprobante" at bounding box center [318, 180] width 111 height 9
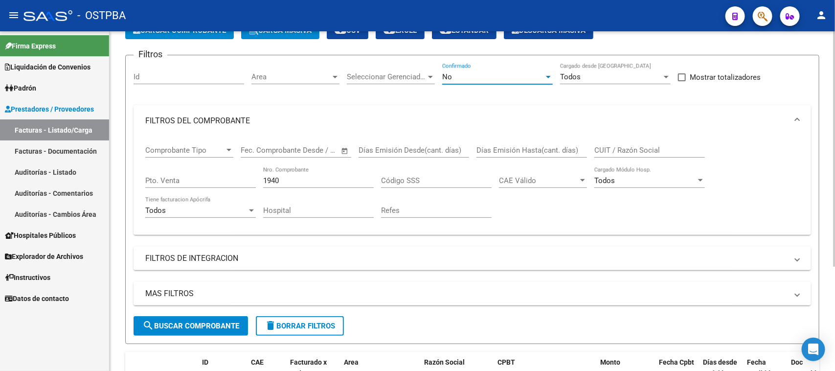
click at [455, 79] on div "No" at bounding box center [493, 76] width 102 height 9
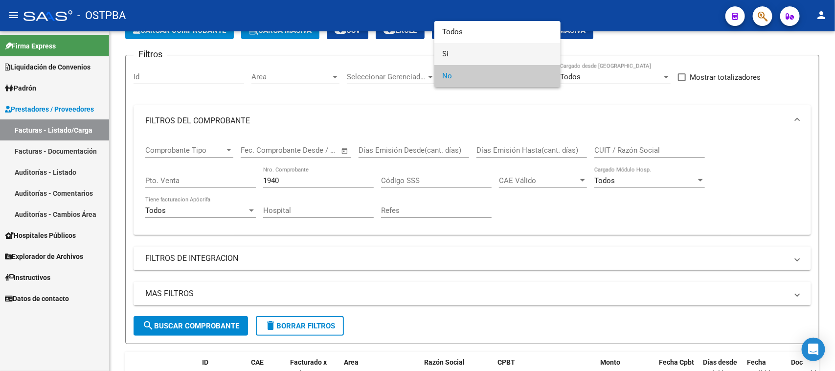
click at [446, 52] on span "Si" at bounding box center [497, 54] width 111 height 22
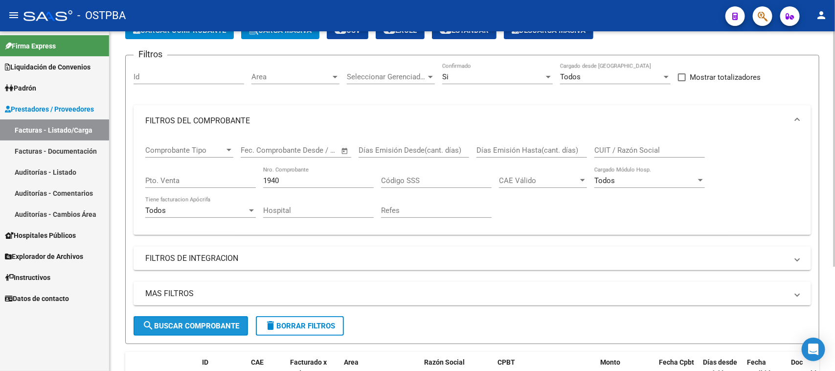
click at [216, 318] on button "search Buscar Comprobante" at bounding box center [191, 326] width 114 height 20
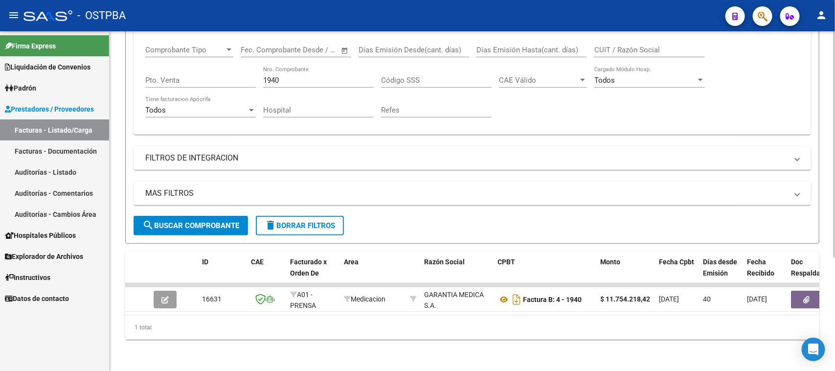
scroll to position [169, 0]
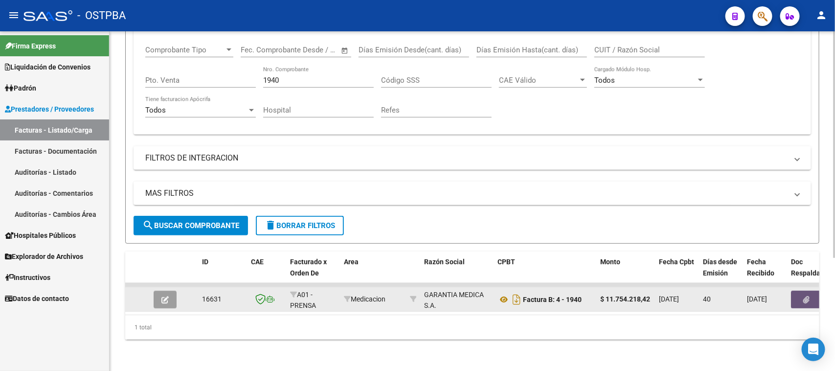
click at [796, 291] on button "button" at bounding box center [806, 300] width 31 height 18
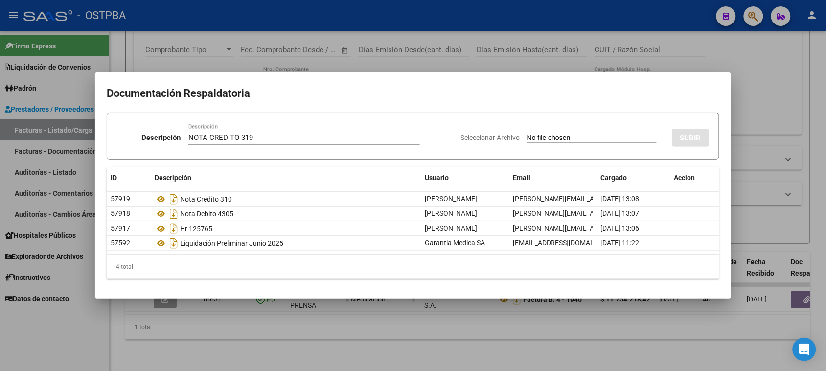
click at [527, 134] on input "Seleccionar Archivo" at bounding box center [592, 138] width 130 height 9
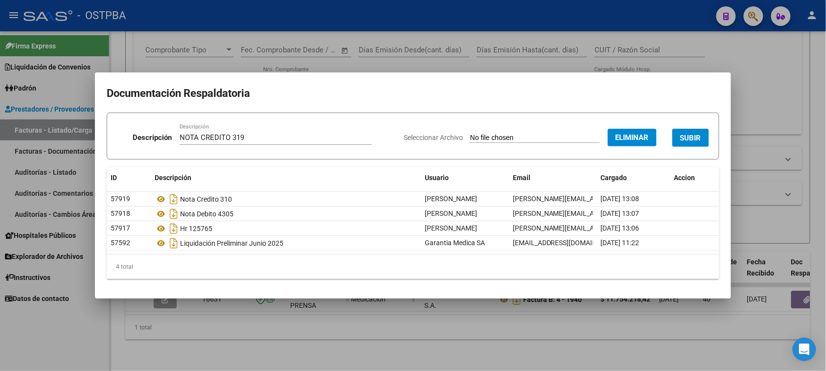
drag, startPoint x: 686, startPoint y: 140, endPoint x: 644, endPoint y: 147, distance: 42.6
click at [685, 140] on span "SUBIR" at bounding box center [690, 138] width 21 height 9
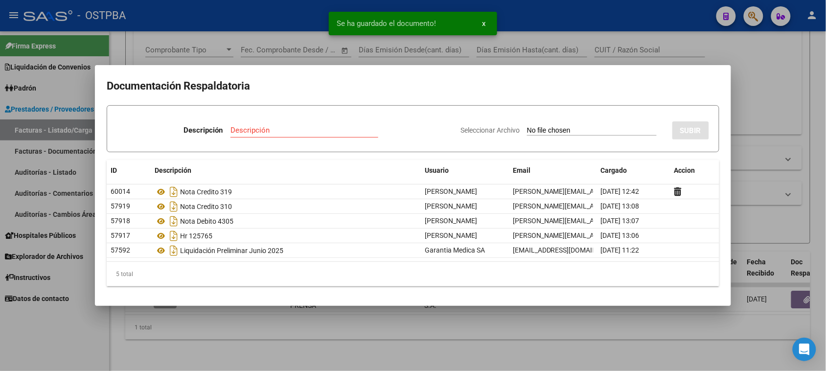
click at [235, 132] on input "Descripción" at bounding box center [304, 130] width 148 height 9
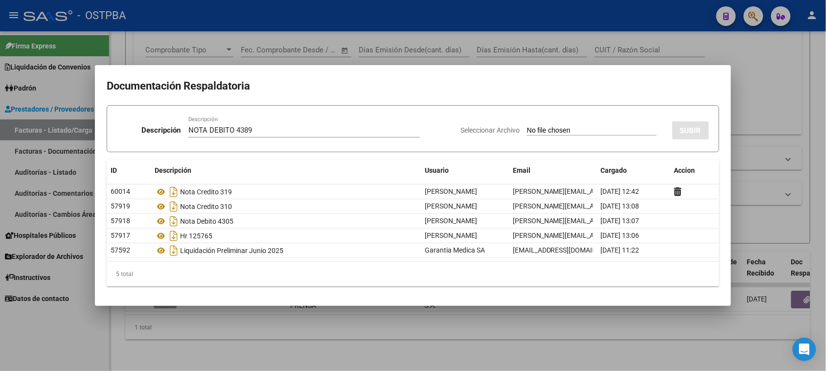
click at [527, 126] on input "Seleccionar Archivo" at bounding box center [592, 130] width 130 height 9
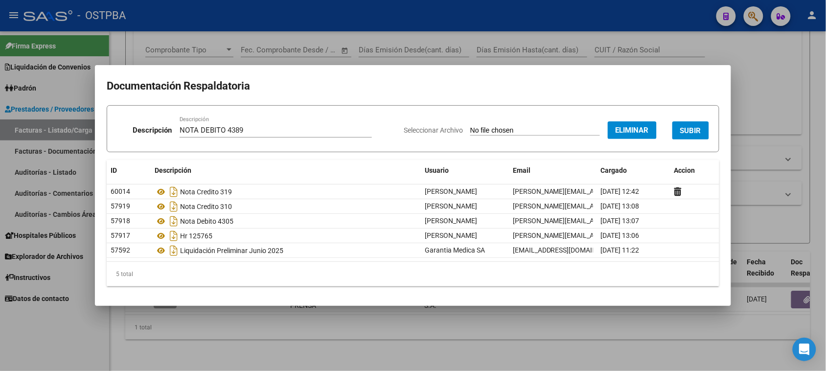
click at [685, 127] on span "SUBIR" at bounding box center [690, 130] width 21 height 9
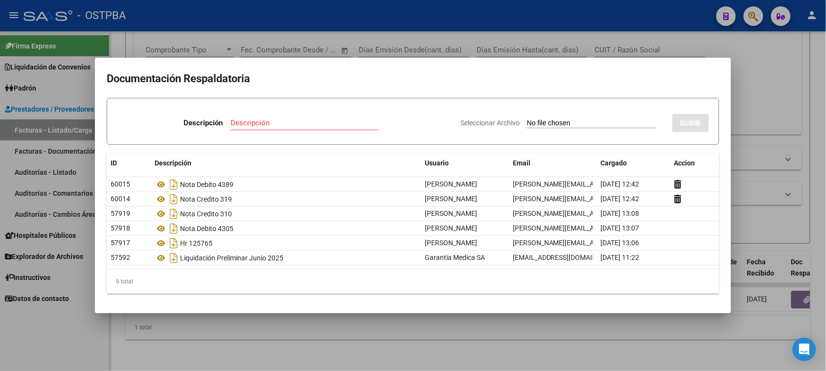
click at [188, 338] on div at bounding box center [413, 185] width 826 height 371
